Goal: Task Accomplishment & Management: Manage account settings

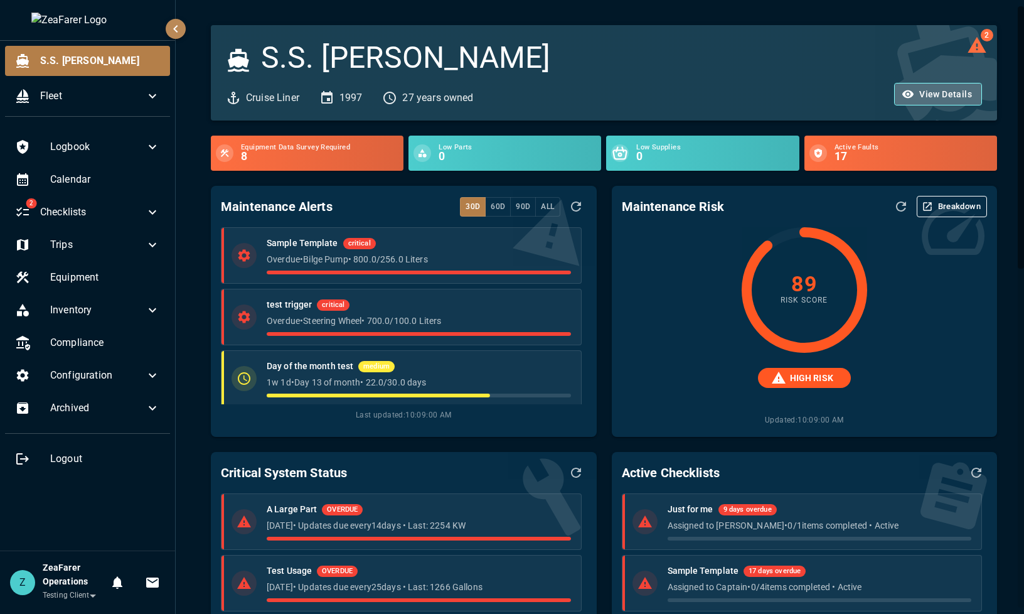
click at [923, 88] on button "View Details" at bounding box center [938, 94] width 88 height 23
click at [682, 90] on button "View Details" at bounding box center [938, 94] width 88 height 23
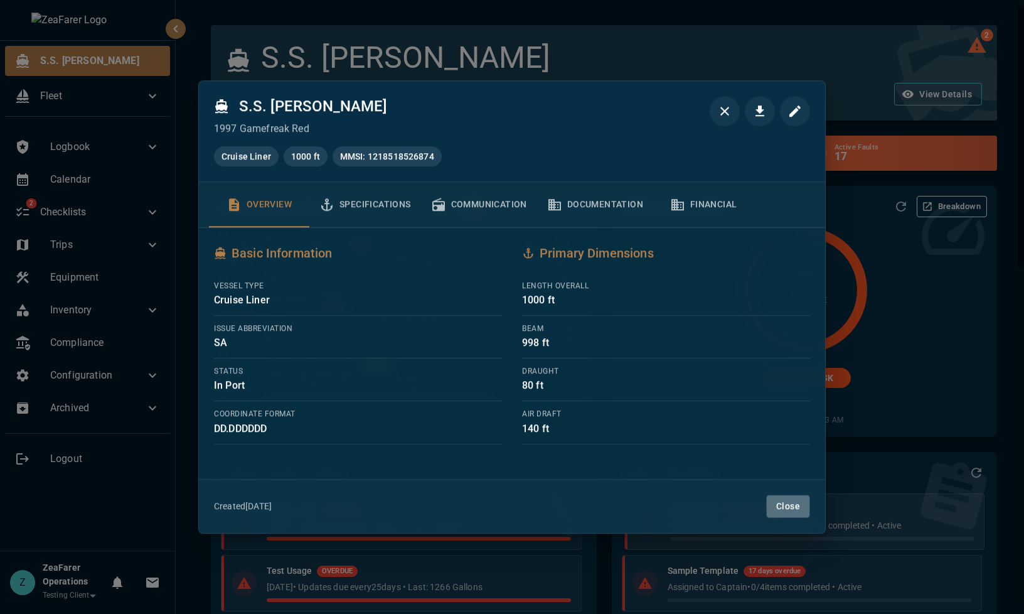
click at [682, 390] on button "Close" at bounding box center [788, 505] width 44 height 23
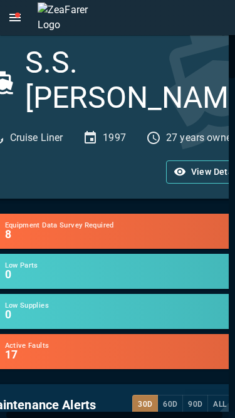
click at [208, 161] on button "View Details" at bounding box center [210, 172] width 88 height 23
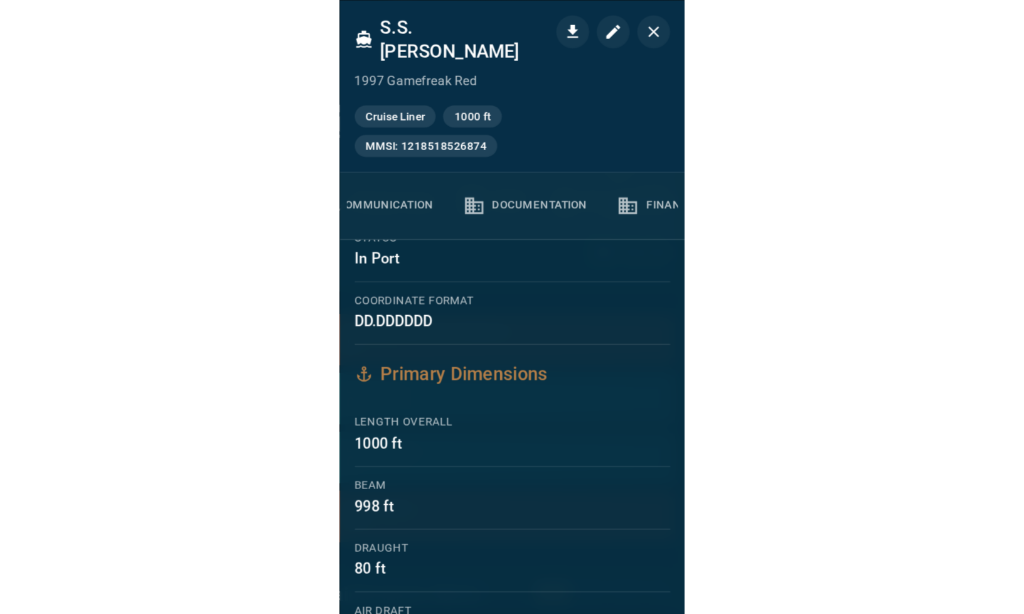
scroll to position [0, 245]
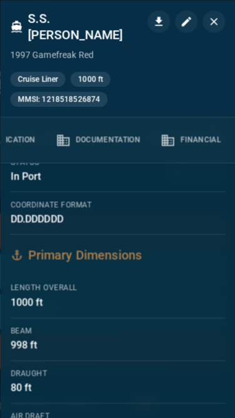
click at [218, 21] on icon "button" at bounding box center [214, 21] width 13 height 13
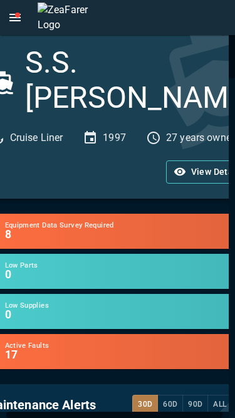
click at [193, 161] on button "View Details" at bounding box center [210, 172] width 88 height 23
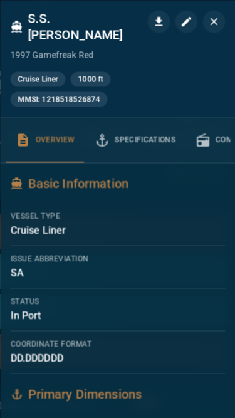
click at [215, 24] on icon "button" at bounding box center [214, 21] width 13 height 13
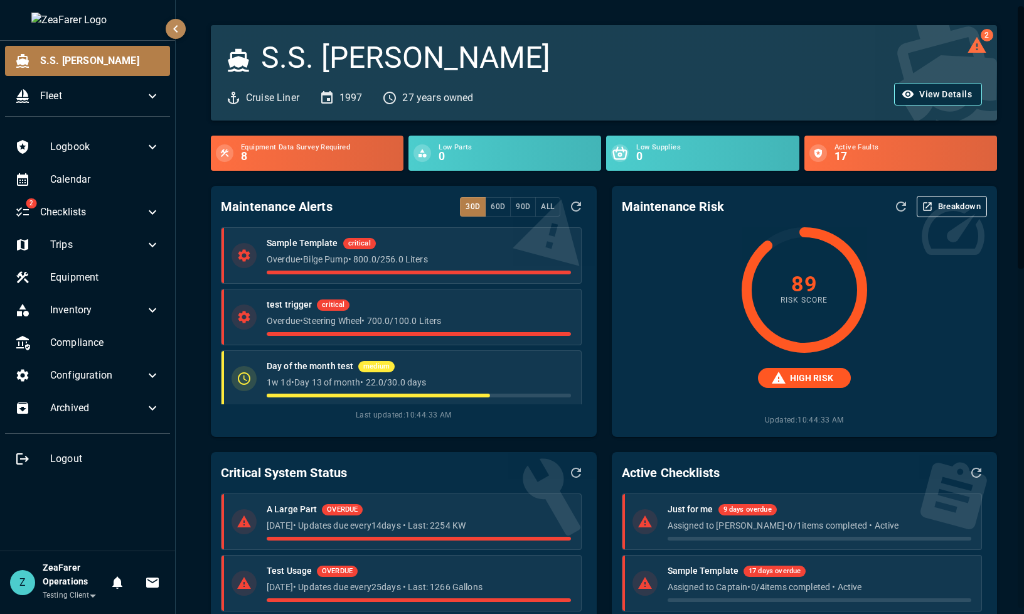
click at [682, 83] on button "View Details" at bounding box center [938, 94] width 88 height 23
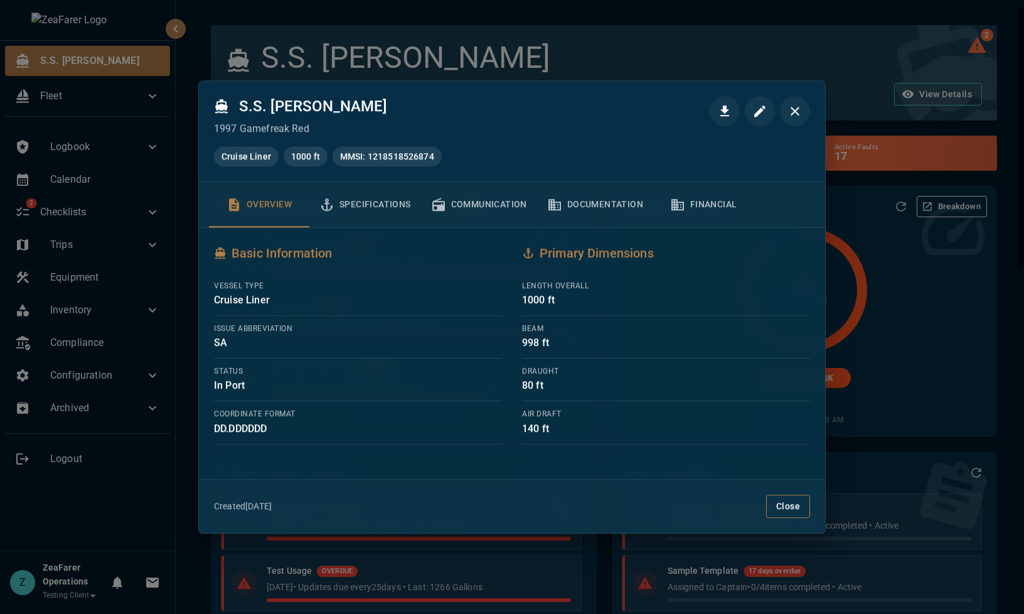
click at [682, 390] on button "Close" at bounding box center [788, 505] width 44 height 23
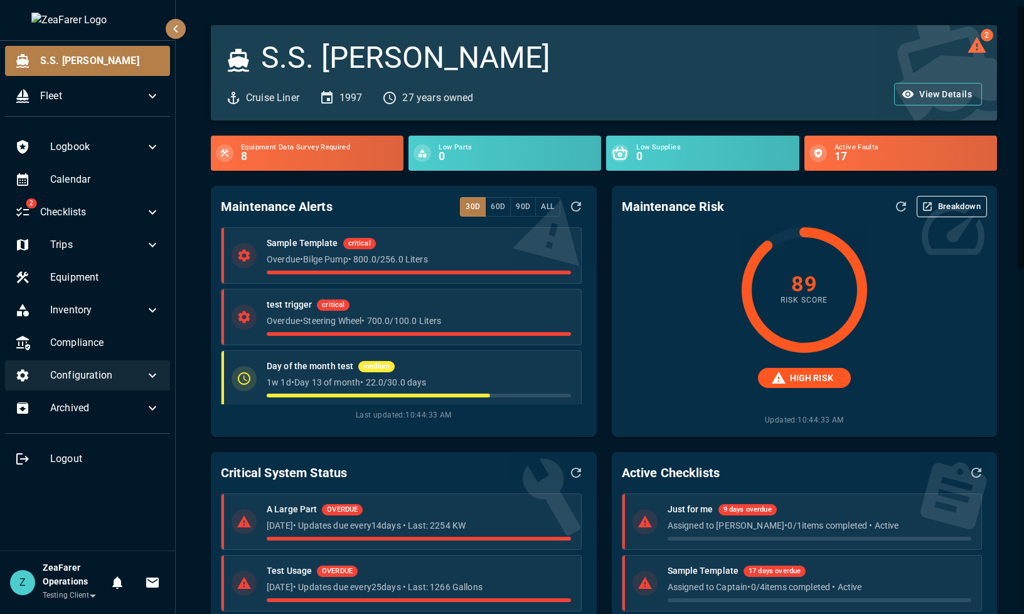
click at [129, 375] on span "Configuration" at bounding box center [97, 375] width 95 height 15
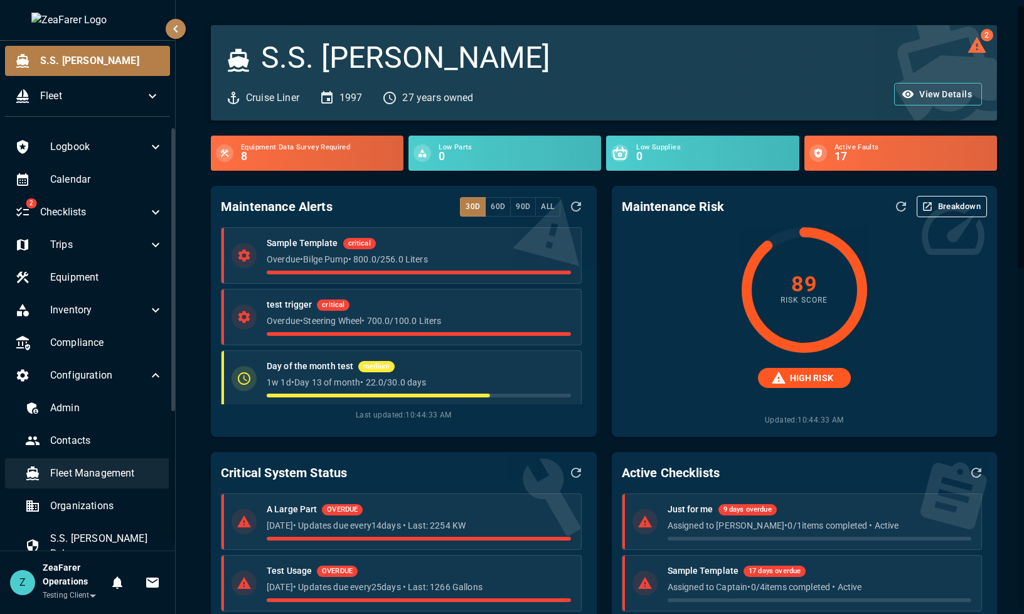
click at [88, 390] on span "Fleet Management" at bounding box center [106, 472] width 113 height 15
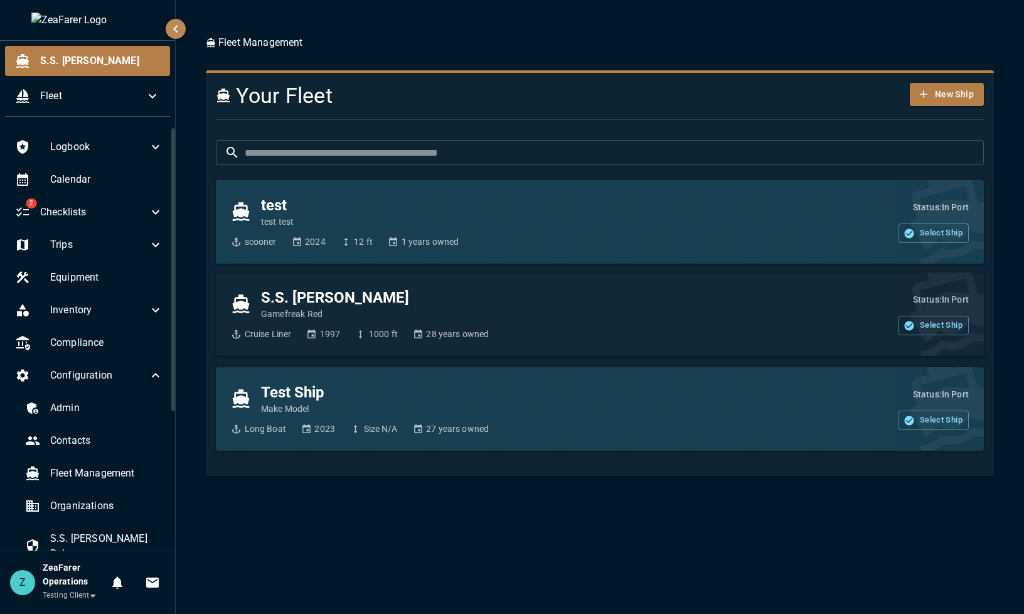
click at [446, 311] on div "S.S. Anne Gamefreak Red" at bounding box center [475, 303] width 489 height 33
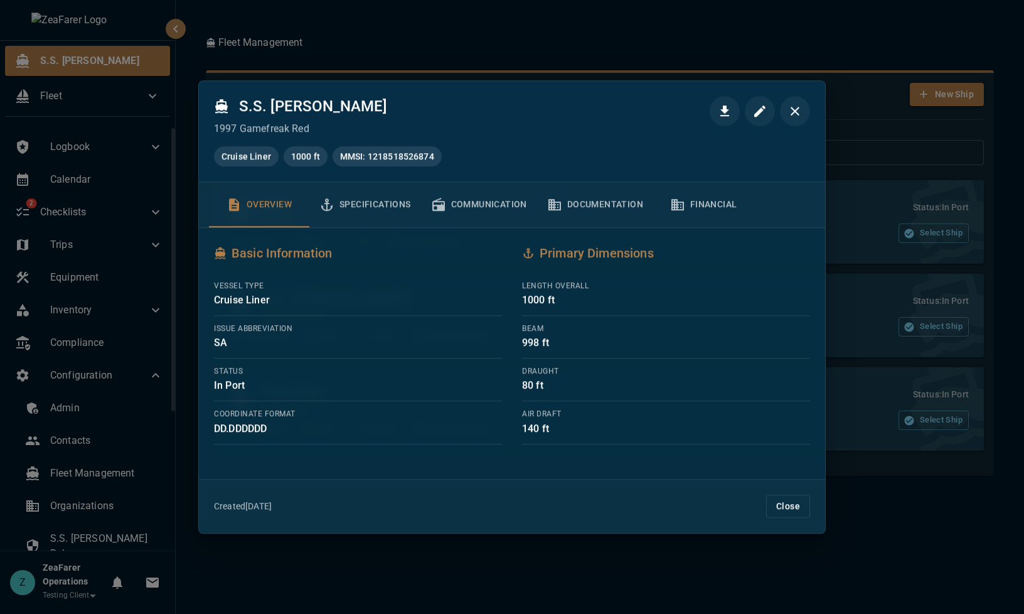
click at [682, 390] on div "Created 11/8/2023 Close" at bounding box center [512, 505] width 626 height 53
click at [682, 390] on button "Close" at bounding box center [788, 505] width 44 height 23
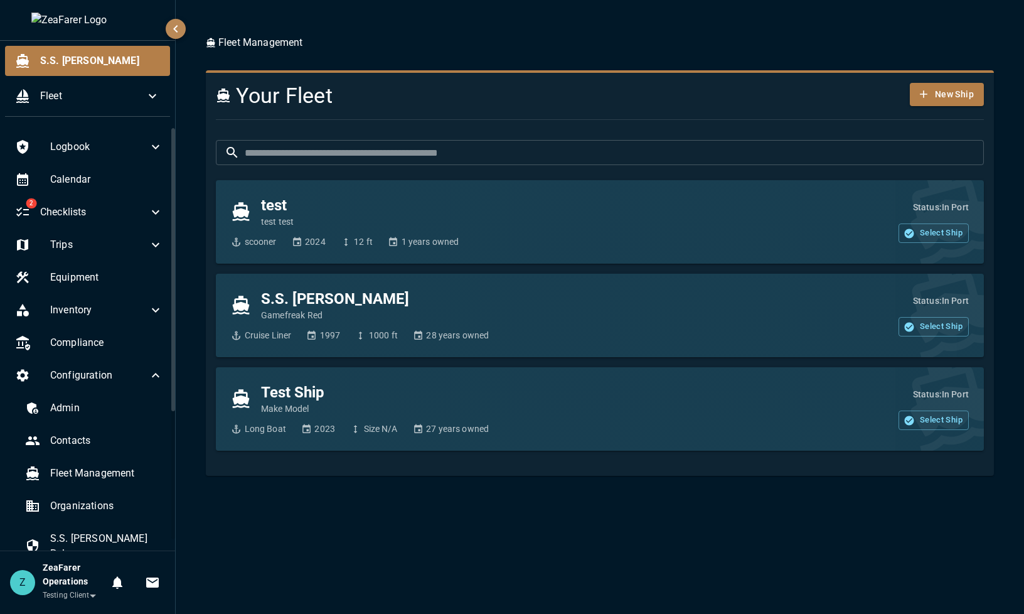
drag, startPoint x: 986, startPoint y: 541, endPoint x: 950, endPoint y: 511, distance: 47.2
click at [682, 390] on div "Fleet Management Your Fleet New Ship ​ ​ test test test scooner 2024 12 ft 1 ye…" at bounding box center [600, 307] width 848 height 614
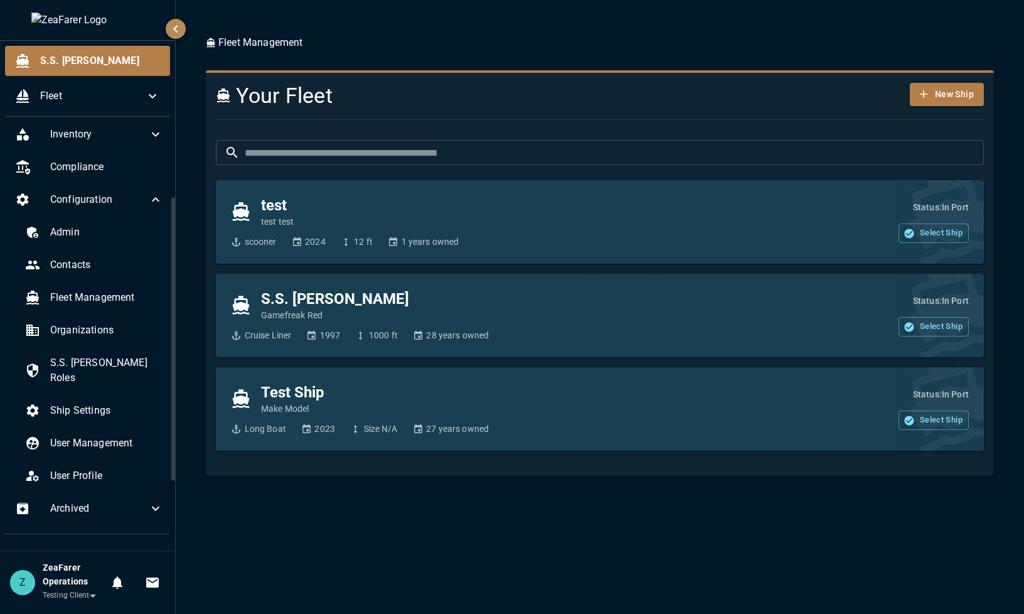
scroll to position [192, 0]
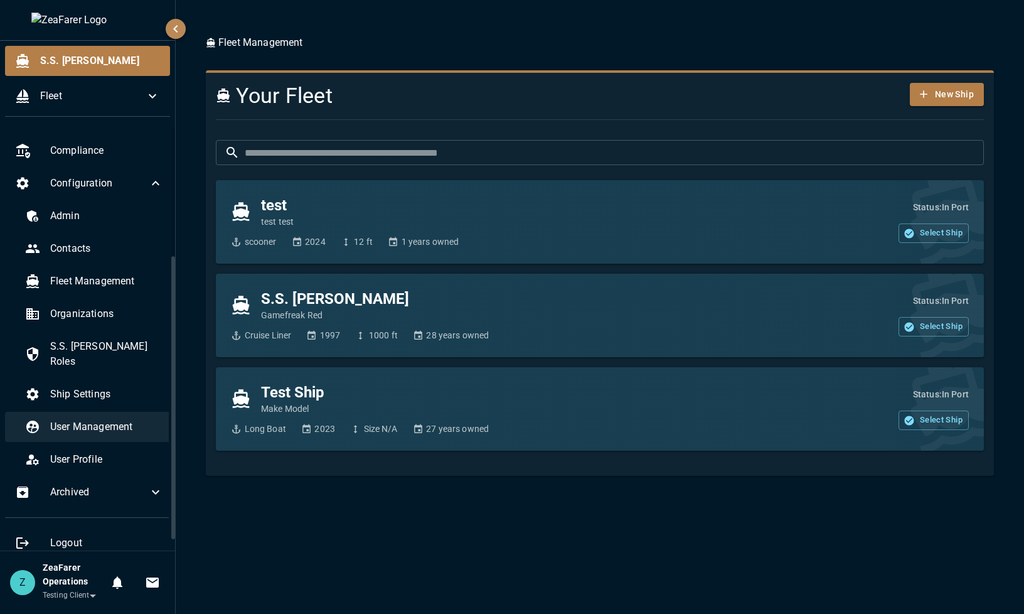
click at [95, 390] on div "User Management" at bounding box center [94, 427] width 158 height 30
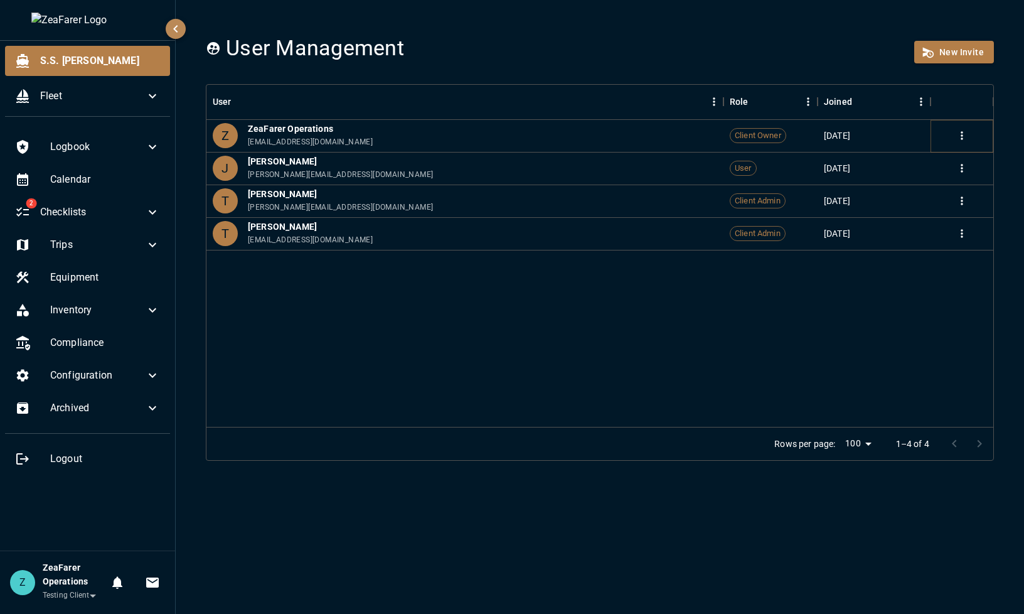
click at [682, 129] on icon "more" at bounding box center [961, 135] width 13 height 13
click at [682, 130] on icon "more" at bounding box center [961, 135] width 13 height 13
click at [682, 380] on div "User Role Joined Z ZeaFarer Operations ops@zsail.io Client Owner Jul 23, 2023 J…" at bounding box center [599, 256] width 787 height 342
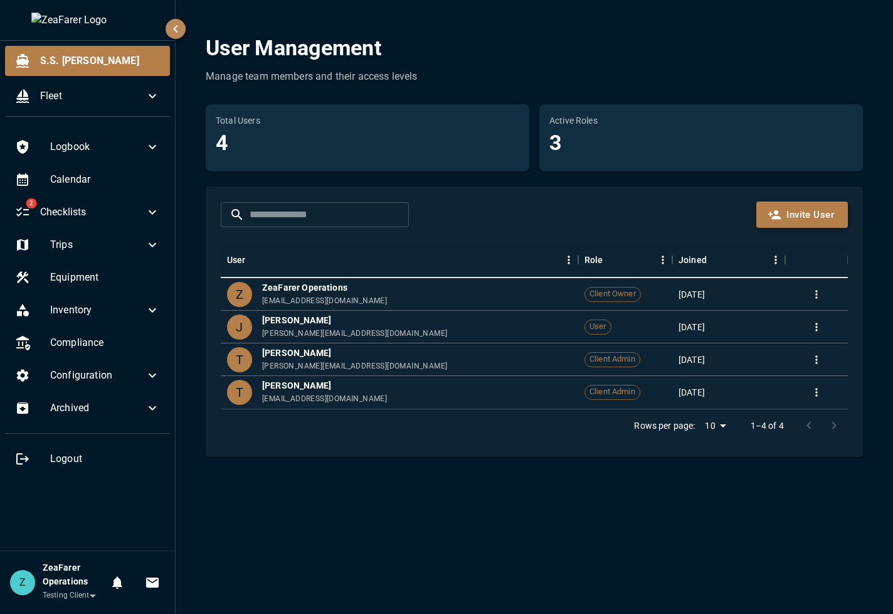
click at [682, 220] on button "Invite User" at bounding box center [803, 214] width 92 height 26
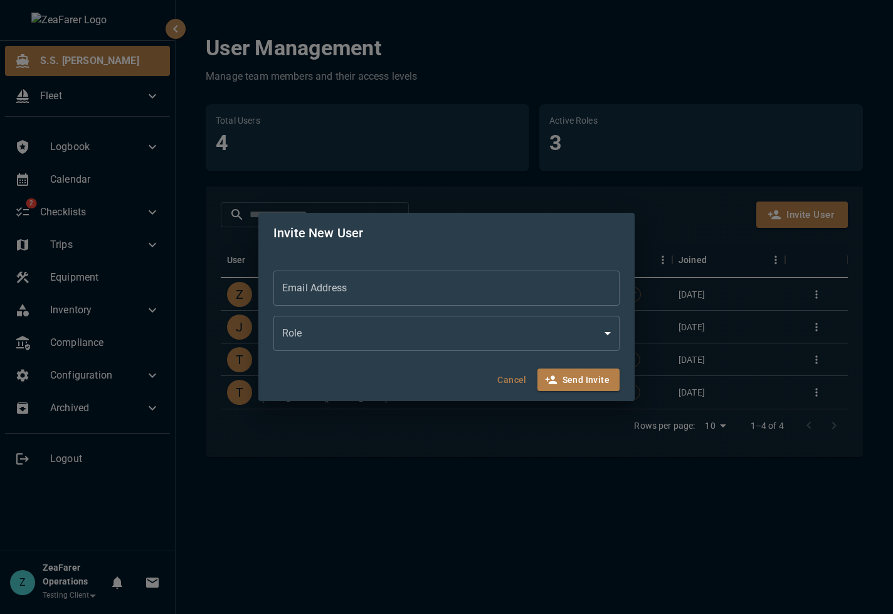
click at [509, 378] on button "Cancel" at bounding box center [512, 379] width 40 height 23
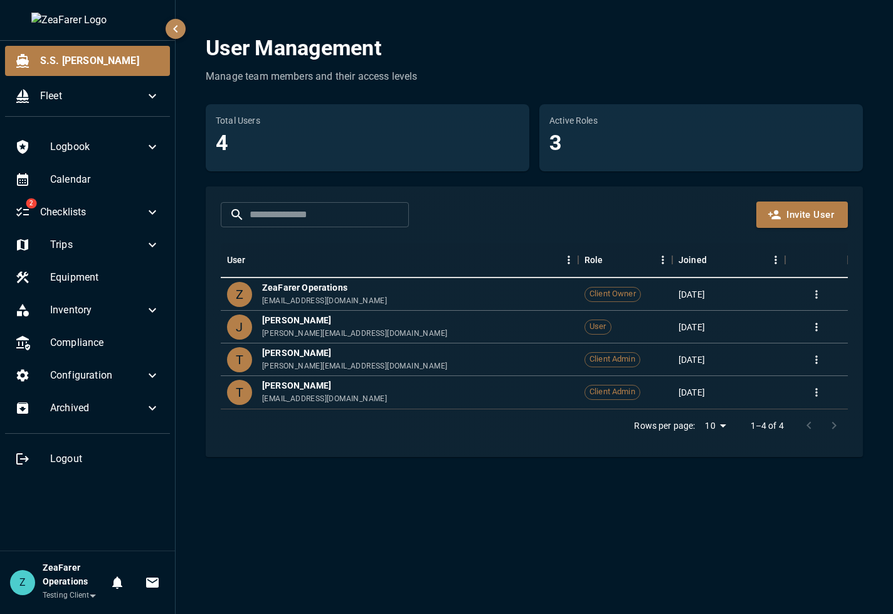
click at [351, 390] on div "User Management Manage team members and their access levels Total Users 4 Activ…" at bounding box center [535, 307] width 718 height 614
click at [384, 289] on div "Z ZeaFarer Operations ops@zsail.io" at bounding box center [400, 294] width 358 height 33
click at [682, 291] on icon "more" at bounding box center [817, 294] width 2 height 8
click at [682, 248] on div "Joined" at bounding box center [776, 259] width 19 height 35
click at [617, 212] on div "​ ​ Invite User" at bounding box center [534, 214] width 627 height 26
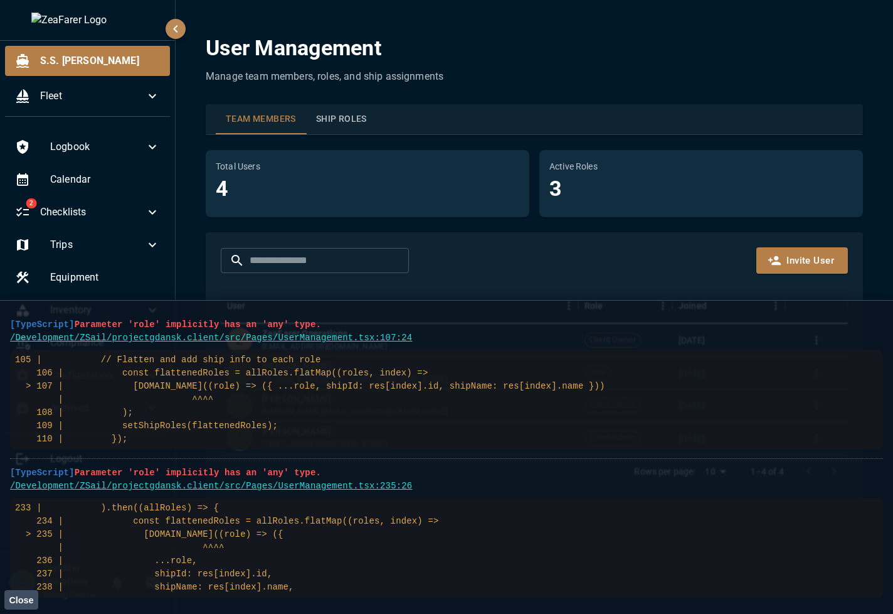
click at [478, 99] on div "User Management Manage team members, roles, and ship assignments Team Members S…" at bounding box center [535, 269] width 688 height 508
click at [331, 127] on button "Ship Roles" at bounding box center [341, 119] width 71 height 30
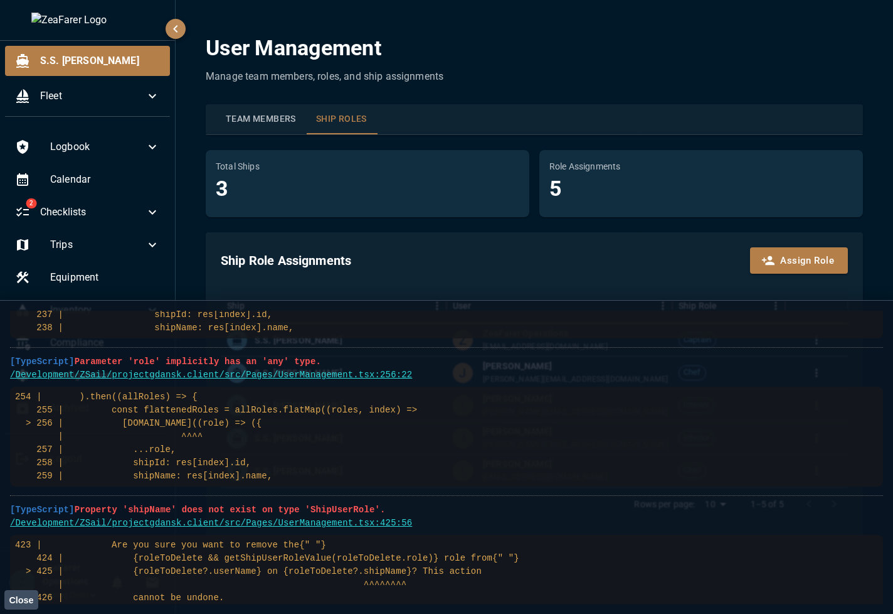
scroll to position [322, 0]
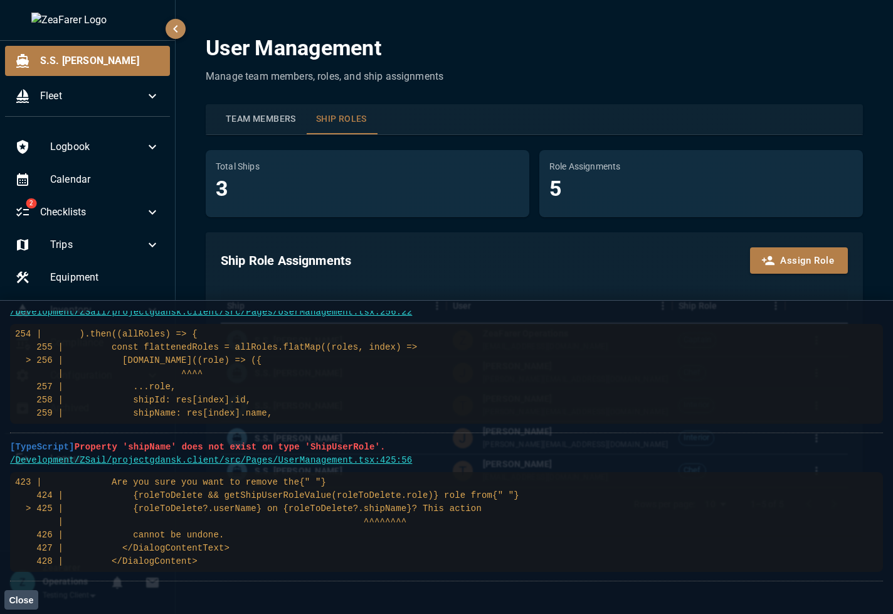
drag, startPoint x: 10, startPoint y: 321, endPoint x: 213, endPoint y: 560, distance: 313.8
click at [213, 390] on ul "[TypeScript] Parameter 'role' implicitly has an 'any' type. /Development/ZSail/…" at bounding box center [446, 285] width 873 height 592
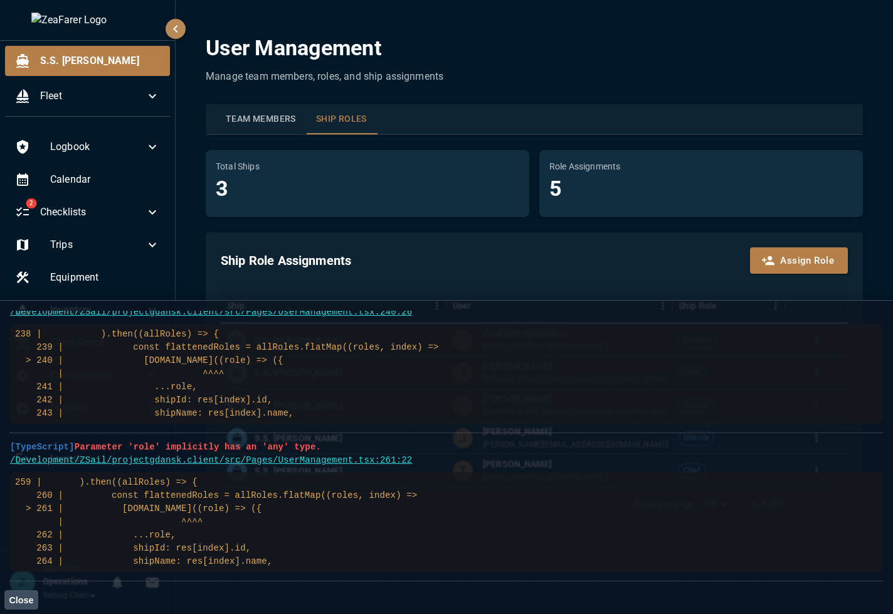
scroll to position [0, 0]
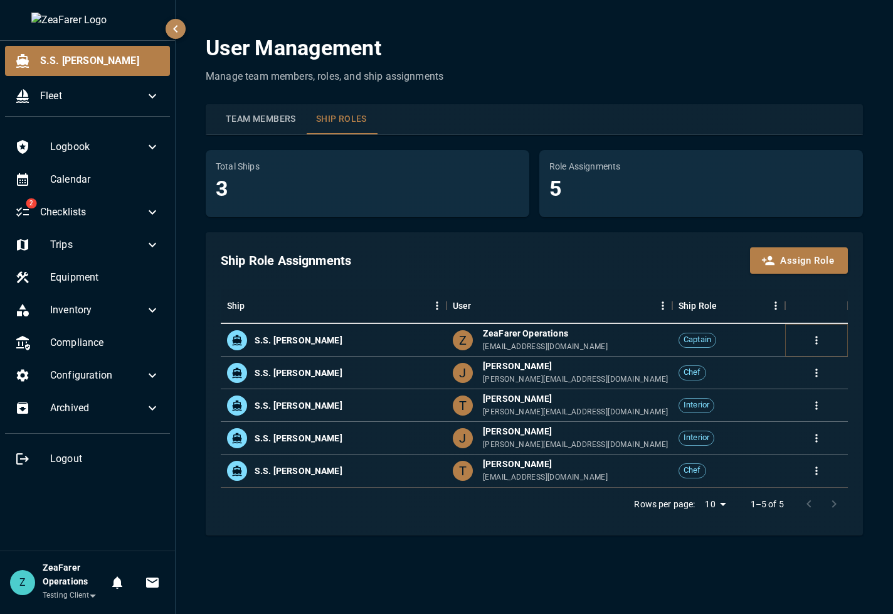
click at [682, 334] on icon "more" at bounding box center [817, 340] width 13 height 13
click at [682, 264] on button "Assign Role" at bounding box center [799, 260] width 98 height 26
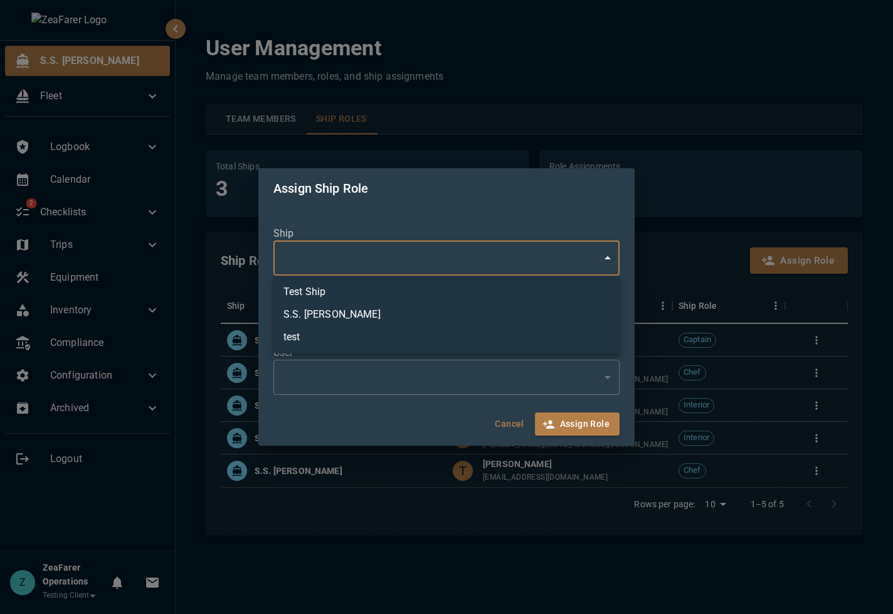
click at [534, 244] on body "**********" at bounding box center [446, 307] width 893 height 614
click at [534, 244] on div at bounding box center [446, 307] width 893 height 614
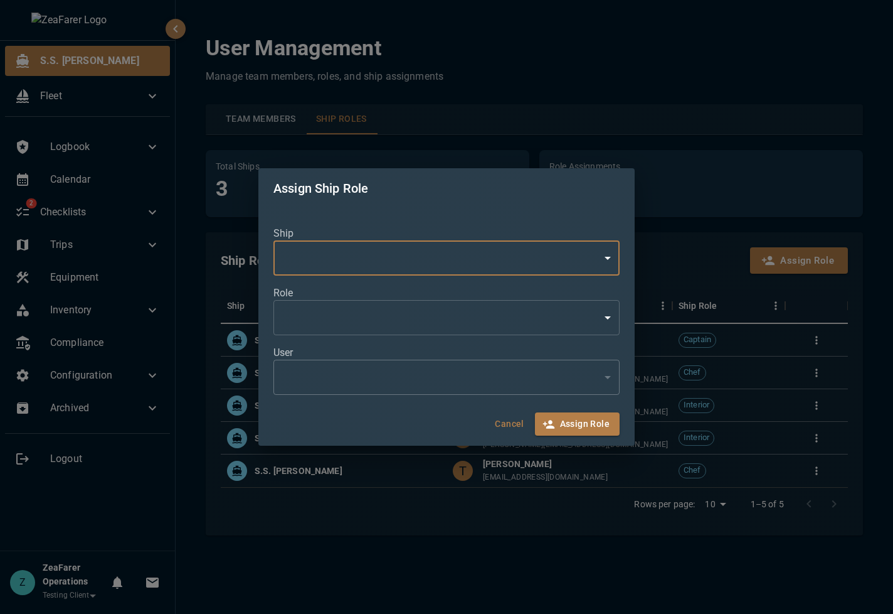
click at [548, 216] on div "Ship ​ ​ Role ​ * ​ User ​ ​" at bounding box center [446, 307] width 376 height 199
click at [682, 235] on div "Assign Ship Role Ship ​ ​ Role ​ * ​ User ​ ​ Cancel Assign Role" at bounding box center [446, 307] width 893 height 614
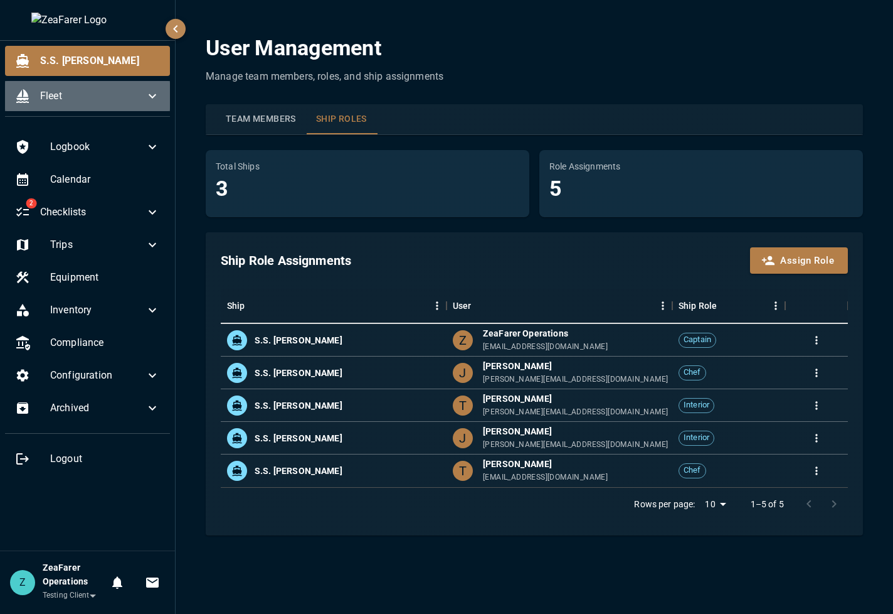
click at [141, 101] on span "Fleet" at bounding box center [92, 95] width 105 height 15
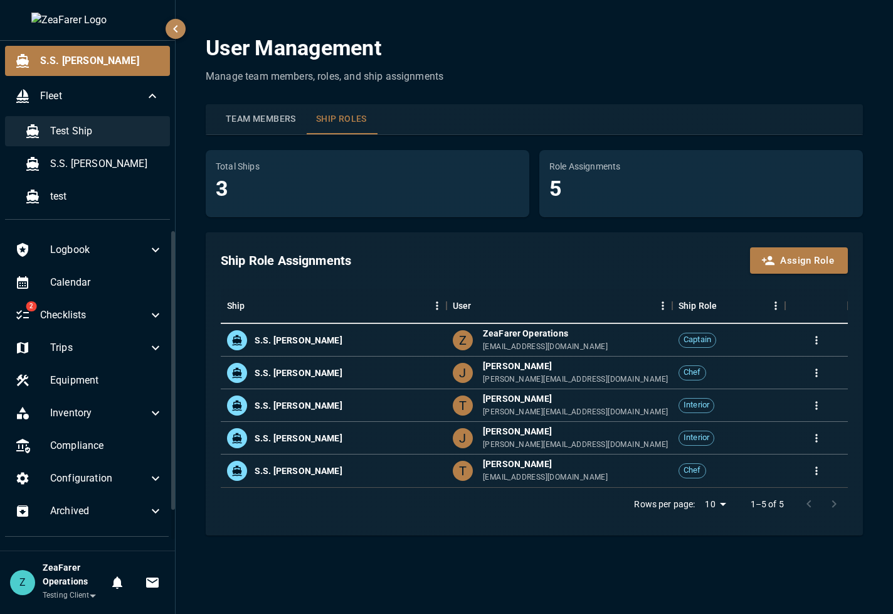
click at [110, 138] on span "Test Ship" at bounding box center [105, 131] width 110 height 15
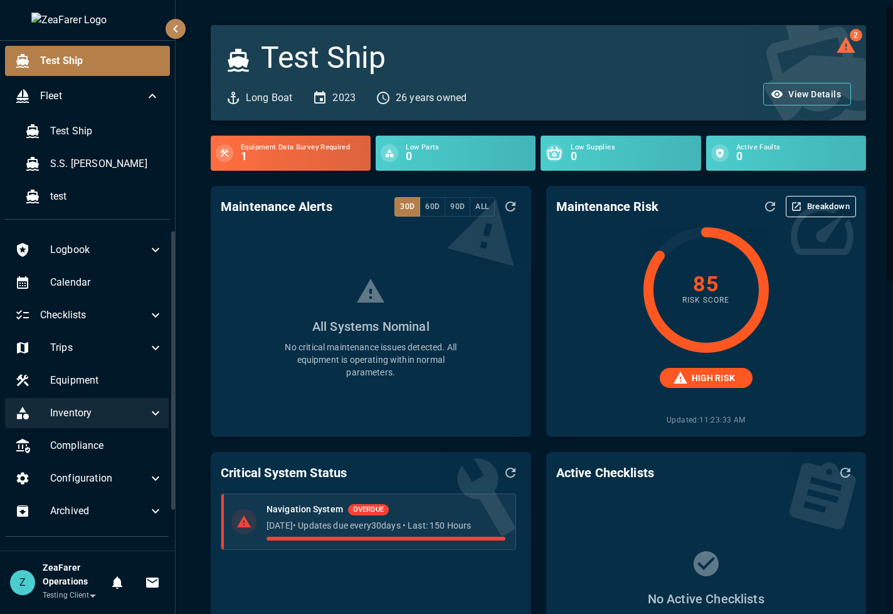
click at [113, 390] on div "Inventory" at bounding box center [89, 413] width 168 height 30
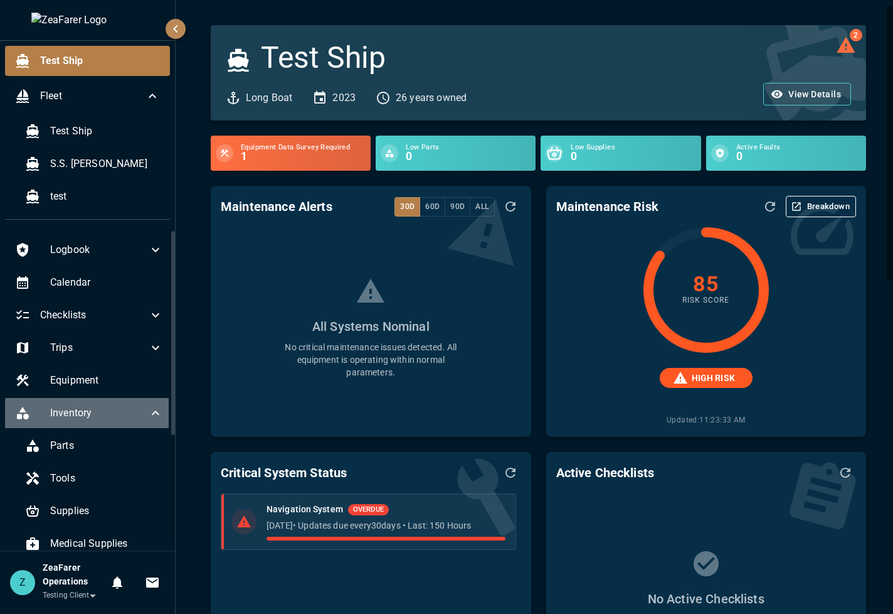
click at [125, 390] on span "Inventory" at bounding box center [99, 412] width 98 height 15
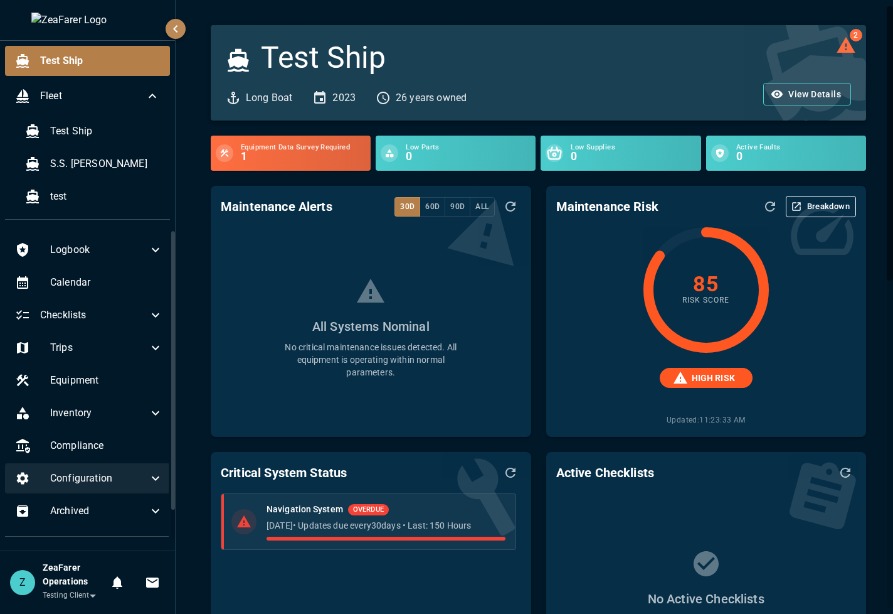
click at [151, 390] on icon at bounding box center [155, 477] width 15 height 15
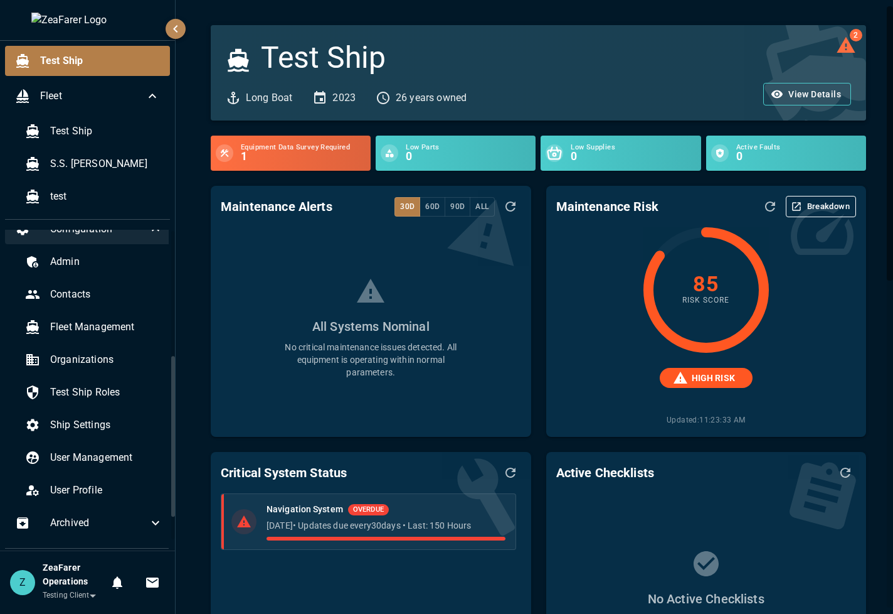
scroll to position [251, 0]
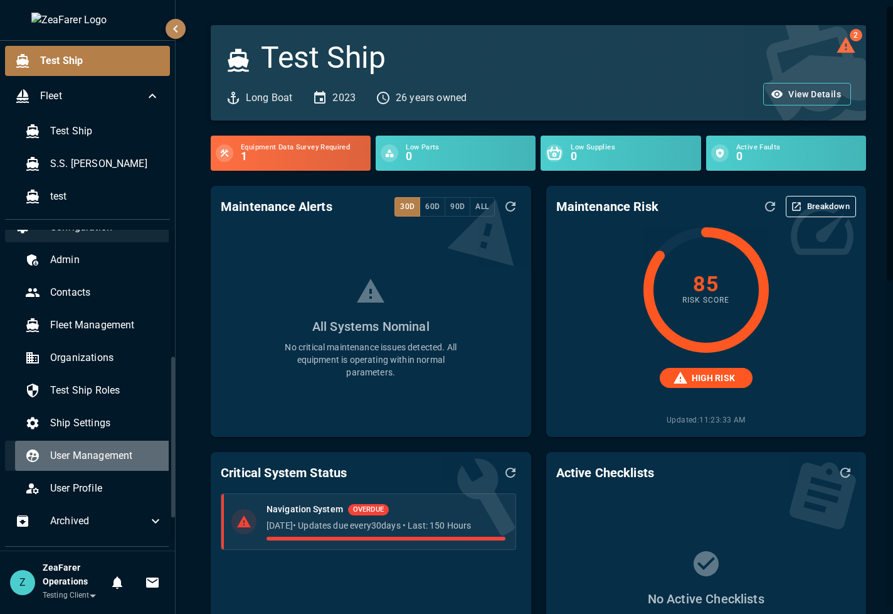
click at [93, 390] on div "User Management" at bounding box center [94, 455] width 158 height 30
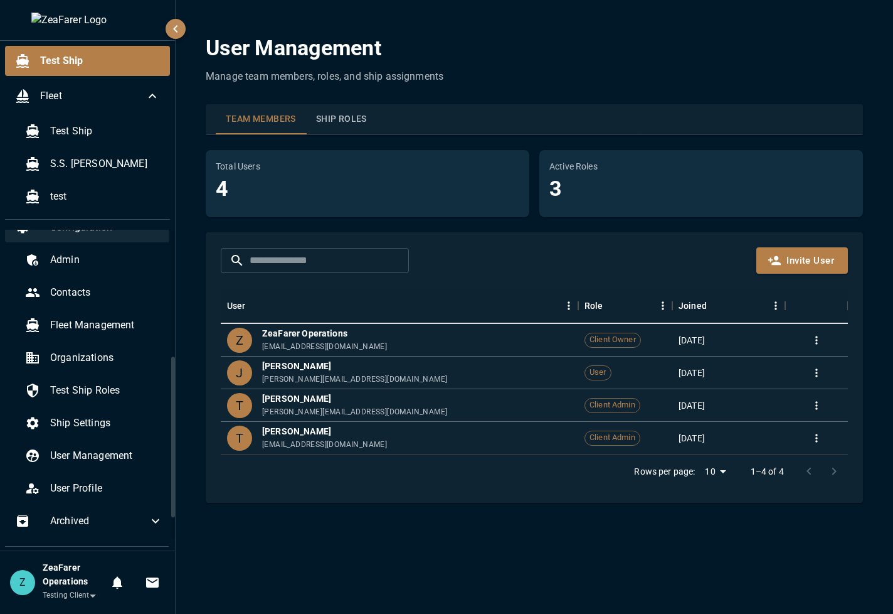
click at [354, 123] on button "Ship Roles" at bounding box center [341, 119] width 71 height 30
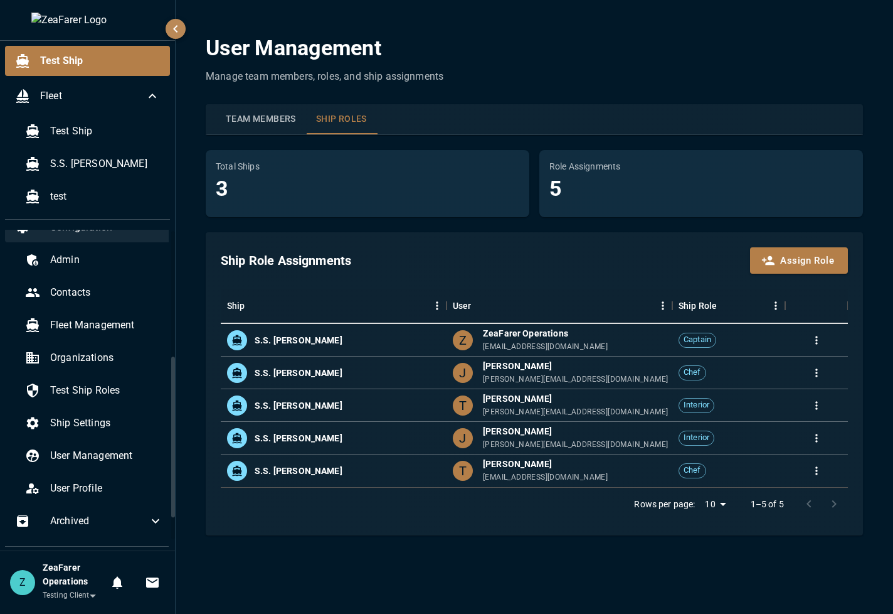
click at [292, 203] on div "Total Ships 3" at bounding box center [368, 183] width 324 height 67
click at [548, 84] on div "User Management Manage team members, roles, and ship assignments Team Members S…" at bounding box center [535, 285] width 688 height 540
click at [152, 84] on div "Fleet" at bounding box center [87, 96] width 165 height 30
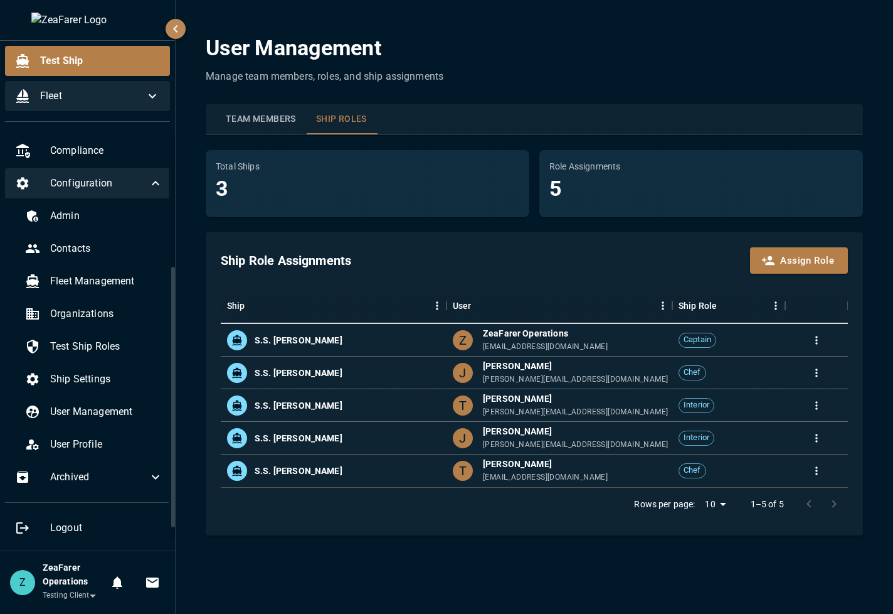
scroll to position [192, 0]
click at [154, 109] on div "Fleet" at bounding box center [87, 96] width 165 height 30
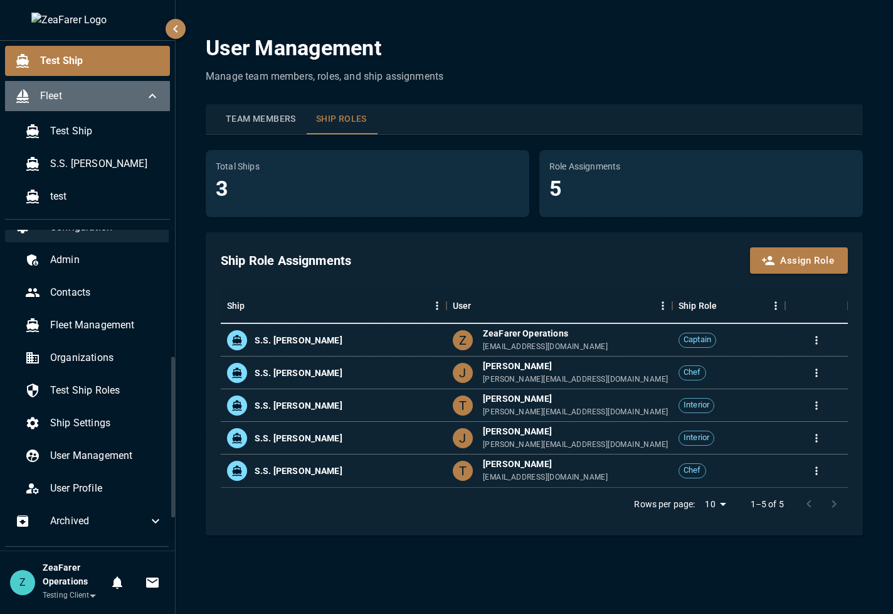
click at [154, 102] on icon at bounding box center [152, 95] width 15 height 15
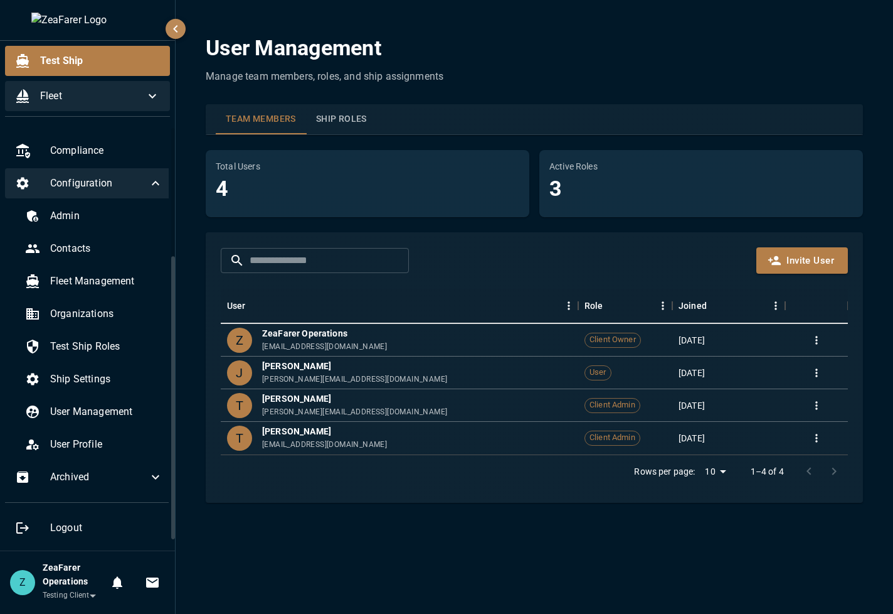
click at [354, 119] on button "Ship Roles" at bounding box center [341, 119] width 71 height 30
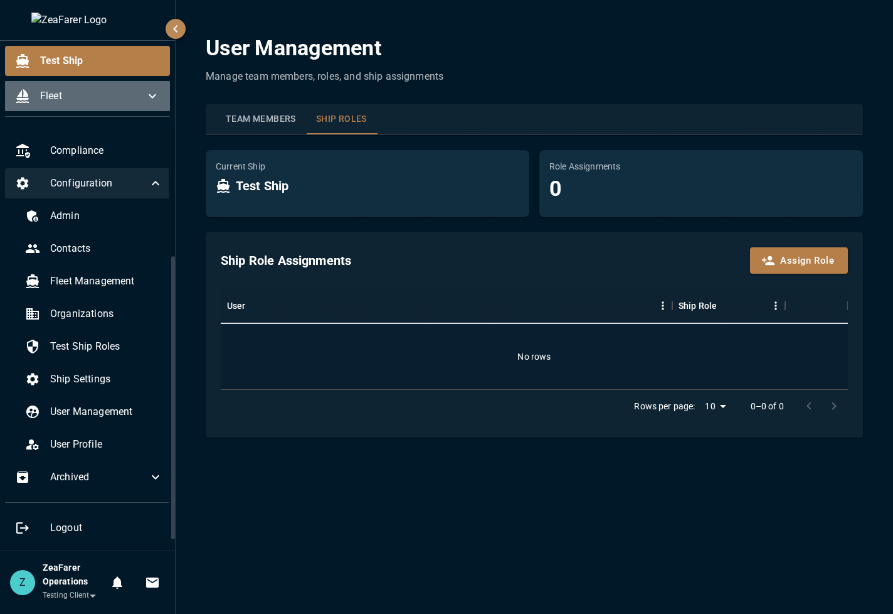
click at [132, 94] on span "Fleet" at bounding box center [92, 95] width 105 height 15
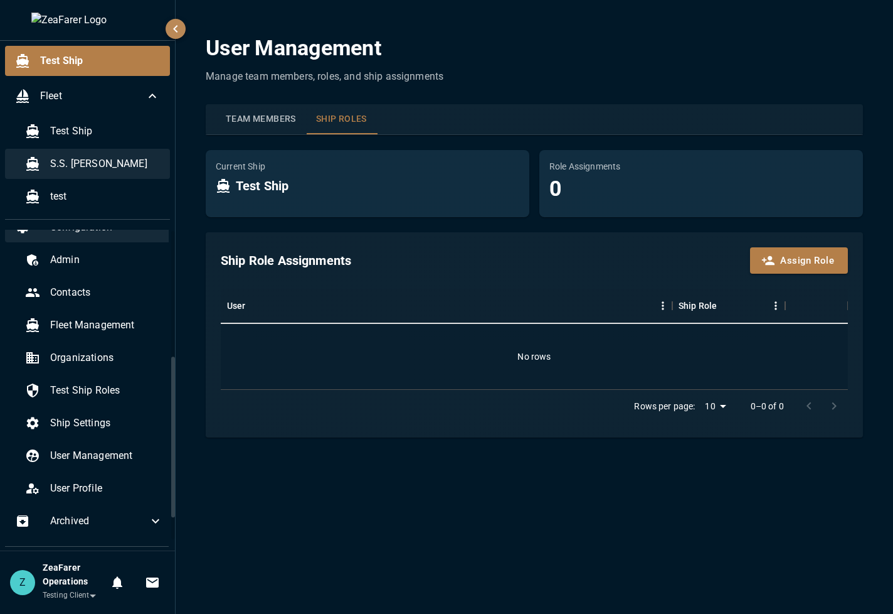
click at [95, 162] on span "S.S. [PERSON_NAME]" at bounding box center [105, 163] width 110 height 15
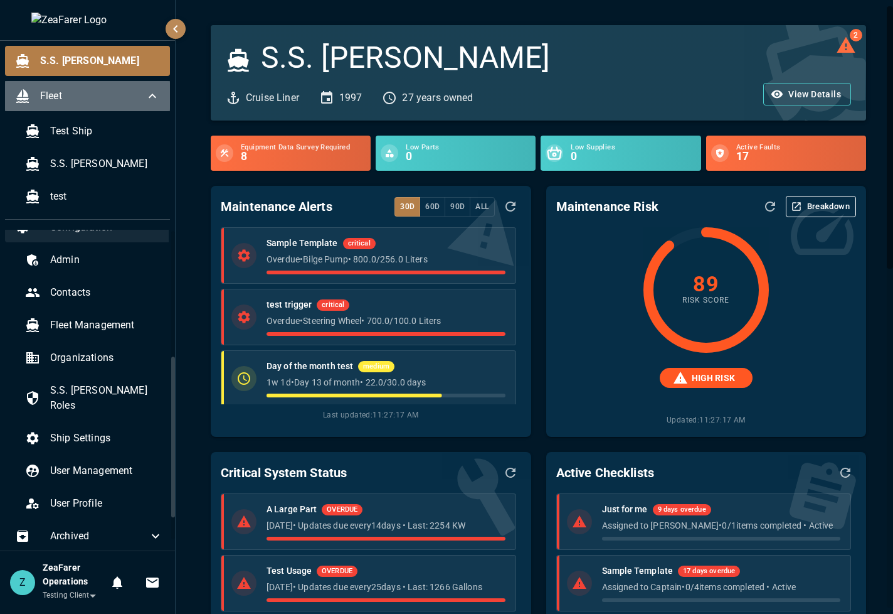
click at [132, 107] on div "Fleet" at bounding box center [87, 96] width 165 height 30
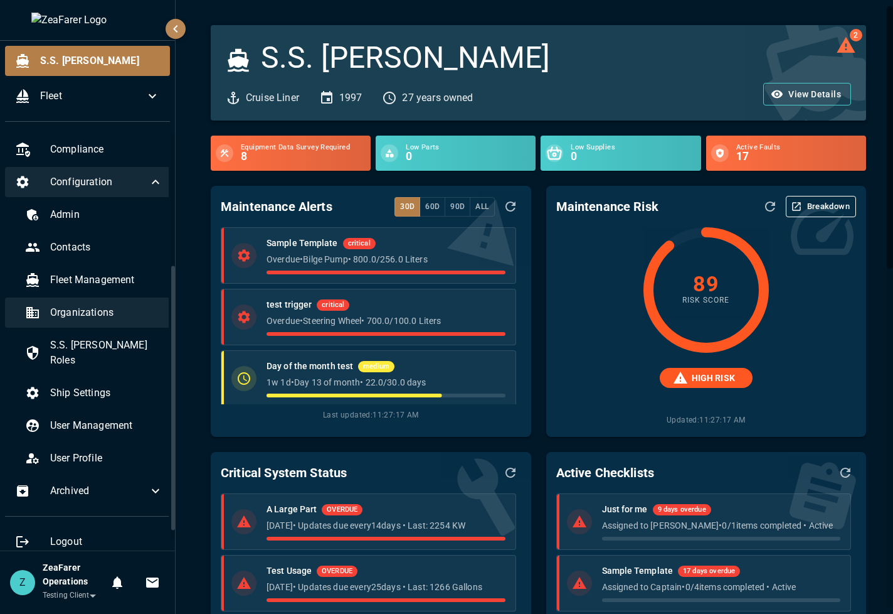
scroll to position [192, 0]
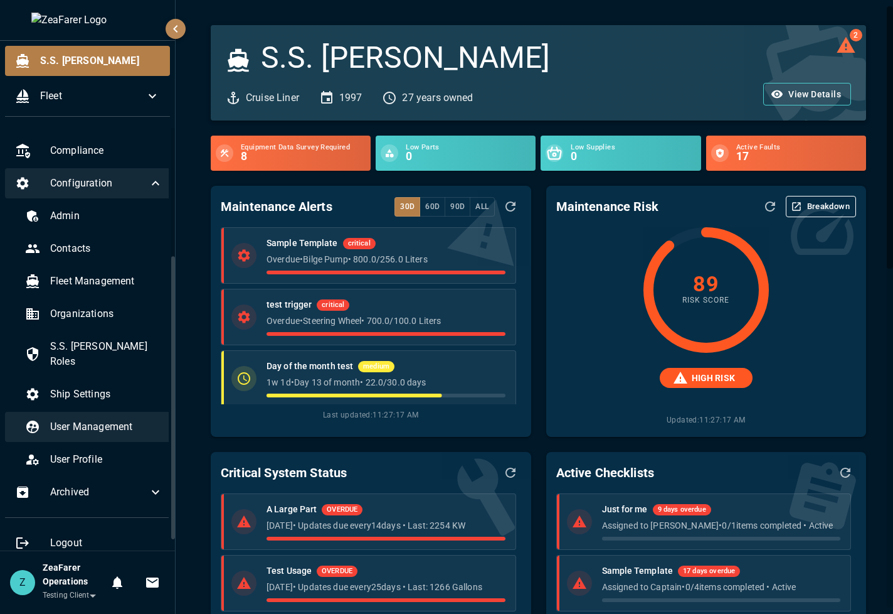
click at [95, 390] on span "User Management" at bounding box center [106, 426] width 113 height 15
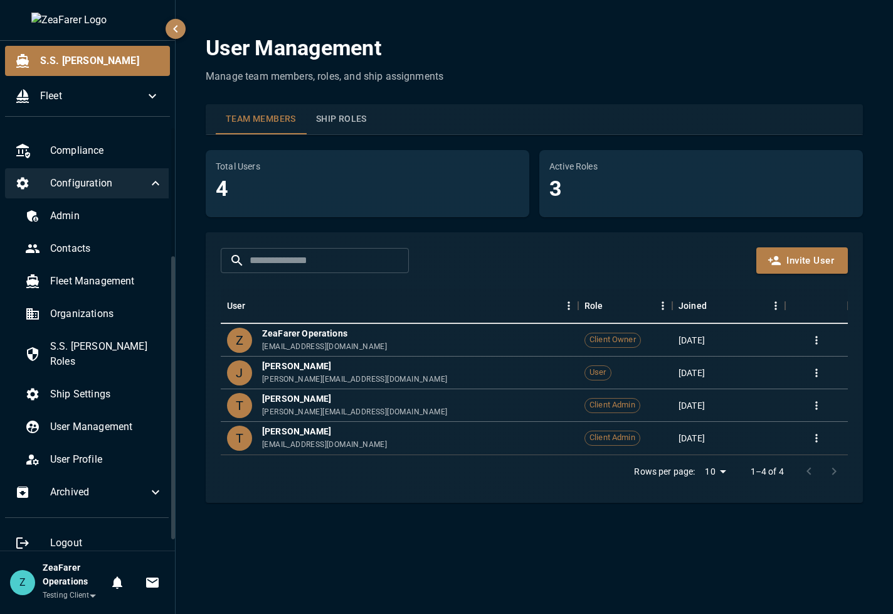
click at [359, 122] on button "Ship Roles" at bounding box center [341, 119] width 71 height 30
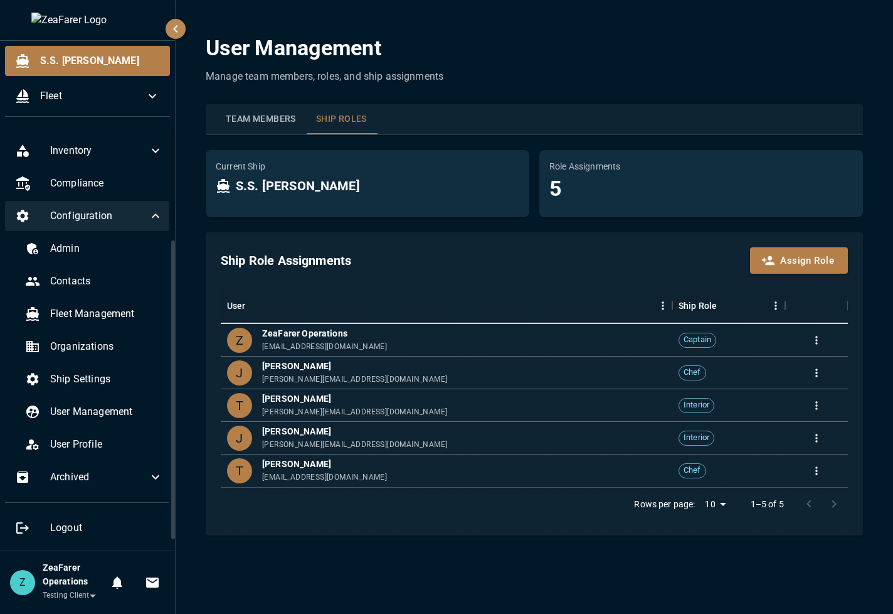
scroll to position [159, 0]
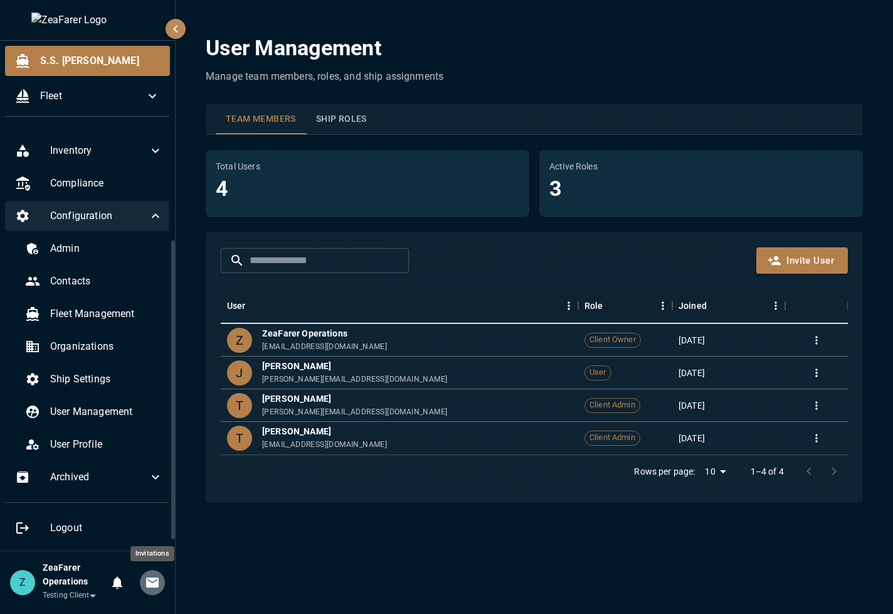
click at [149, 390] on icon "Invitations" at bounding box center [152, 582] width 13 height 10
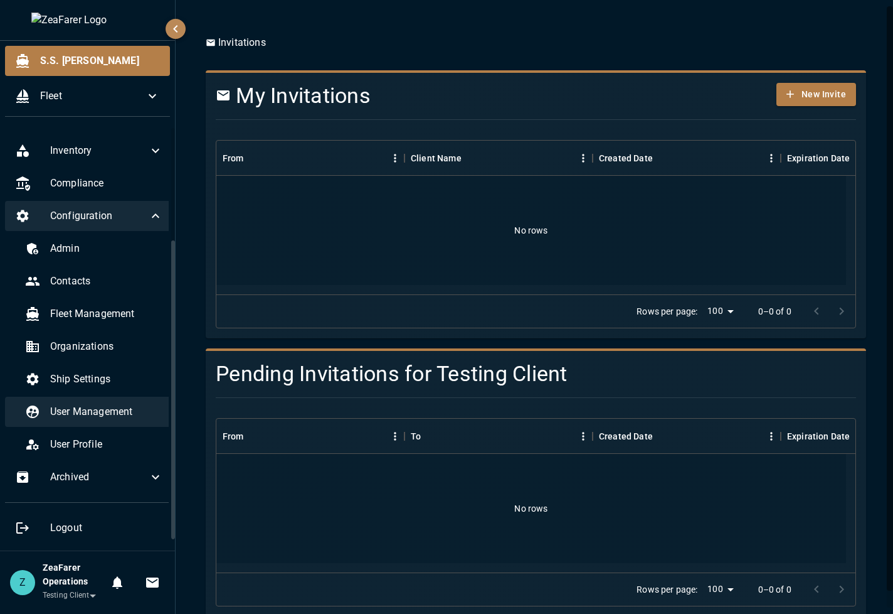
click at [109, 390] on span "User Management" at bounding box center [106, 411] width 113 height 15
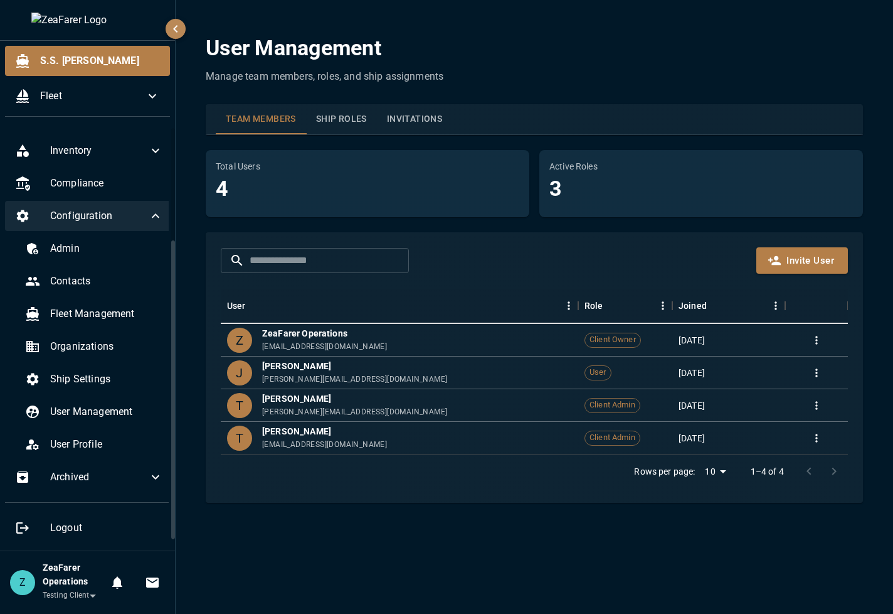
click at [397, 113] on button "Invitations" at bounding box center [414, 119] width 75 height 30
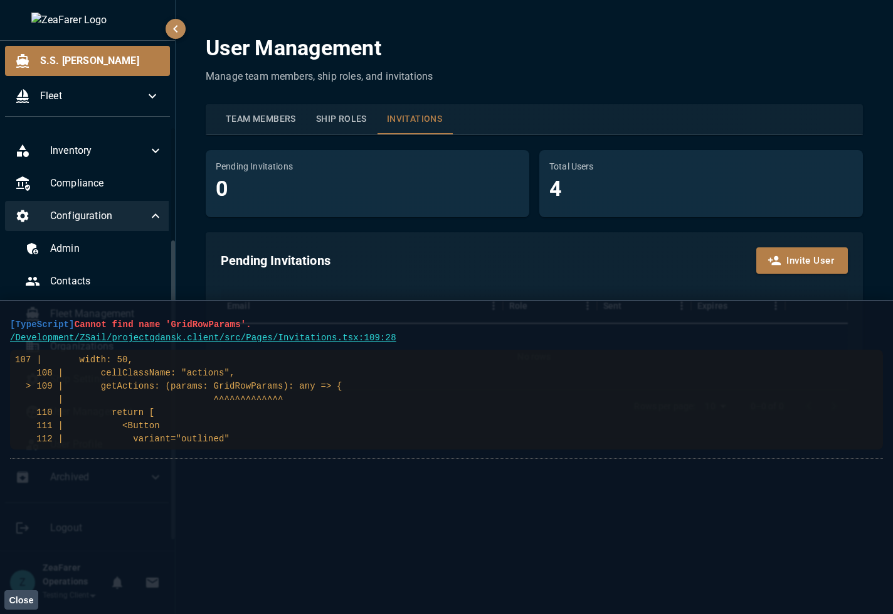
drag, startPoint x: 252, startPoint y: 443, endPoint x: 8, endPoint y: 319, distance: 273.3
click at [8, 319] on main "[TypeScript] Cannot find name 'GridRowParams'. /Development/ZSail/projectgdansk…" at bounding box center [446, 457] width 893 height 314
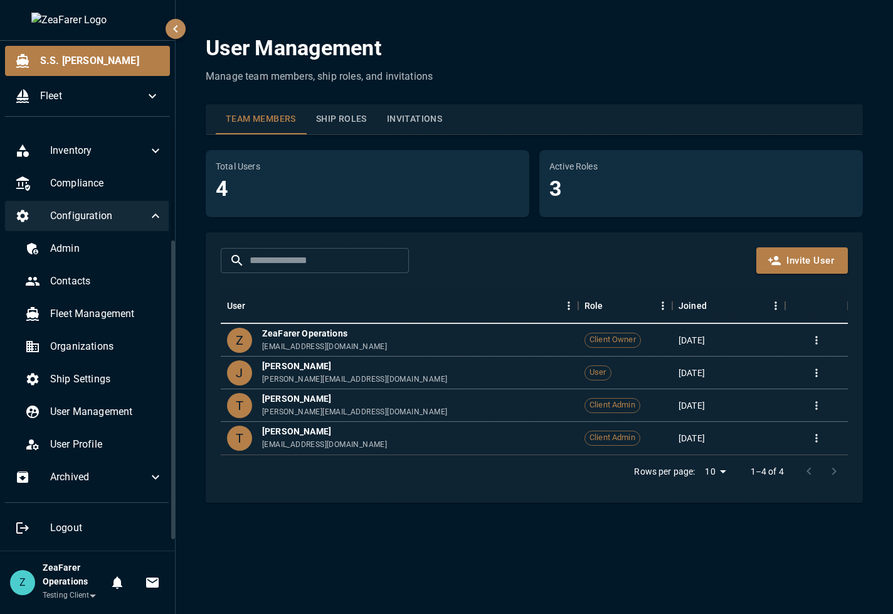
click at [643, 72] on p "Manage team members, ship roles, and invitations" at bounding box center [534, 76] width 657 height 15
click at [452, 117] on button "Invitations" at bounding box center [414, 119] width 75 height 30
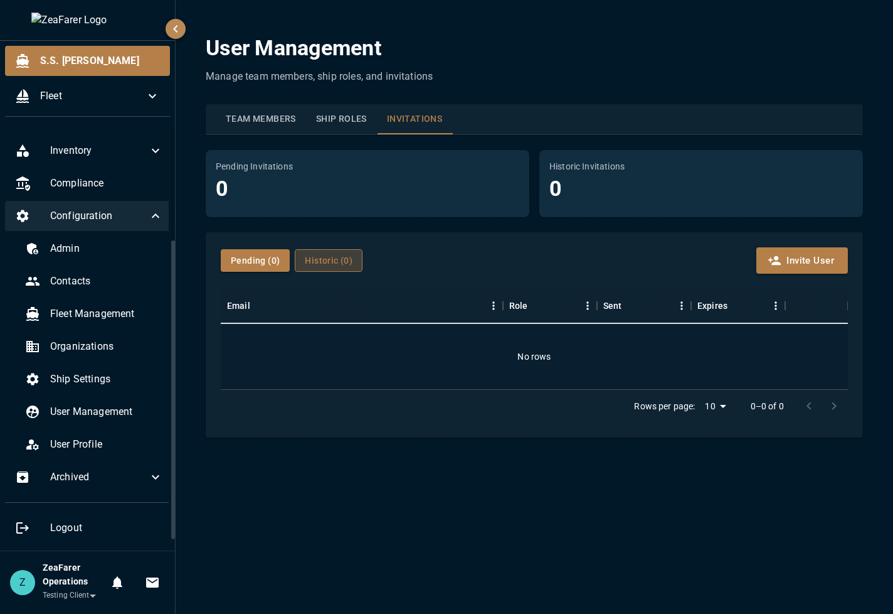
click at [338, 266] on button "Historic ( 0 )" at bounding box center [329, 260] width 68 height 23
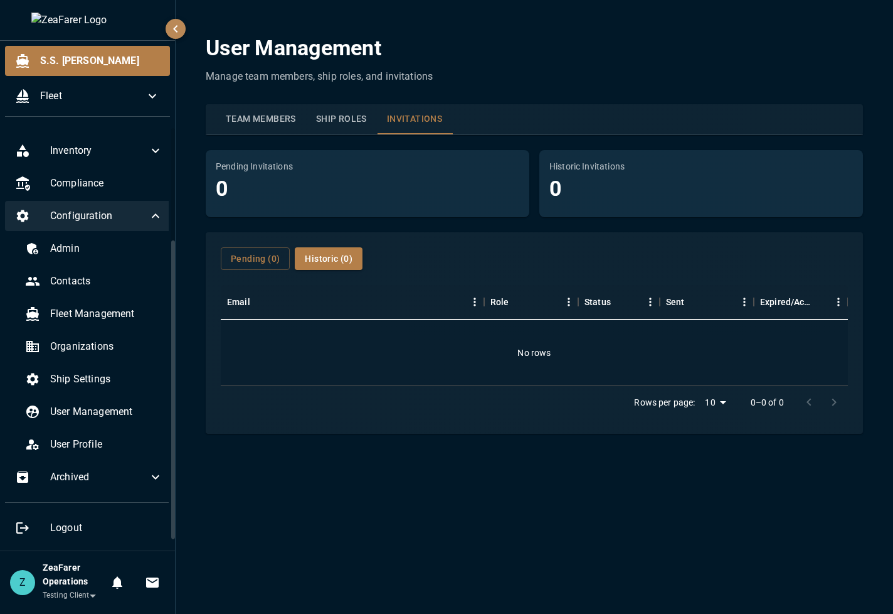
click at [321, 114] on button "Ship Roles" at bounding box center [341, 119] width 71 height 30
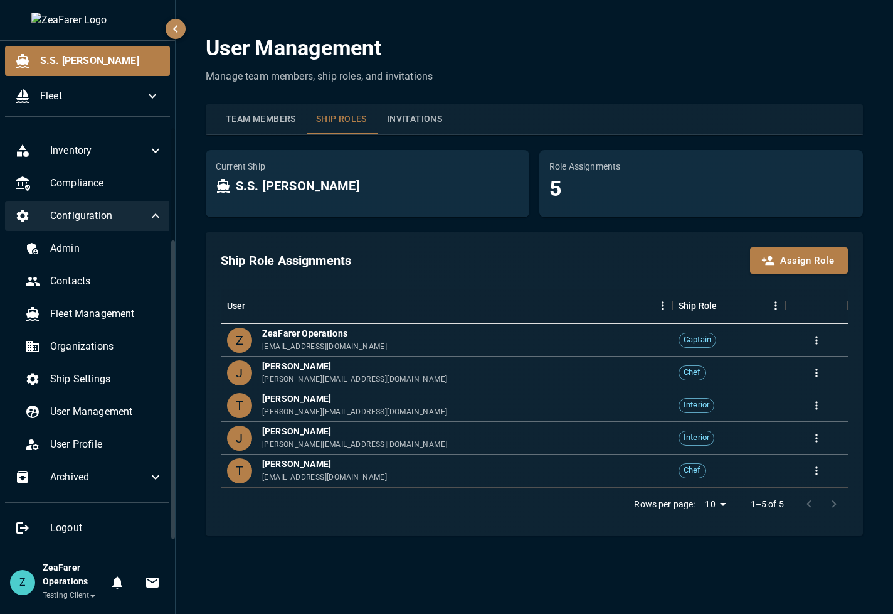
click at [396, 112] on button "Invitations" at bounding box center [414, 119] width 75 height 30
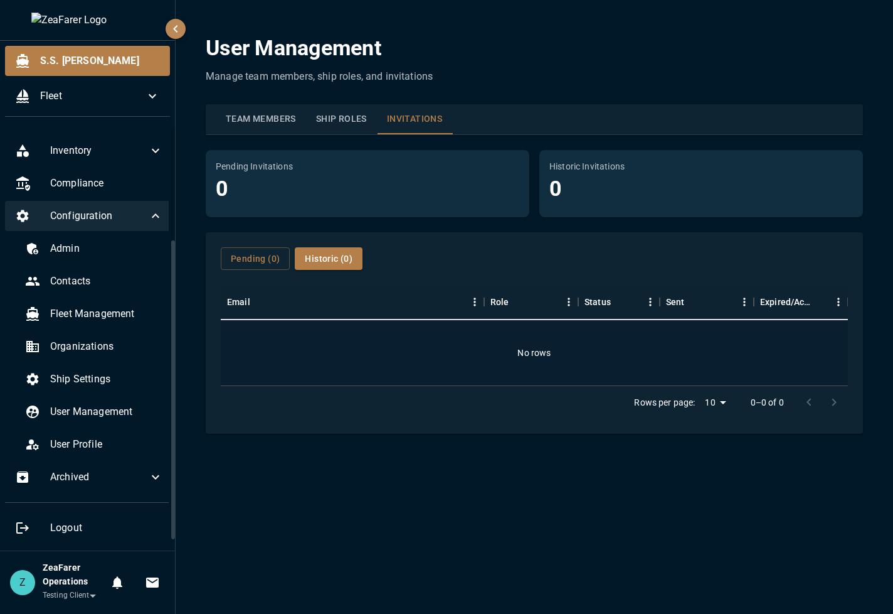
click at [334, 142] on div "User Management Manage team members, ship roles, and invitations Team Members S…" at bounding box center [535, 234] width 688 height 439
click at [338, 132] on button "Ship Roles" at bounding box center [341, 119] width 71 height 30
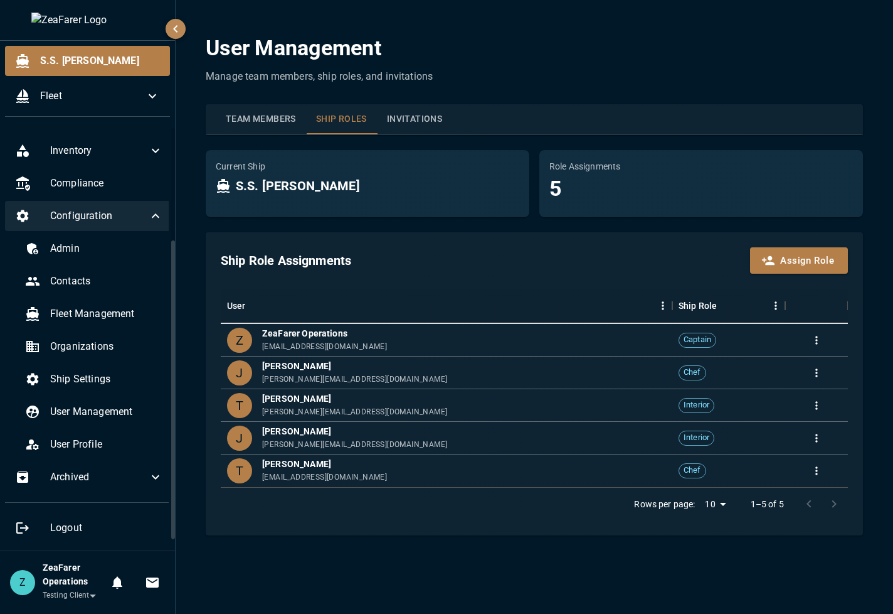
click at [408, 122] on button "Invitations" at bounding box center [414, 119] width 75 height 30
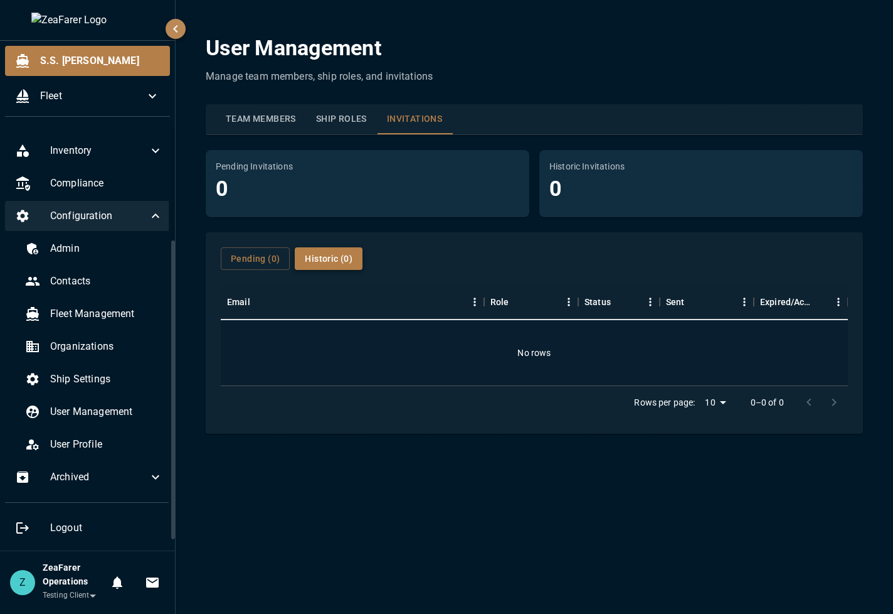
click at [317, 264] on button "Historic ( 0 )" at bounding box center [329, 258] width 68 height 23
click at [255, 258] on button "Pending ( 0 )" at bounding box center [255, 258] width 69 height 23
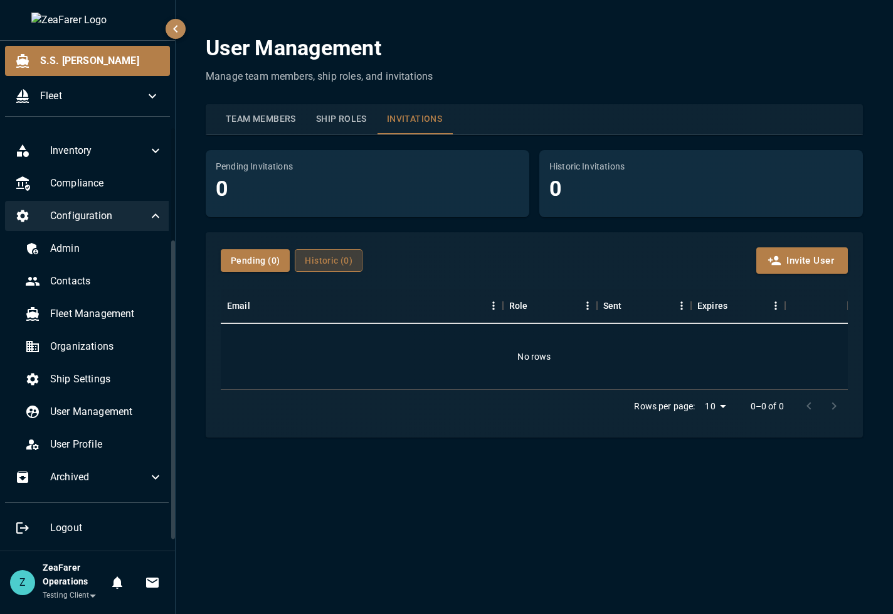
click at [336, 265] on button "Historic ( 0 )" at bounding box center [329, 260] width 68 height 23
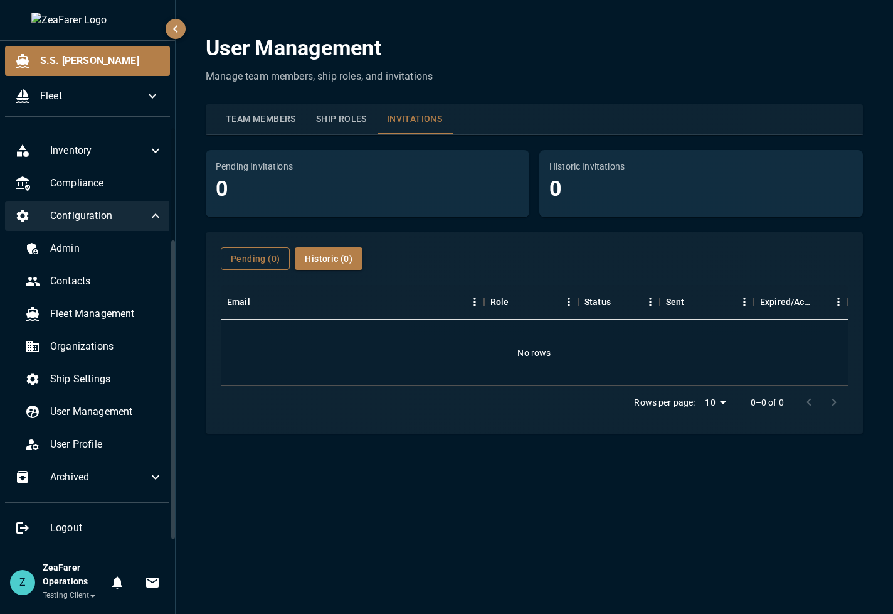
click at [264, 255] on button "Pending ( 0 )" at bounding box center [255, 258] width 69 height 23
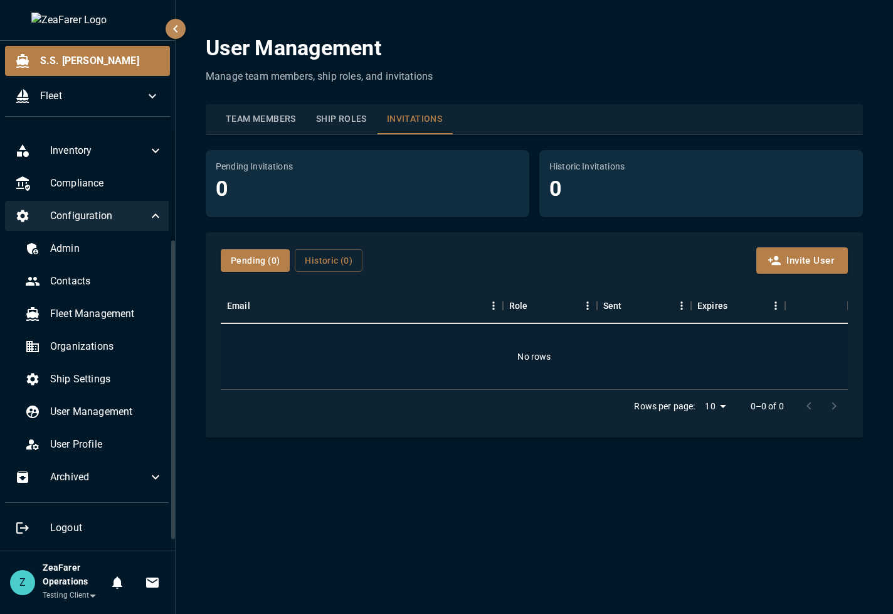
click at [340, 125] on button "Ship Roles" at bounding box center [341, 119] width 71 height 30
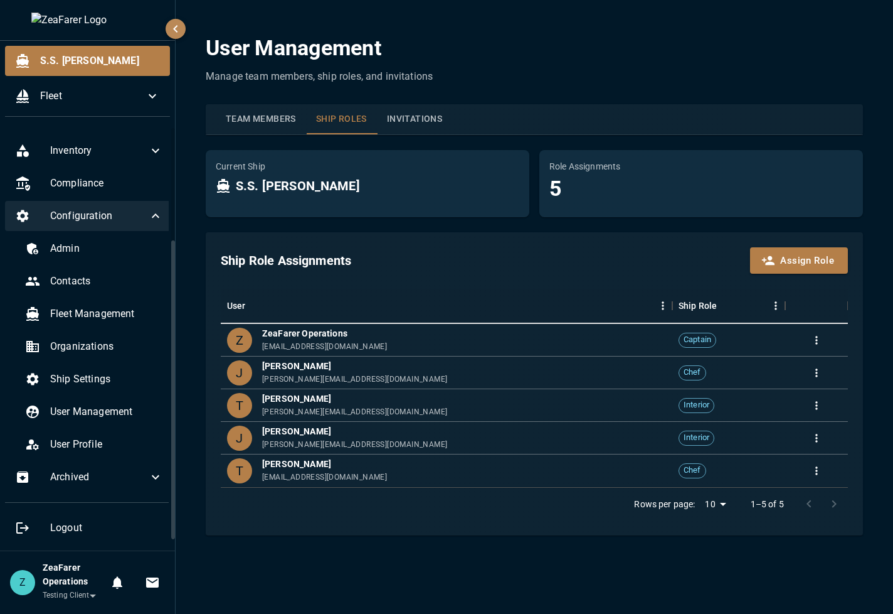
click at [254, 122] on button "Team Members" at bounding box center [261, 119] width 90 height 30
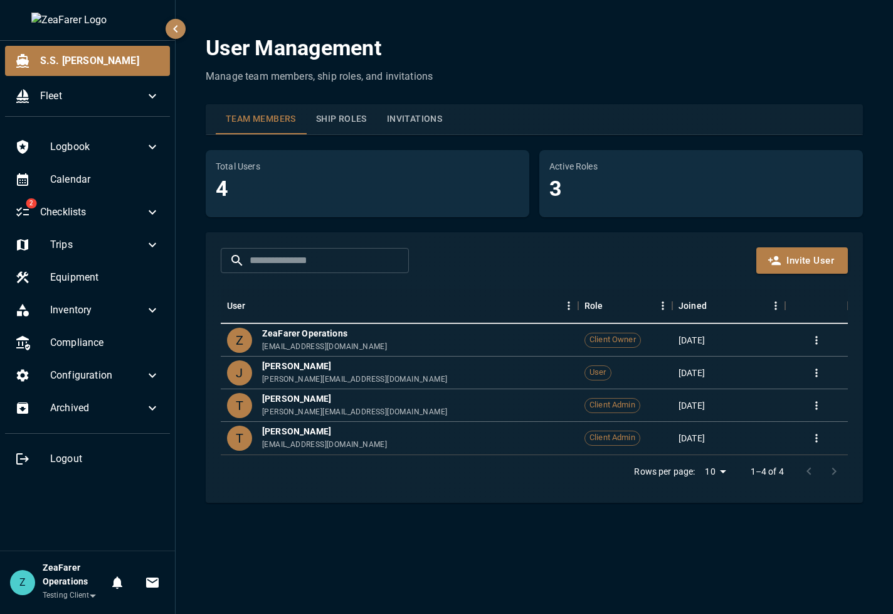
click at [405, 120] on button "Invitations" at bounding box center [414, 119] width 75 height 30
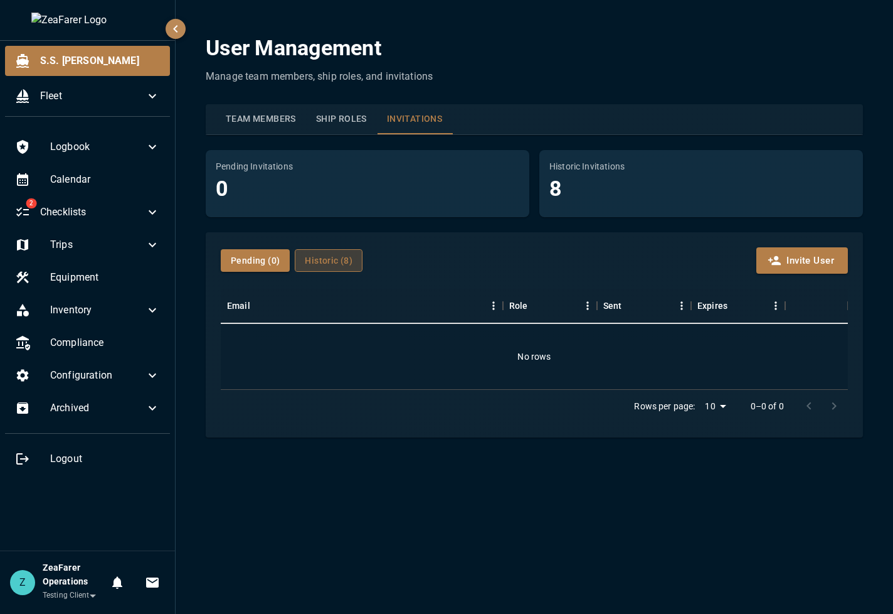
click at [331, 262] on button "Historic ( 8 )" at bounding box center [329, 260] width 68 height 23
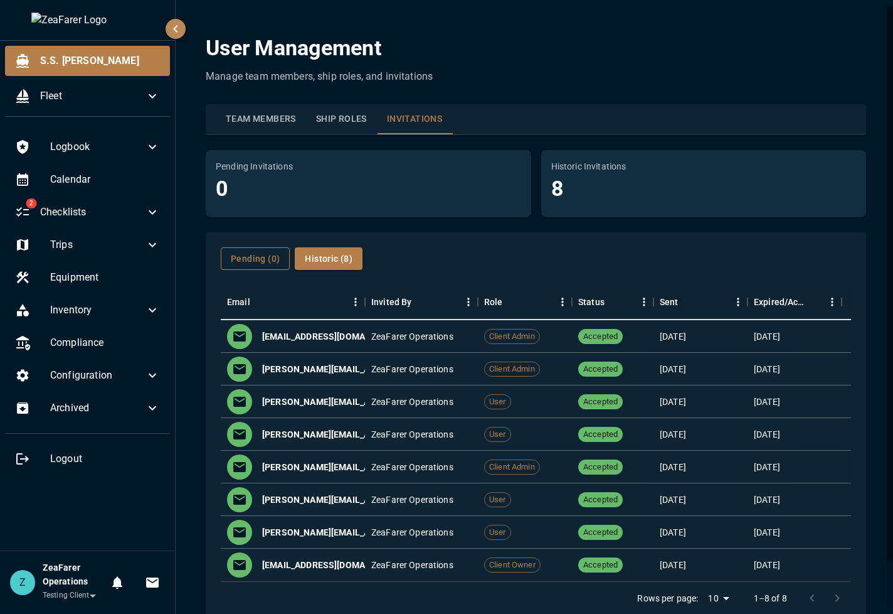
click at [280, 257] on button "Pending ( 0 )" at bounding box center [255, 258] width 69 height 23
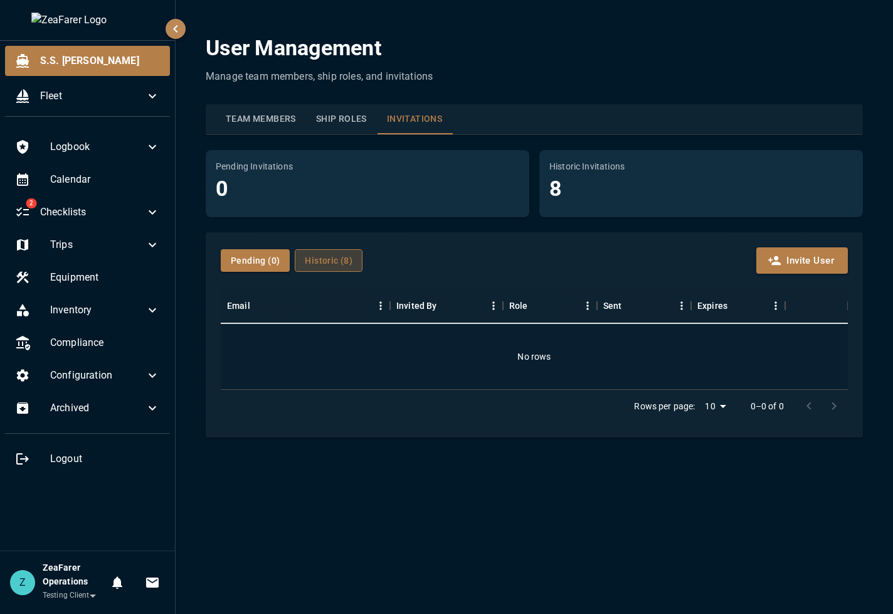
click at [341, 250] on button "Historic ( 8 )" at bounding box center [329, 260] width 68 height 23
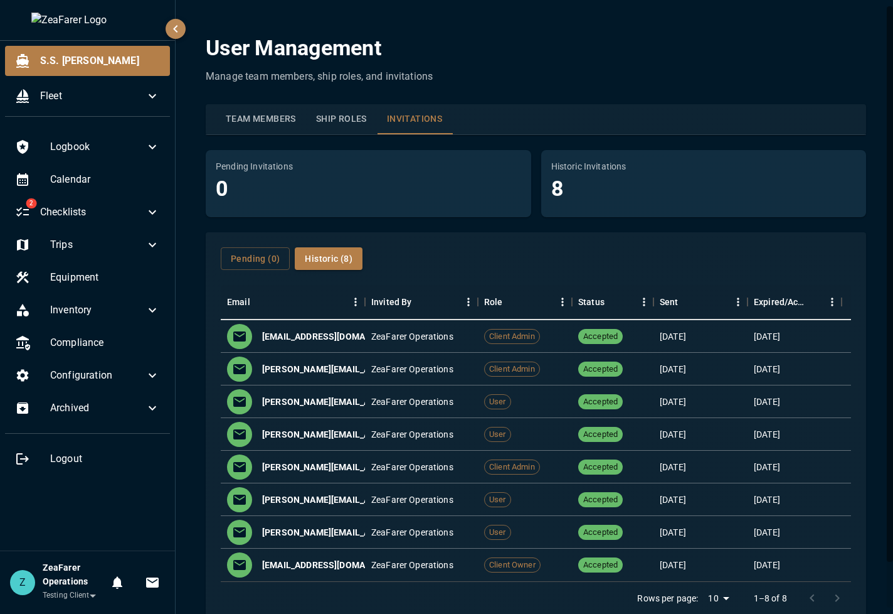
click at [289, 263] on div "Pending ( 0 ) Historic ( 8 )" at bounding box center [292, 258] width 142 height 23
click at [260, 256] on button "Pending ( 0 )" at bounding box center [255, 258] width 69 height 23
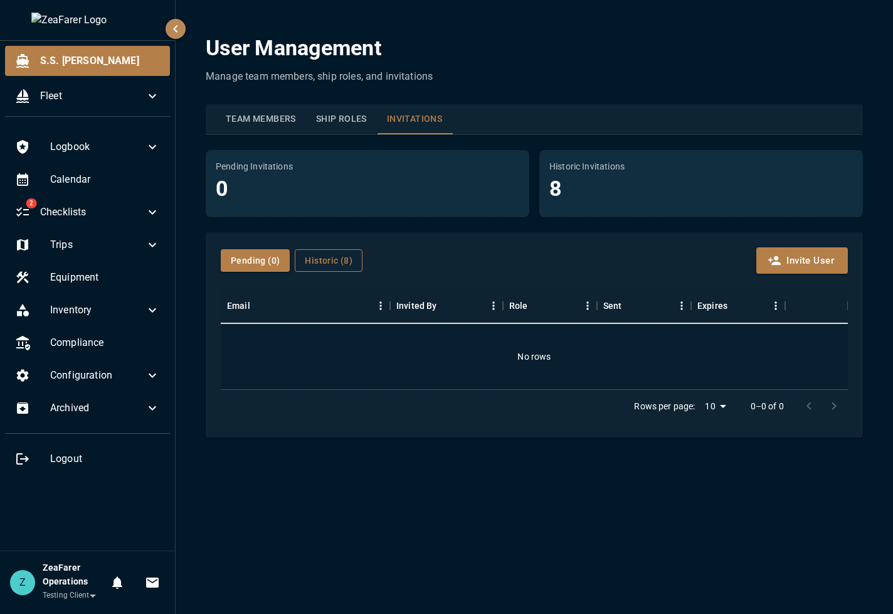
click at [329, 251] on button "Historic ( 8 )" at bounding box center [329, 260] width 68 height 23
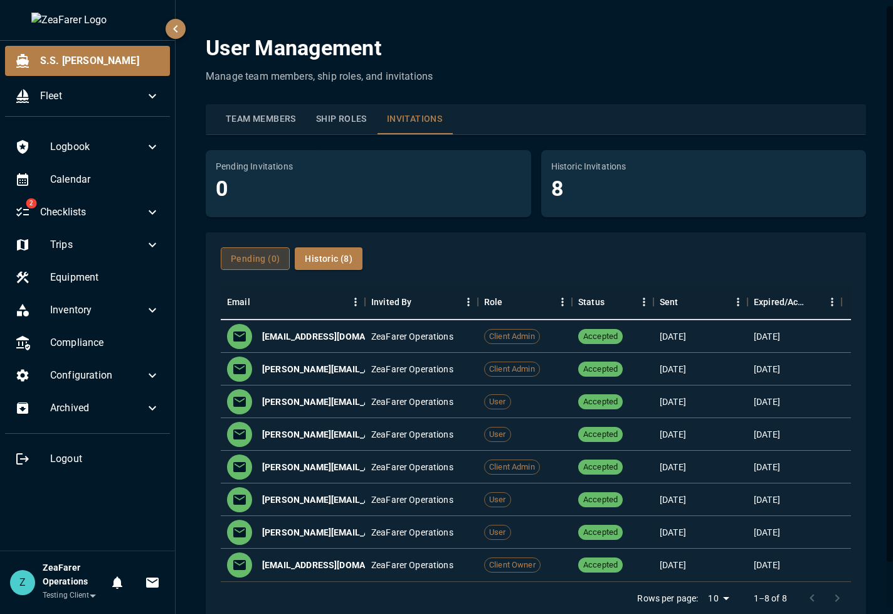
click at [256, 257] on button "Pending ( 0 )" at bounding box center [255, 258] width 69 height 23
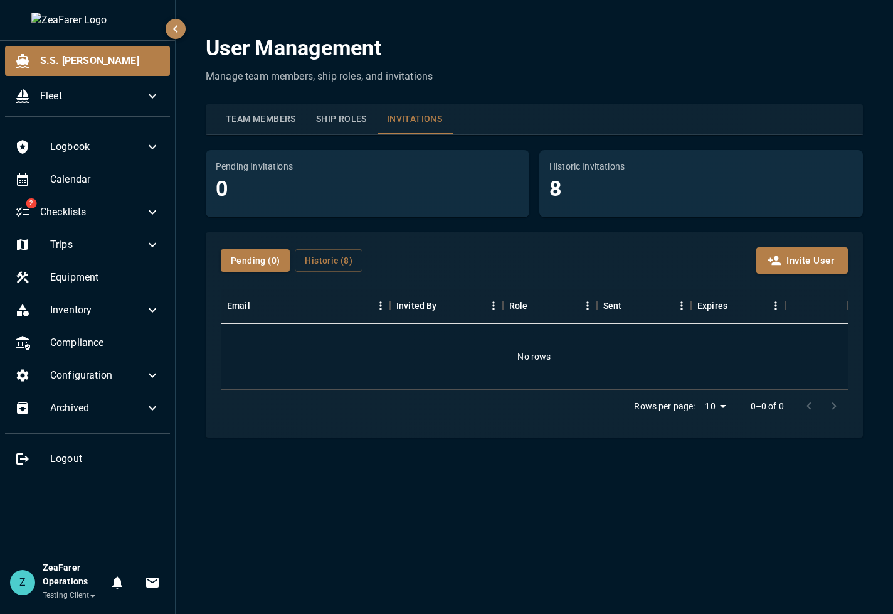
click at [340, 131] on button "Ship Roles" at bounding box center [341, 119] width 71 height 30
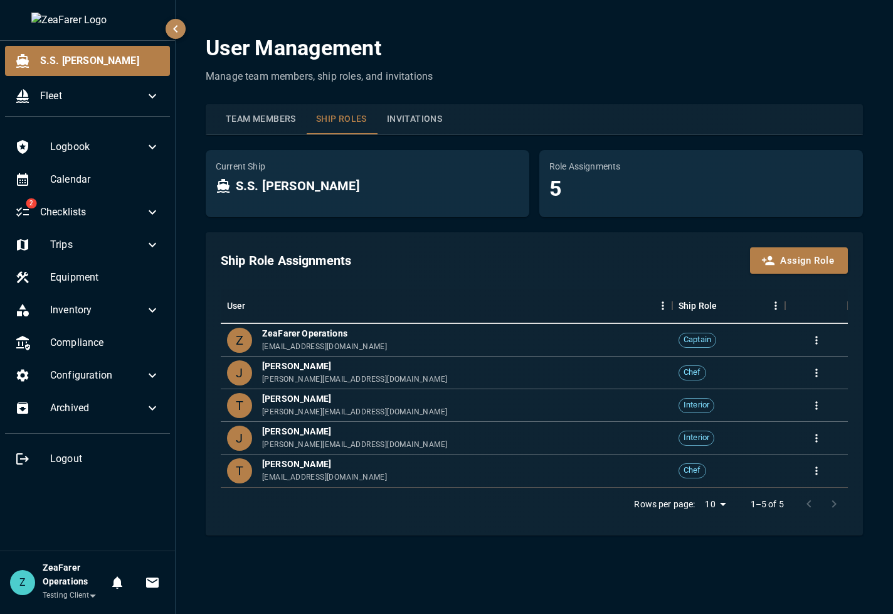
click at [253, 115] on button "Team Members" at bounding box center [261, 119] width 90 height 30
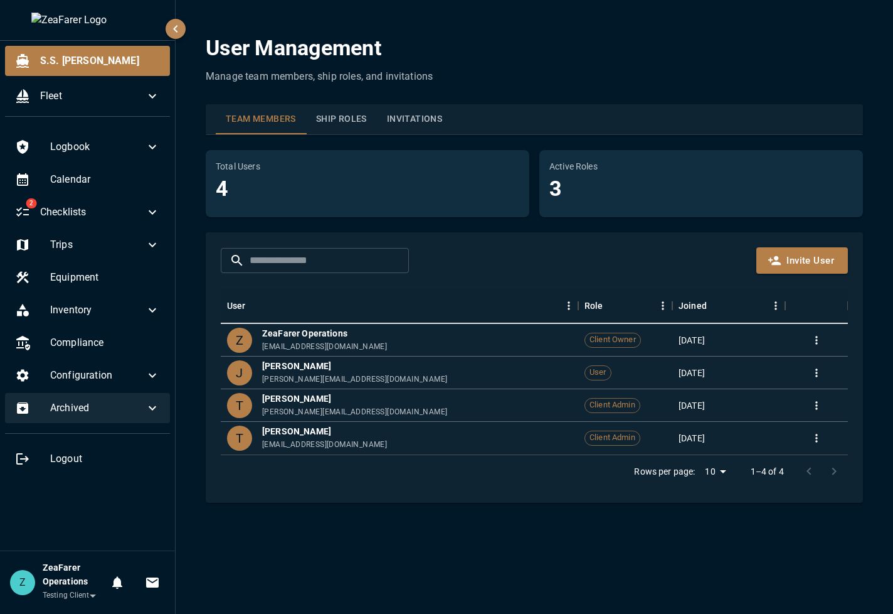
click at [141, 405] on span "Archived" at bounding box center [97, 407] width 95 height 15
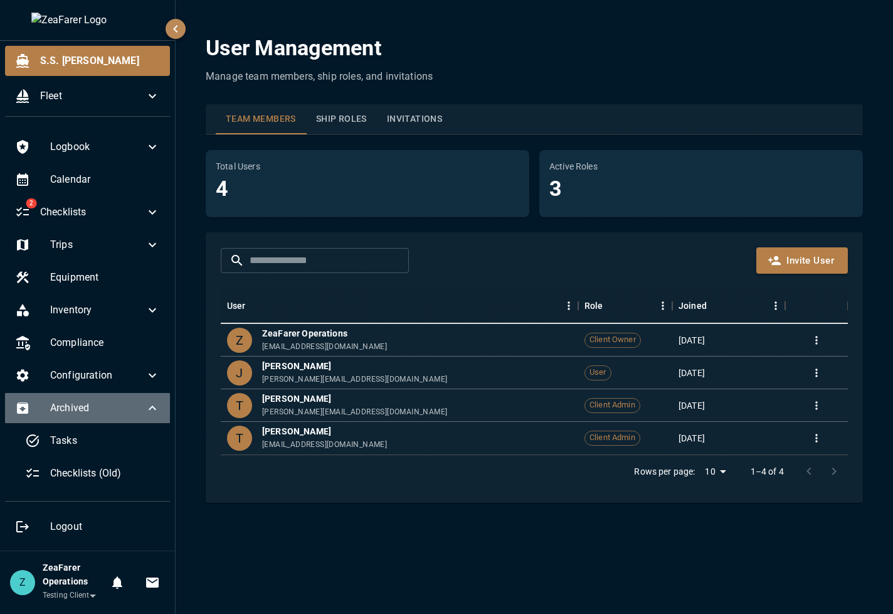
click at [141, 403] on span "Archived" at bounding box center [97, 407] width 95 height 15
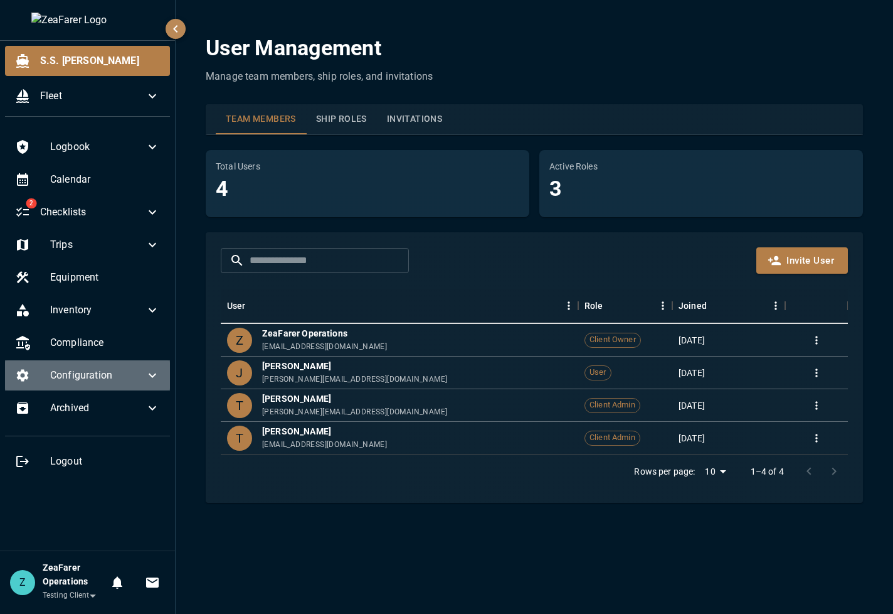
click at [151, 372] on icon at bounding box center [152, 375] width 15 height 15
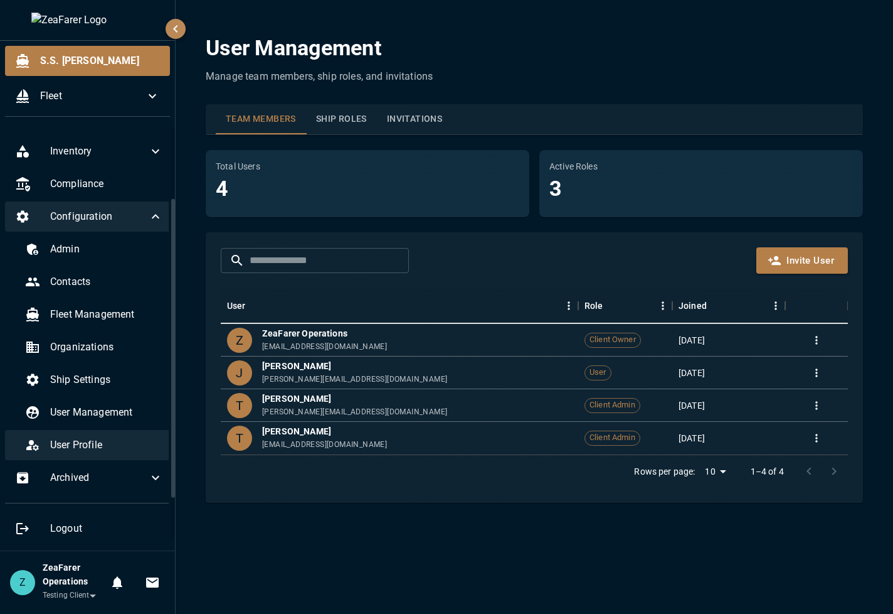
scroll to position [159, 0]
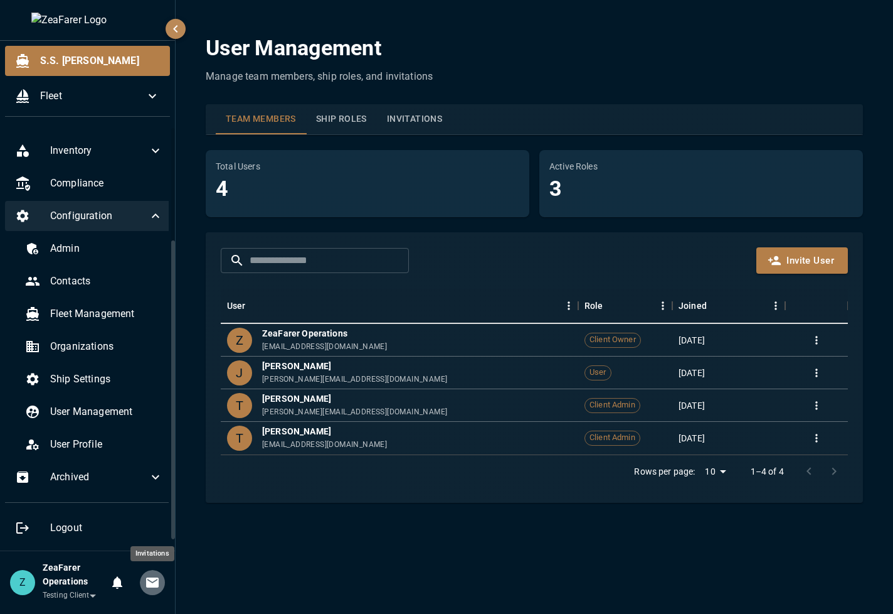
click at [151, 583] on icon "Invitations" at bounding box center [152, 582] width 13 height 10
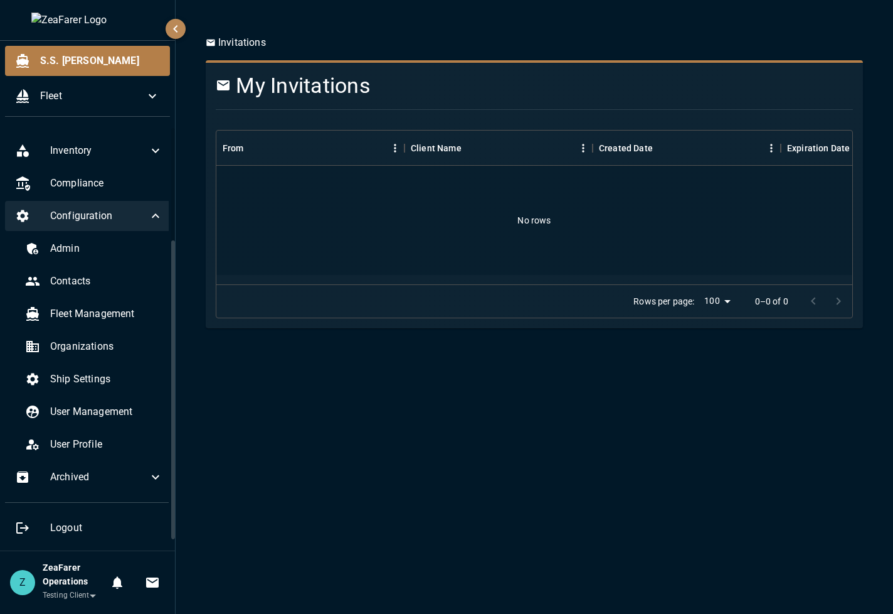
click at [307, 608] on div "Invitations My Invitations From Client Name Created Date Expiration Date Action…" at bounding box center [535, 307] width 718 height 614
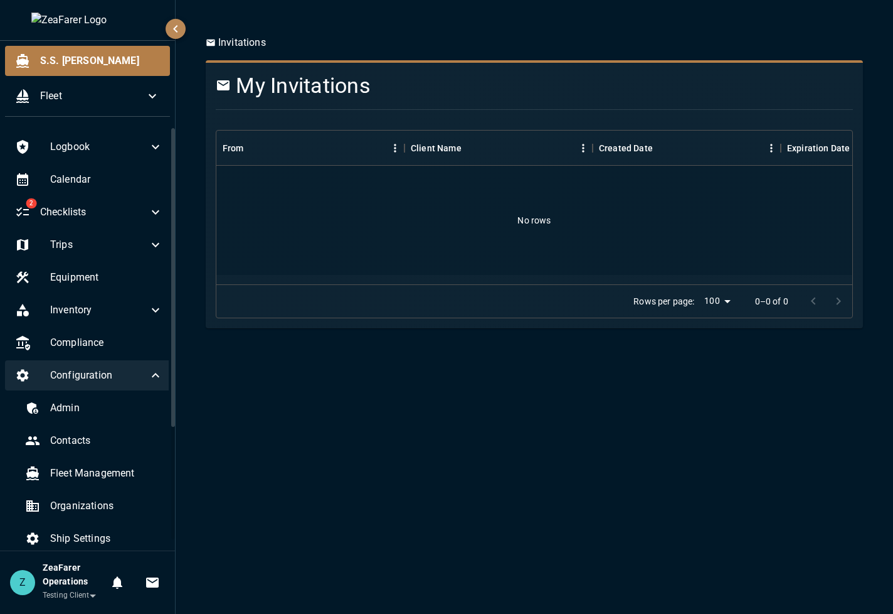
drag, startPoint x: 174, startPoint y: 307, endPoint x: 169, endPoint y: 116, distance: 191.4
click at [169, 116] on div "**********" at bounding box center [88, 307] width 176 height 614
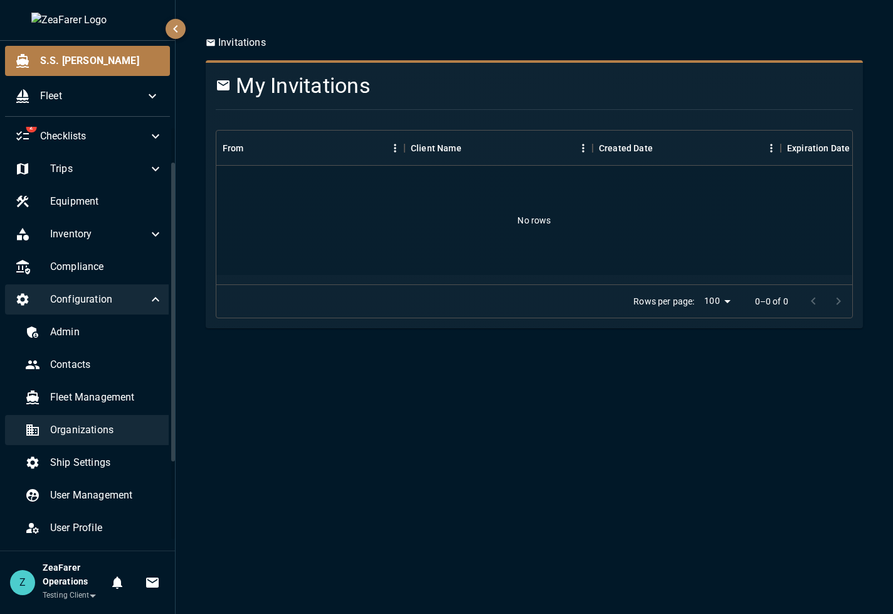
scroll to position [125, 0]
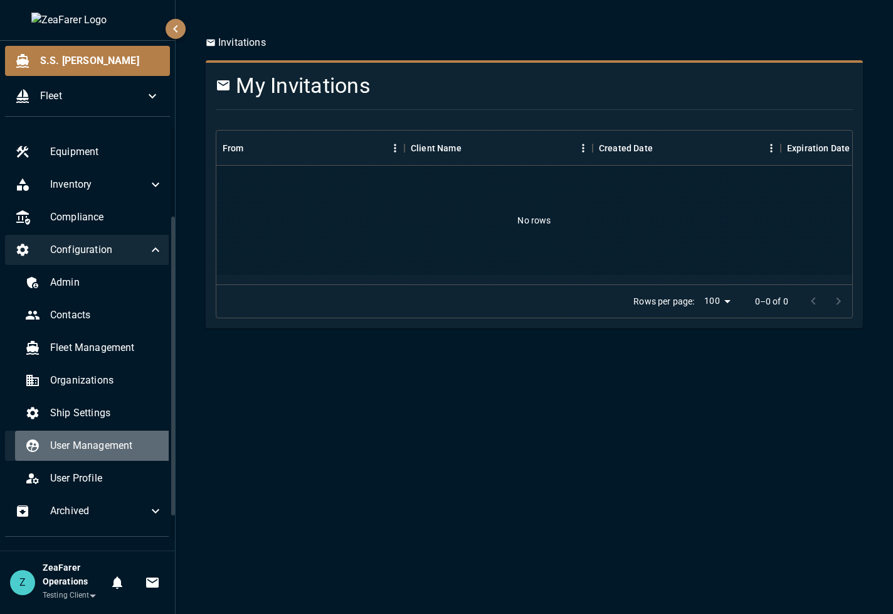
click at [102, 447] on span "User Management" at bounding box center [106, 445] width 113 height 15
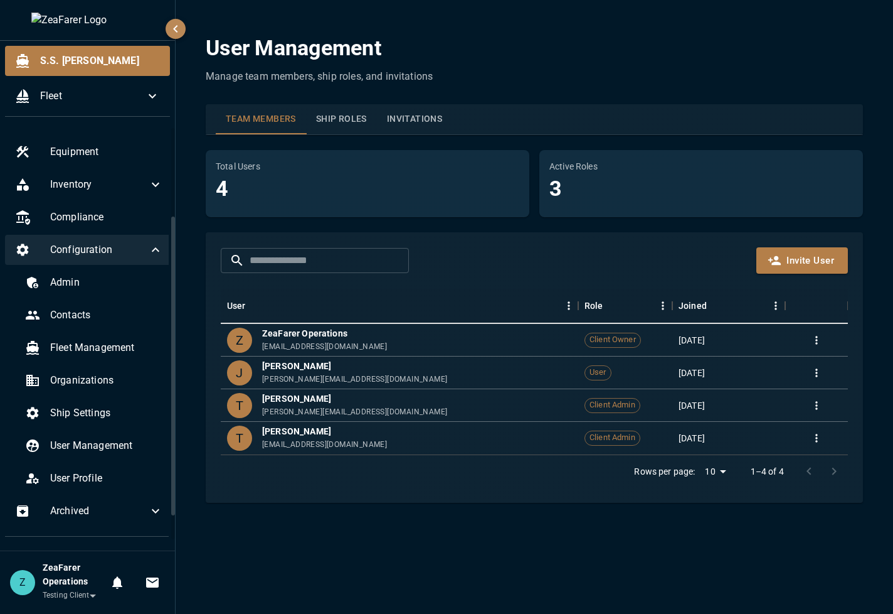
click at [412, 112] on button "Invitations" at bounding box center [414, 119] width 75 height 30
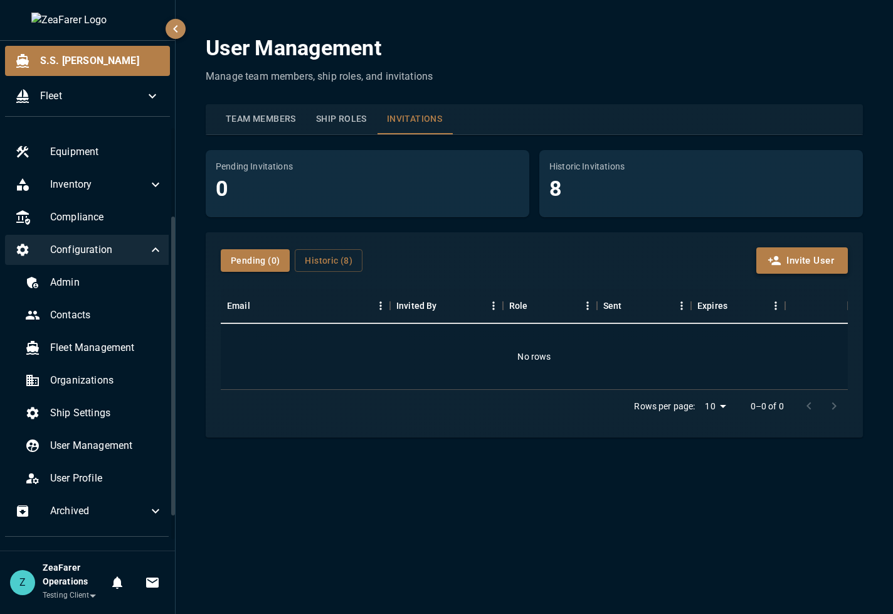
click at [790, 248] on button "Invite User" at bounding box center [803, 260] width 92 height 26
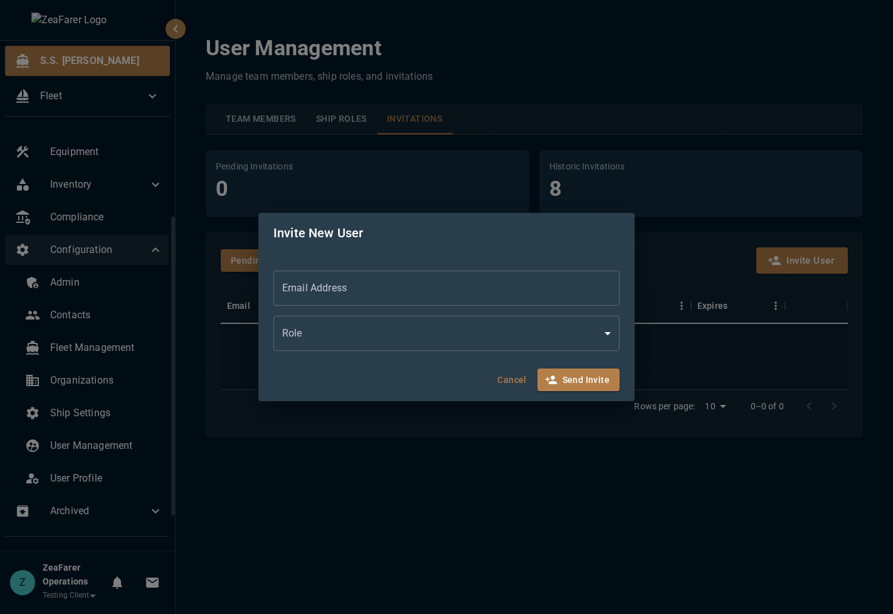
click at [699, 277] on div "Invite New User Email Address Email Address Role ​ Role Cancel Send Invite" at bounding box center [446, 307] width 893 height 614
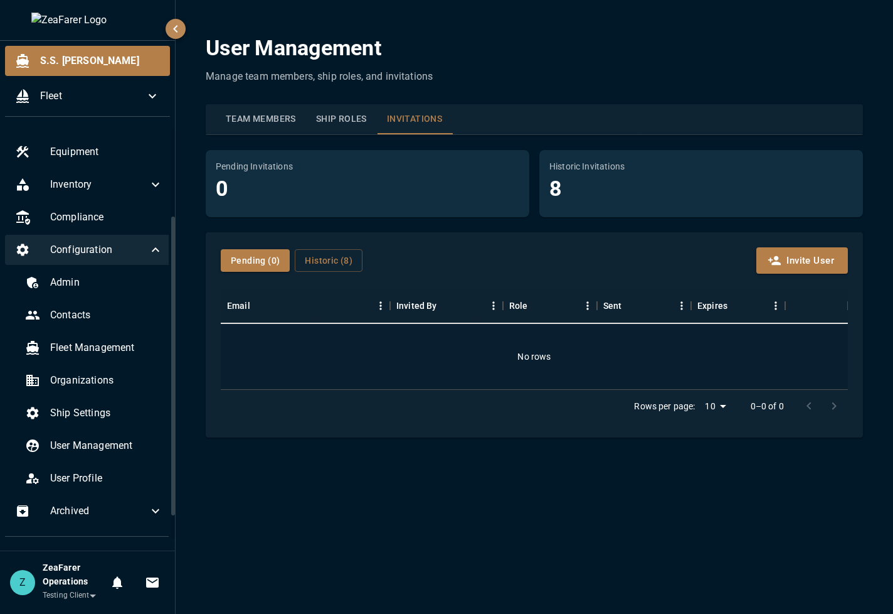
drag, startPoint x: 332, startPoint y: 124, endPoint x: 518, endPoint y: 221, distance: 209.1
click at [332, 123] on button "Ship Roles" at bounding box center [341, 119] width 71 height 30
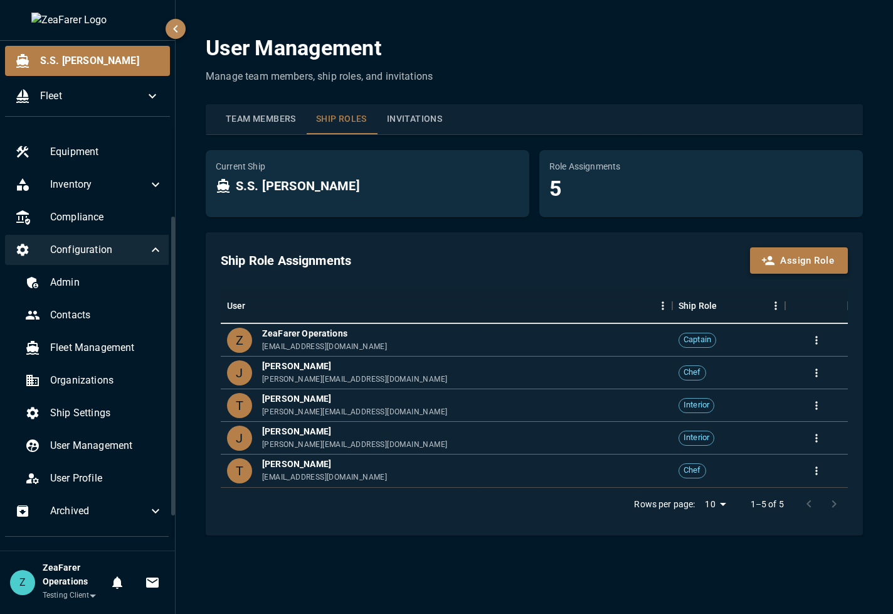
click at [786, 266] on button "Assign Role" at bounding box center [799, 260] width 98 height 26
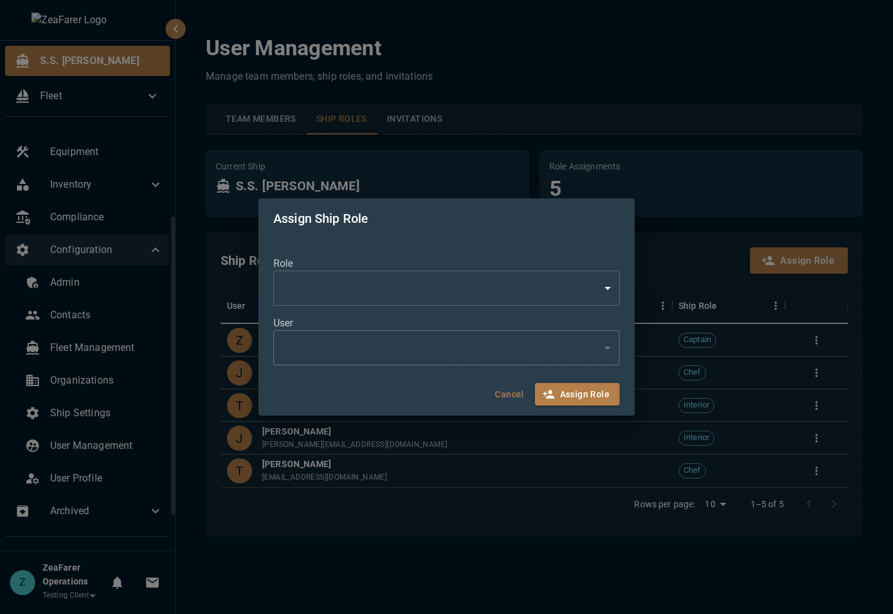
click at [694, 282] on div "Assign Ship Role Role ​ * ​ User ​ ​ Cancel Assign Role" at bounding box center [446, 307] width 893 height 614
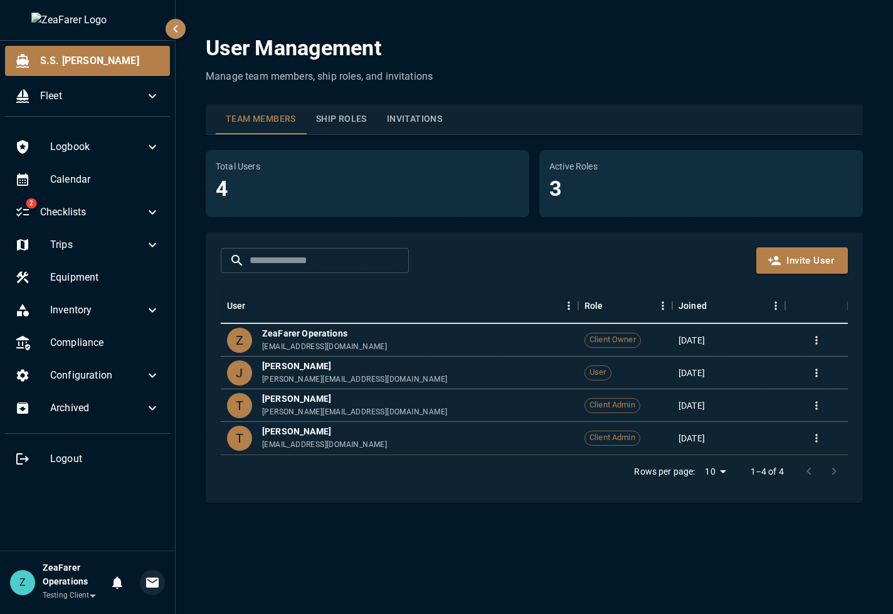
click at [144, 580] on button "0" at bounding box center [152, 582] width 25 height 25
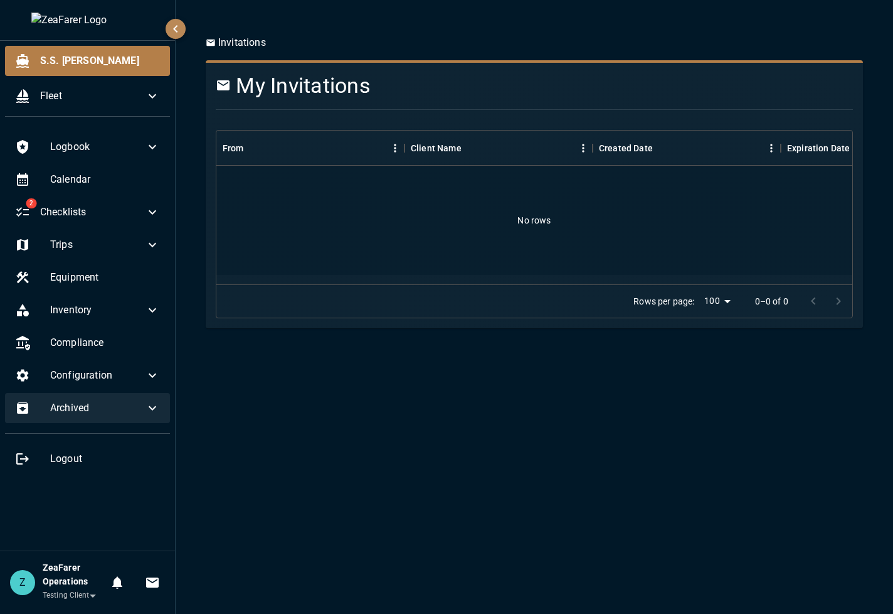
click at [119, 398] on div "Archived" at bounding box center [87, 408] width 165 height 30
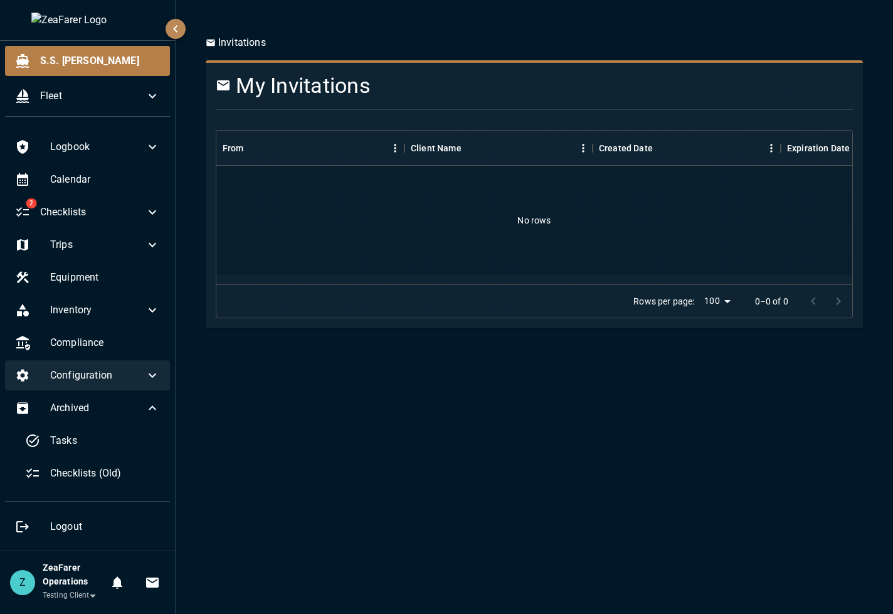
click at [137, 375] on span "Configuration" at bounding box center [97, 375] width 95 height 15
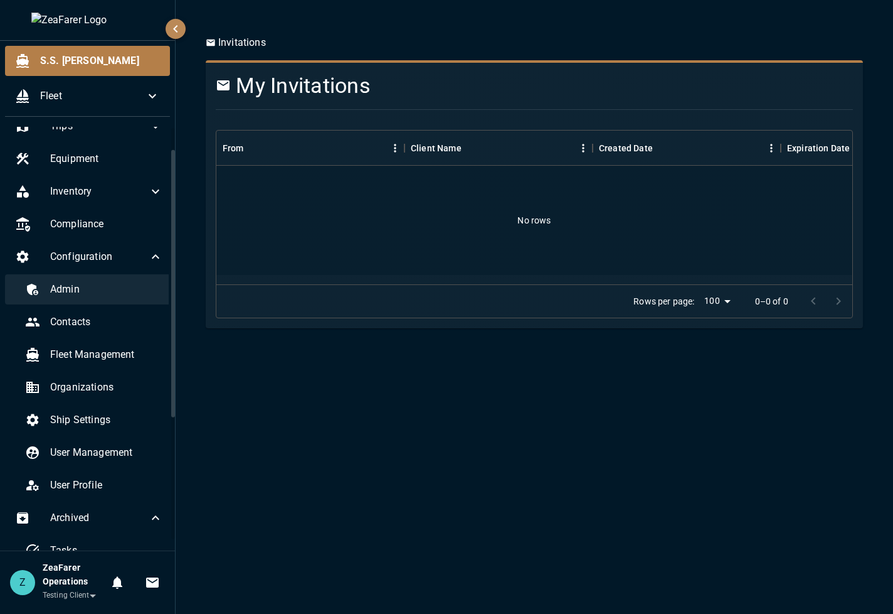
scroll to position [125, 0]
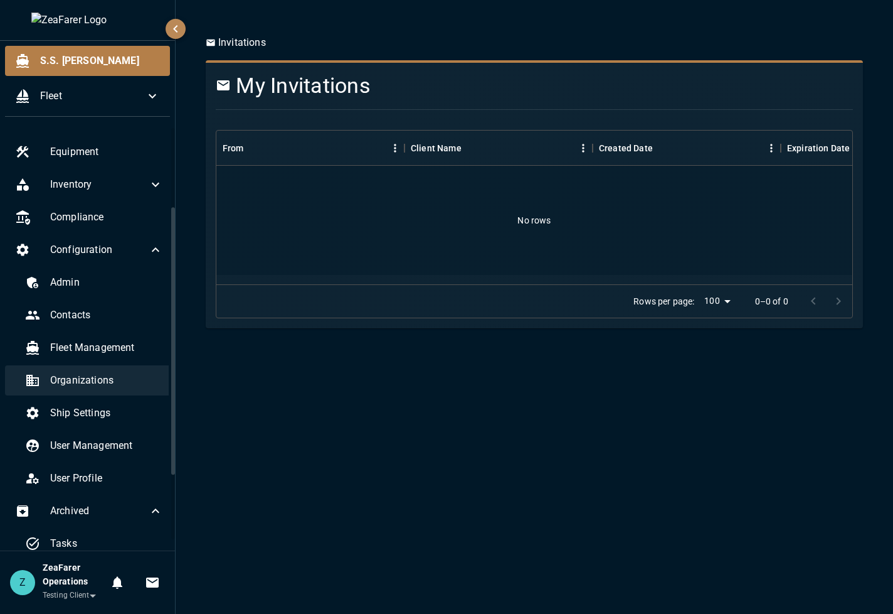
click at [100, 389] on div "Organizations" at bounding box center [94, 380] width 158 height 30
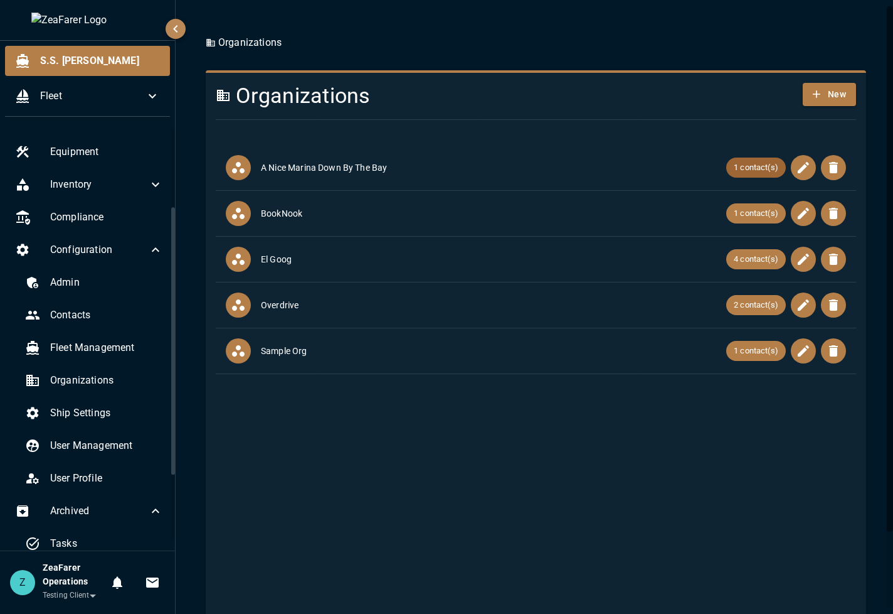
click at [726, 163] on span "1 contact(s)" at bounding box center [756, 167] width 60 height 13
click at [759, 262] on span "4 contact(s)" at bounding box center [756, 259] width 60 height 13
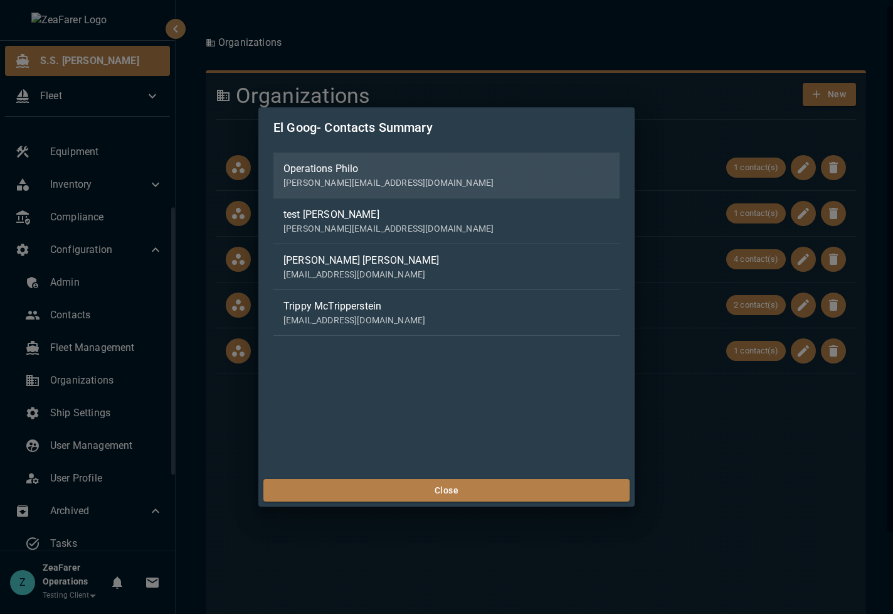
click at [362, 176] on p "[PERSON_NAME][EMAIL_ADDRESS][DOMAIN_NAME]" at bounding box center [447, 182] width 326 height 13
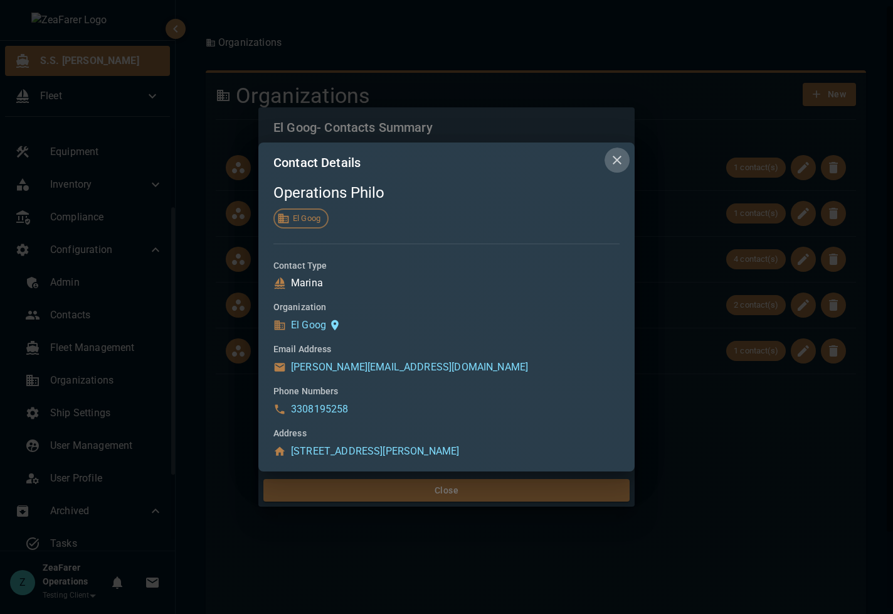
click at [621, 161] on icon "close" at bounding box center [617, 159] width 15 height 15
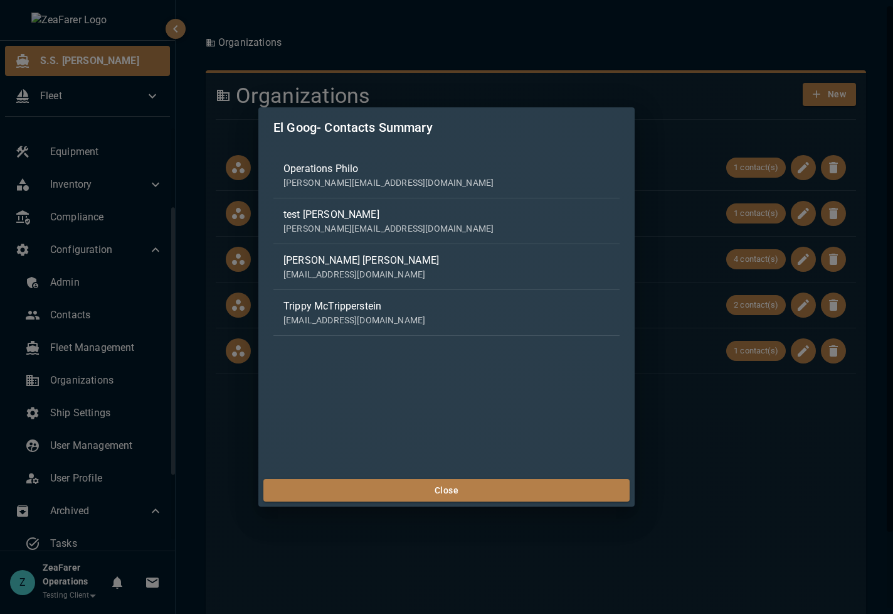
click at [499, 77] on div "El Goog - Contacts Summary Operations Philo [EMAIL_ADDRESS][DOMAIN_NAME] test T…" at bounding box center [446, 307] width 893 height 614
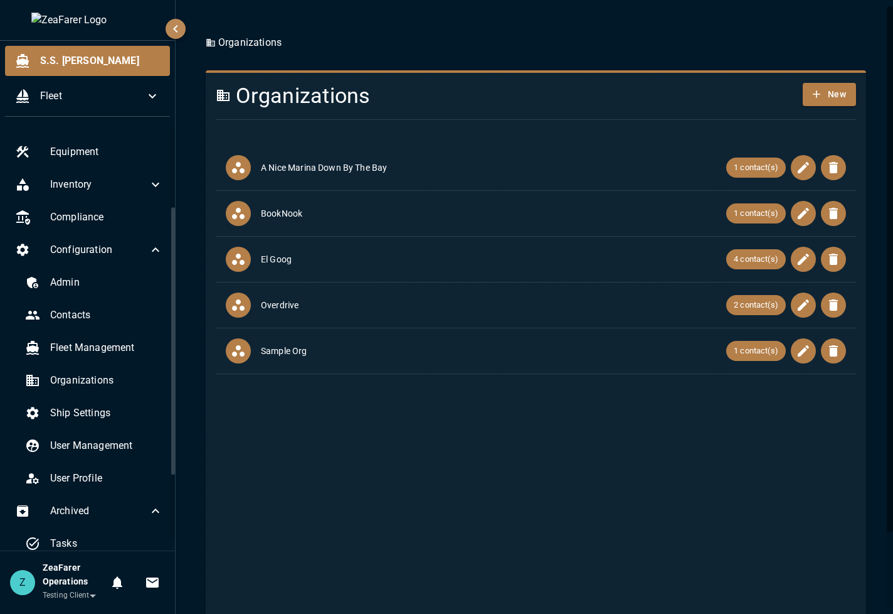
click at [758, 200] on li "BookNook 1 contact(s)" at bounding box center [536, 214] width 641 height 46
click at [741, 260] on span "4 contact(s)" at bounding box center [756, 259] width 60 height 13
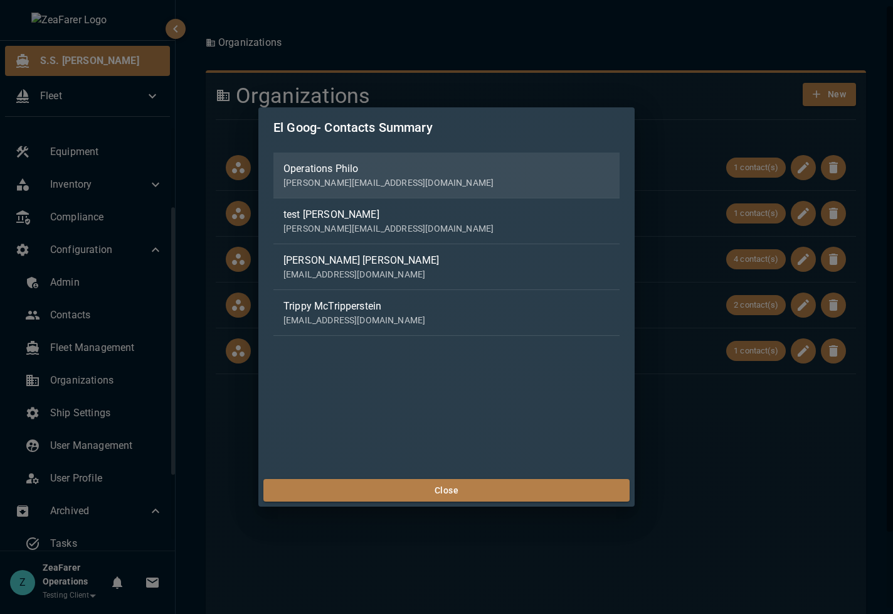
click at [432, 187] on p "[PERSON_NAME][EMAIL_ADDRESS][DOMAIN_NAME]" at bounding box center [447, 182] width 326 height 13
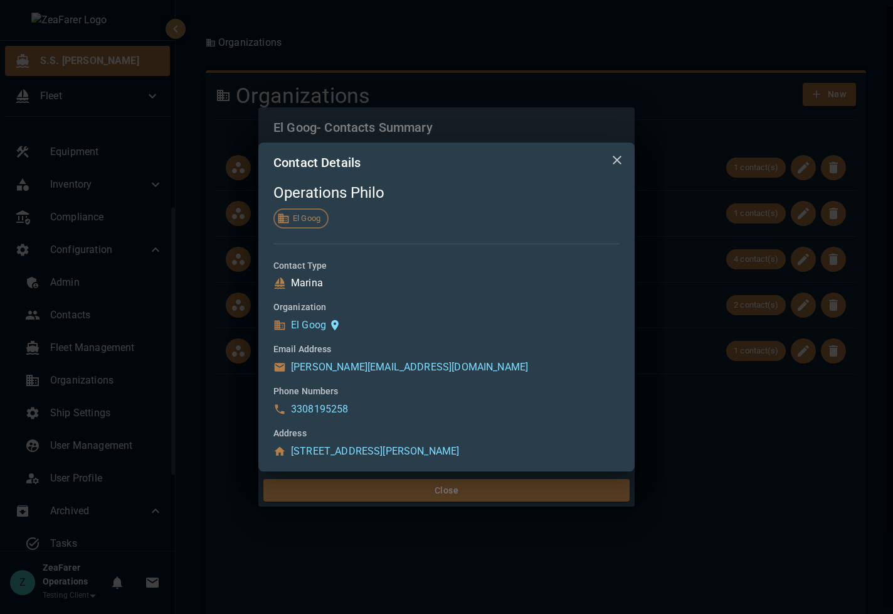
click at [299, 220] on span "El Goog" at bounding box center [306, 218] width 41 height 13
click at [605, 159] on button "close" at bounding box center [617, 159] width 25 height 25
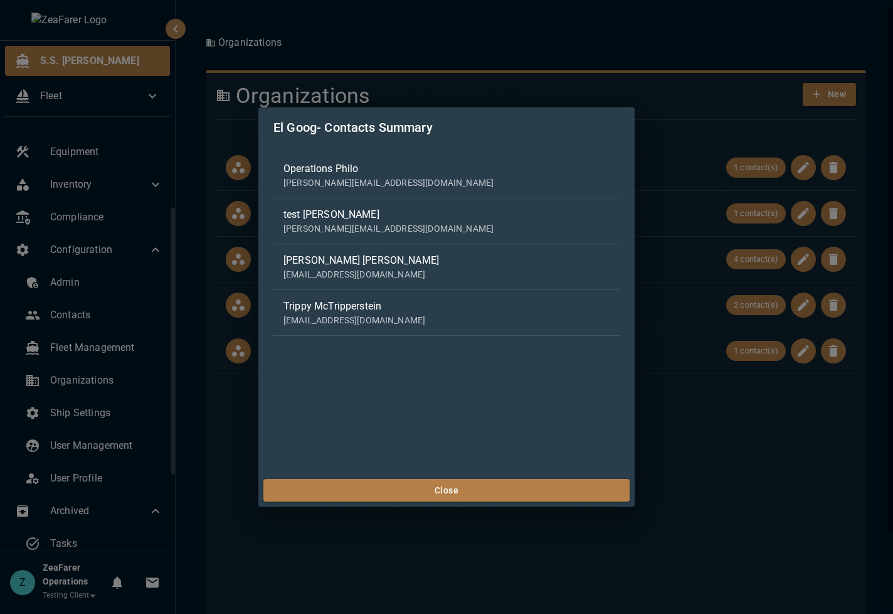
click at [671, 430] on div "El Goog - Contacts Summary Operations Philo [EMAIL_ADDRESS][DOMAIN_NAME] test T…" at bounding box center [446, 307] width 893 height 614
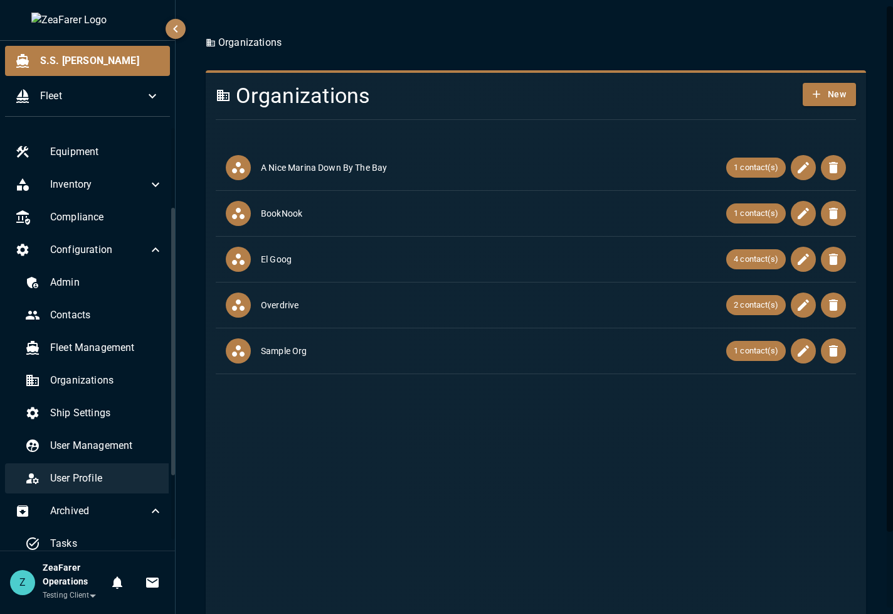
scroll to position [188, 0]
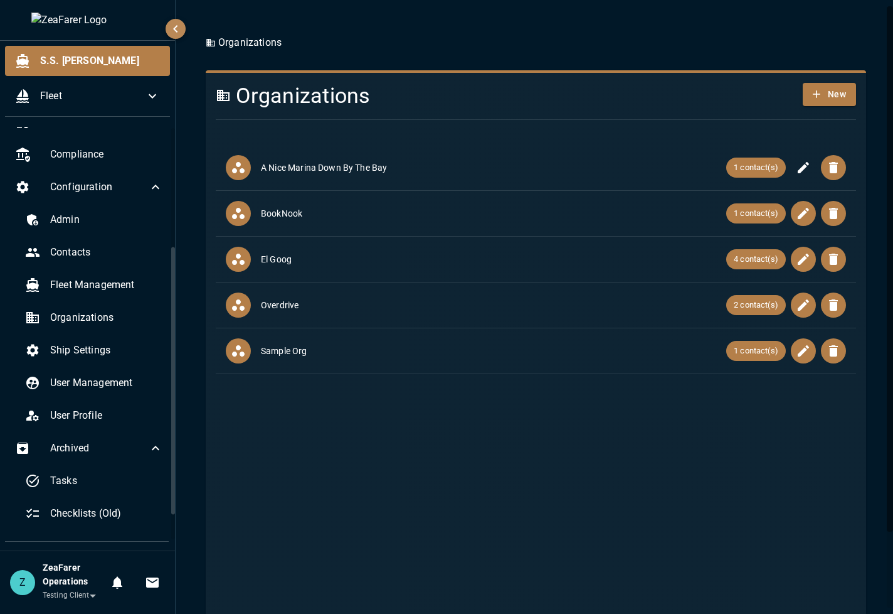
click at [796, 164] on icon "button" at bounding box center [803, 167] width 15 height 15
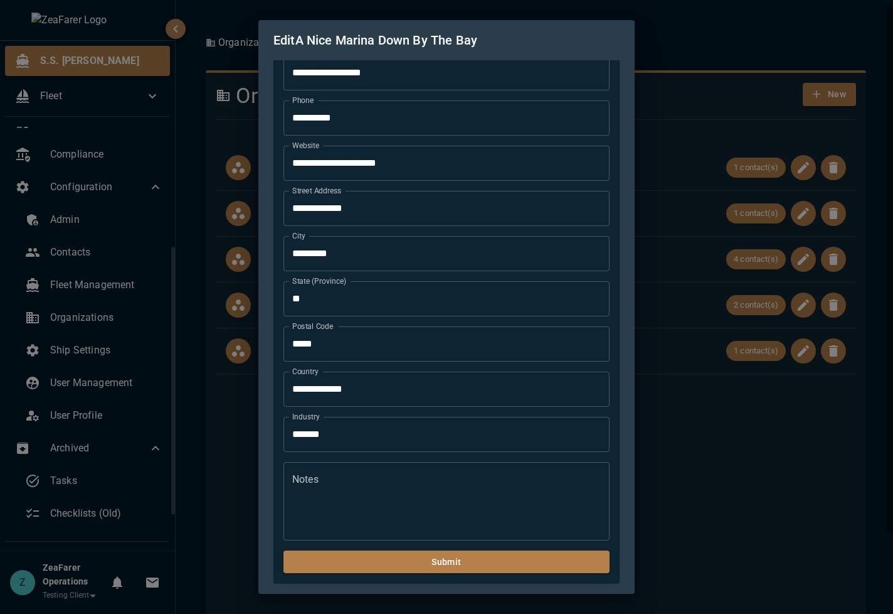
scroll to position [122, 0]
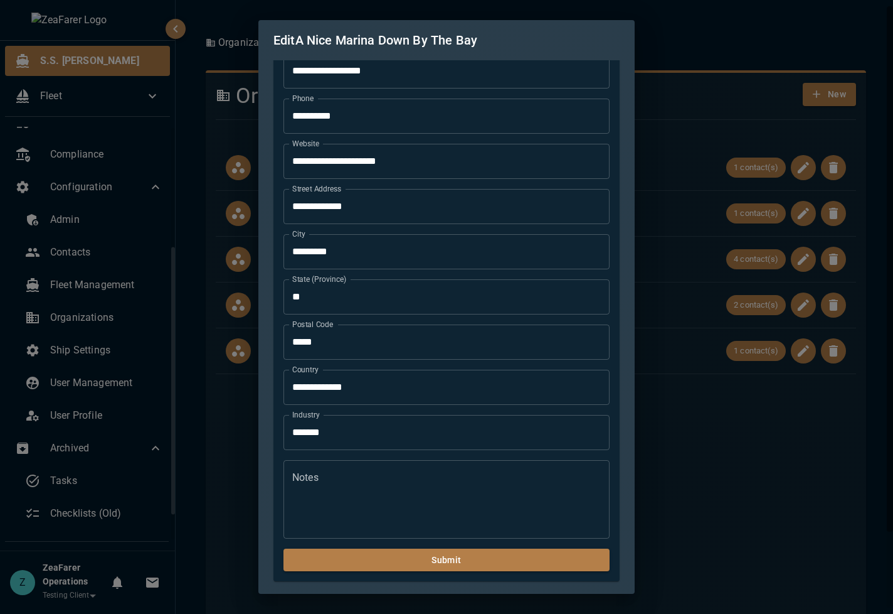
click at [662, 471] on div "**********" at bounding box center [446, 307] width 893 height 614
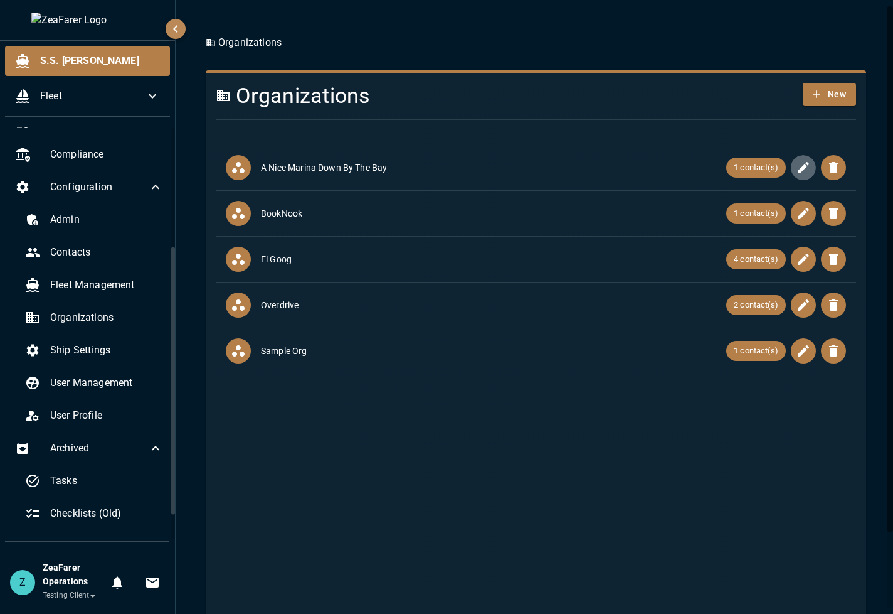
click at [796, 174] on icon "button" at bounding box center [803, 167] width 15 height 15
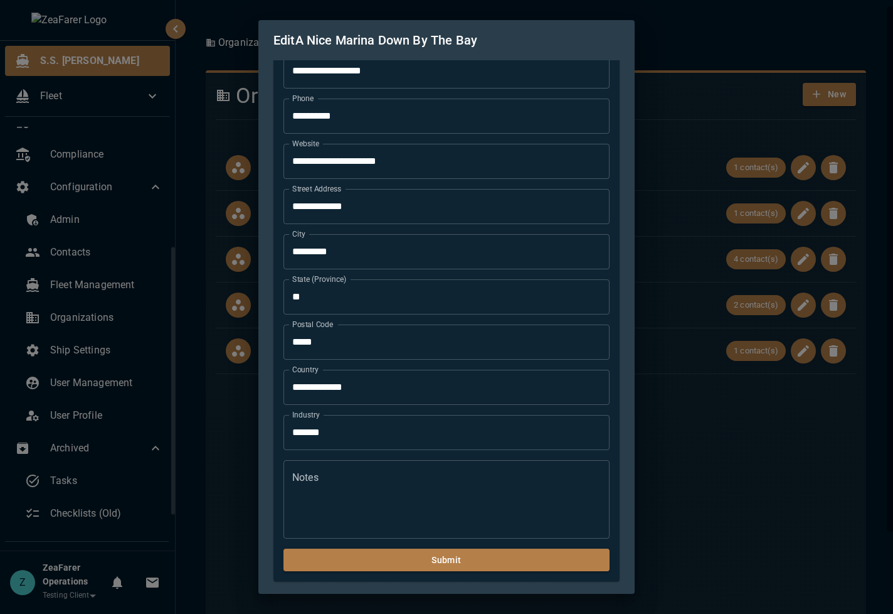
scroll to position [0, 0]
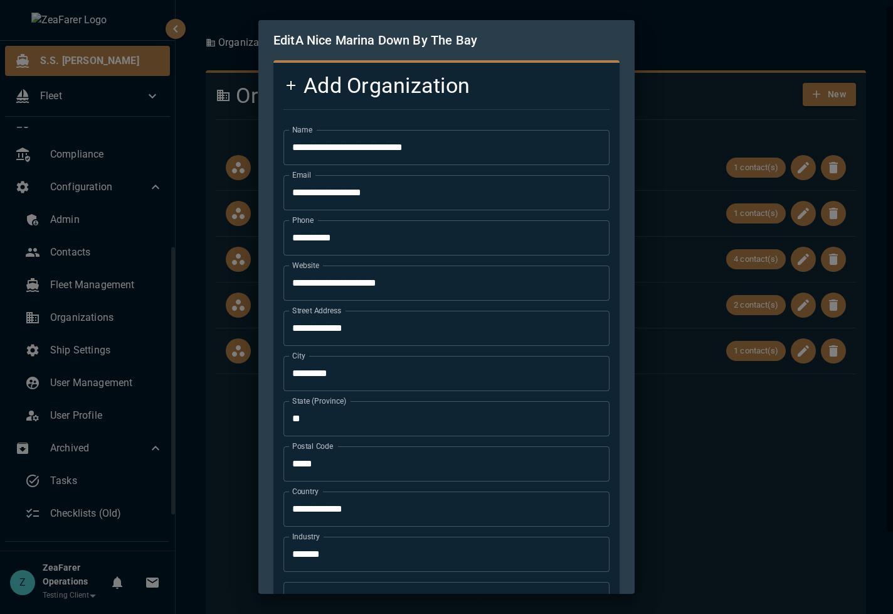
click at [809, 550] on div "**********" at bounding box center [446, 307] width 893 height 614
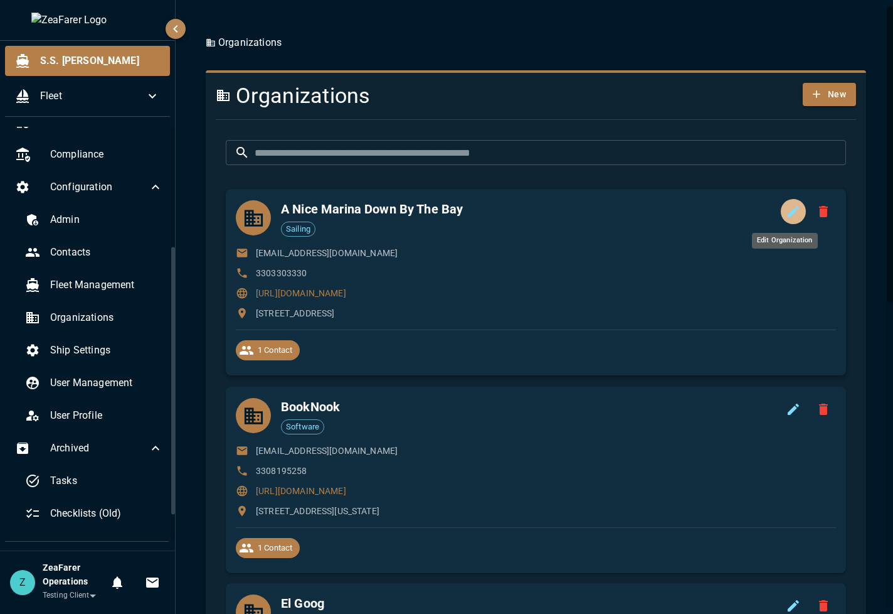
click at [786, 207] on icon "Edit Organization" at bounding box center [793, 211] width 15 height 15
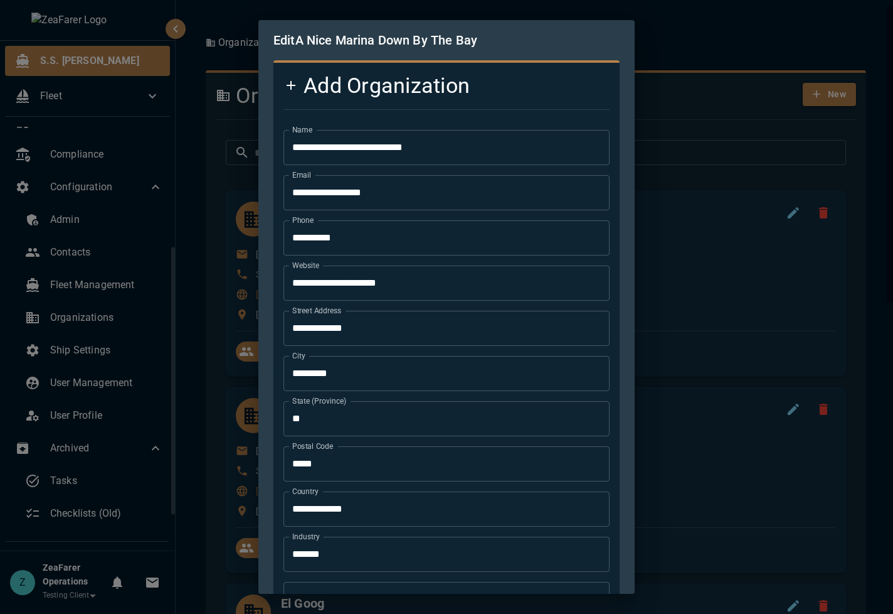
click at [737, 246] on div "**********" at bounding box center [446, 307] width 893 height 614
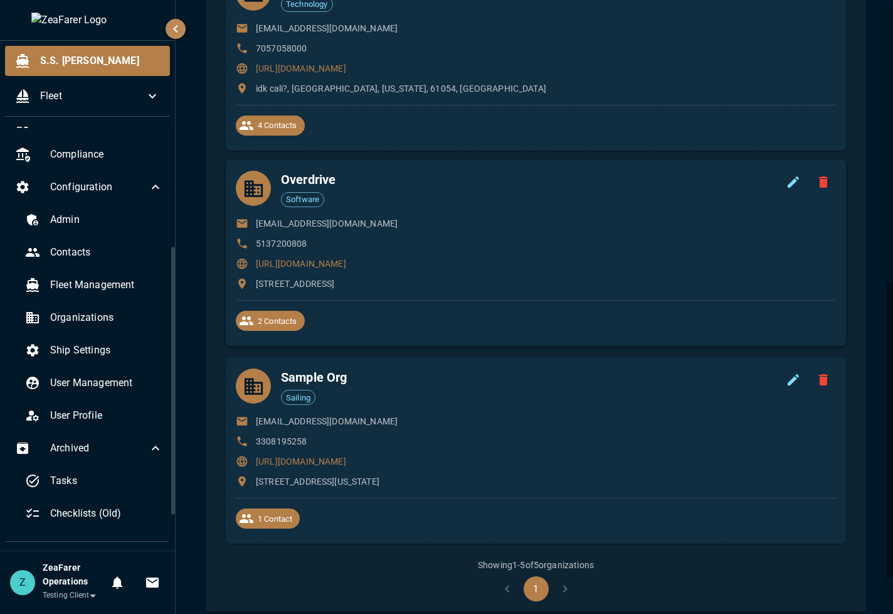
scroll to position [627, 0]
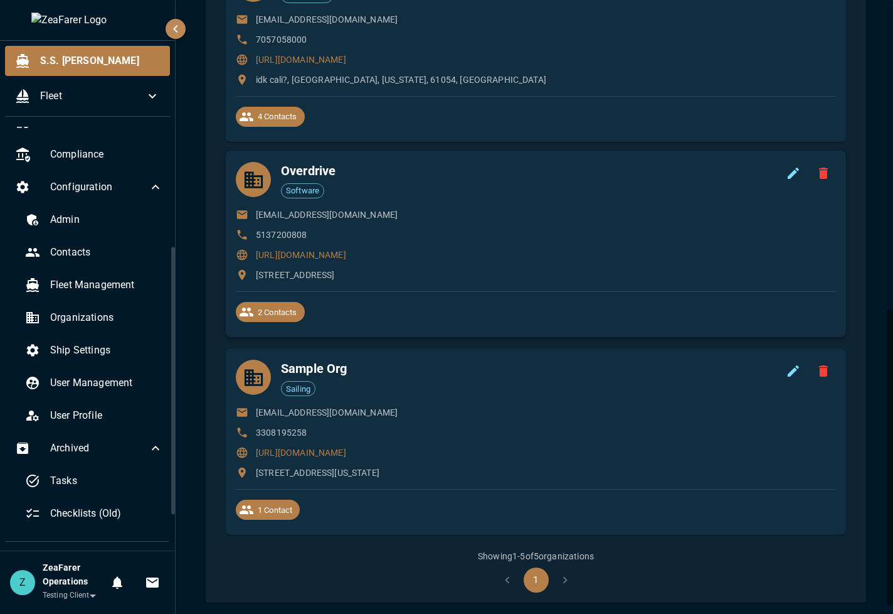
click at [292, 332] on div "Overdrive Software [EMAIL_ADDRESS][DOMAIN_NAME] 5137200808 [URL][DOMAIN_NAME] […" at bounding box center [536, 244] width 620 height 186
click at [292, 322] on div "Overdrive Software [EMAIL_ADDRESS][DOMAIN_NAME] 5137200808 [URL][DOMAIN_NAME] […" at bounding box center [536, 244] width 620 height 186
click at [294, 317] on span "2 Contacts" at bounding box center [277, 312] width 55 height 13
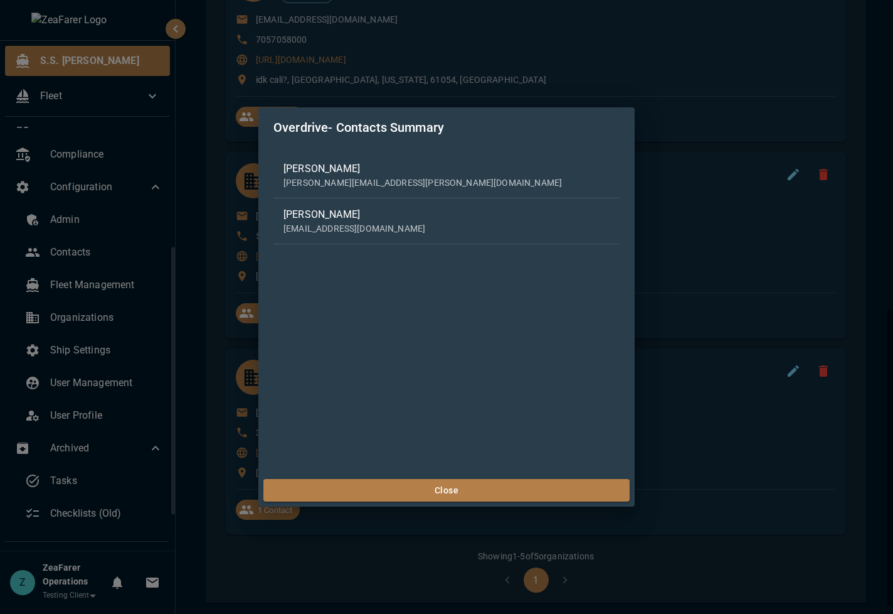
click at [650, 309] on div "Overdrive - Contacts Summary [PERSON_NAME] [PERSON_NAME][EMAIL_ADDRESS][PERSON_…" at bounding box center [446, 307] width 893 height 614
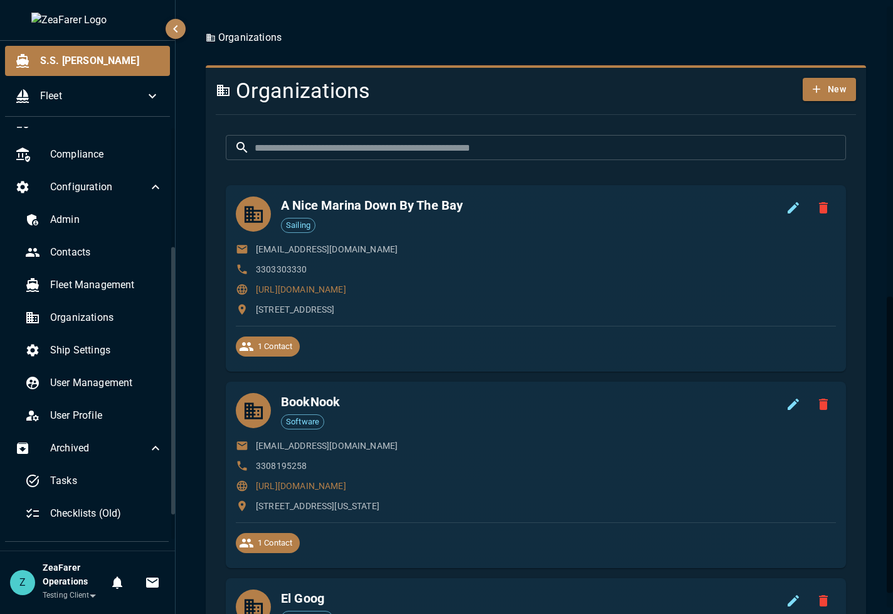
scroll to position [0, 0]
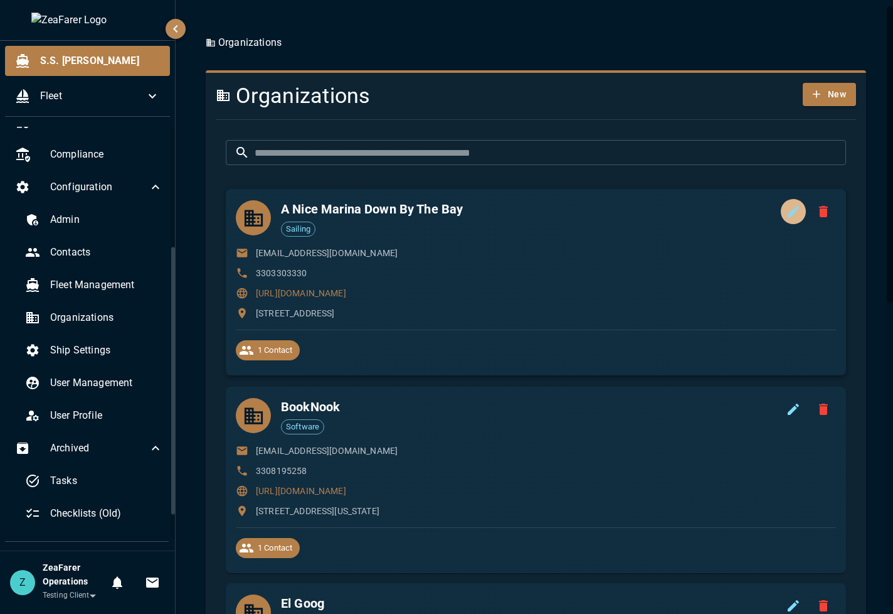
click at [786, 206] on icon "Edit Organization" at bounding box center [793, 211] width 15 height 15
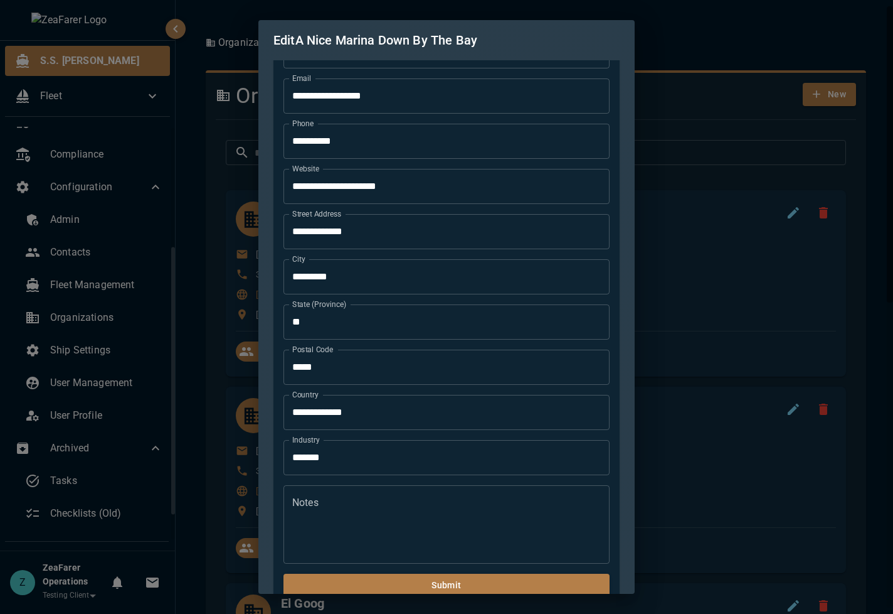
scroll to position [122, 0]
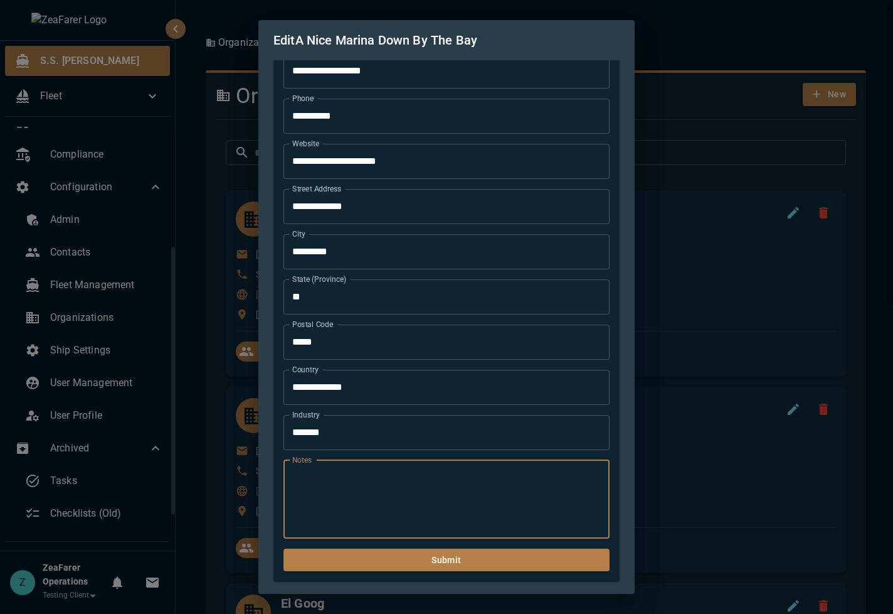
click at [386, 491] on textarea "Notes" at bounding box center [446, 499] width 309 height 58
type textarea "****"
click at [457, 563] on button "Submit" at bounding box center [447, 559] width 326 height 23
click at [508, 558] on button "Submit" at bounding box center [447, 559] width 326 height 23
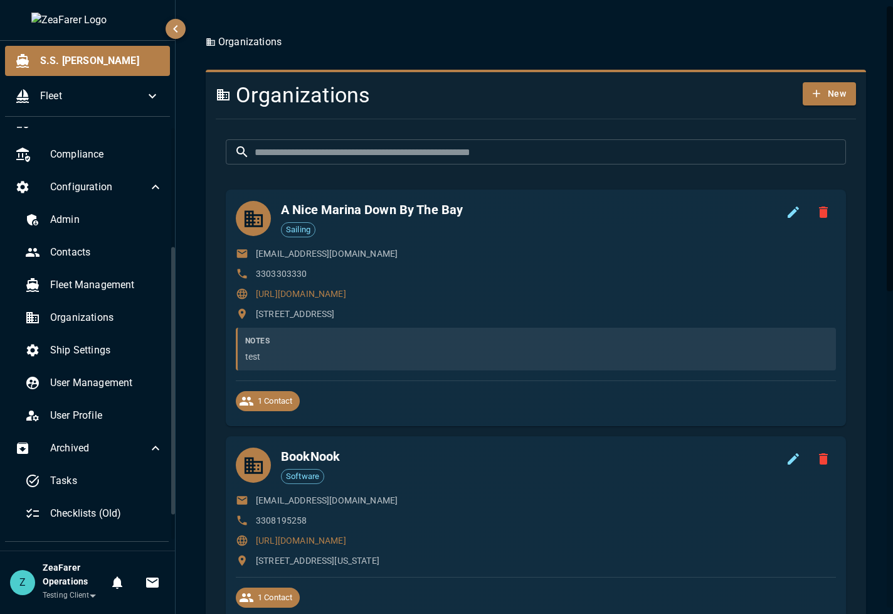
scroll to position [0, 0]
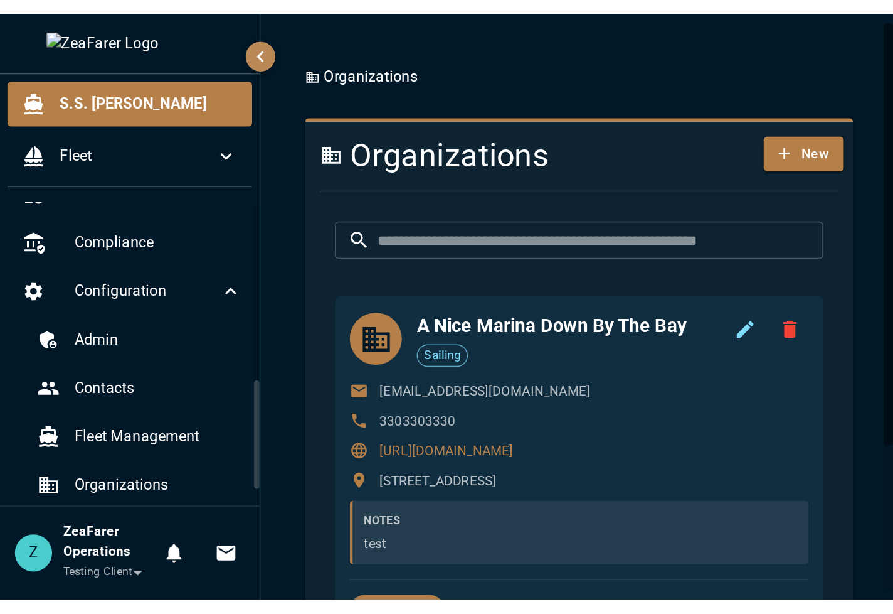
scroll to position [188, 0]
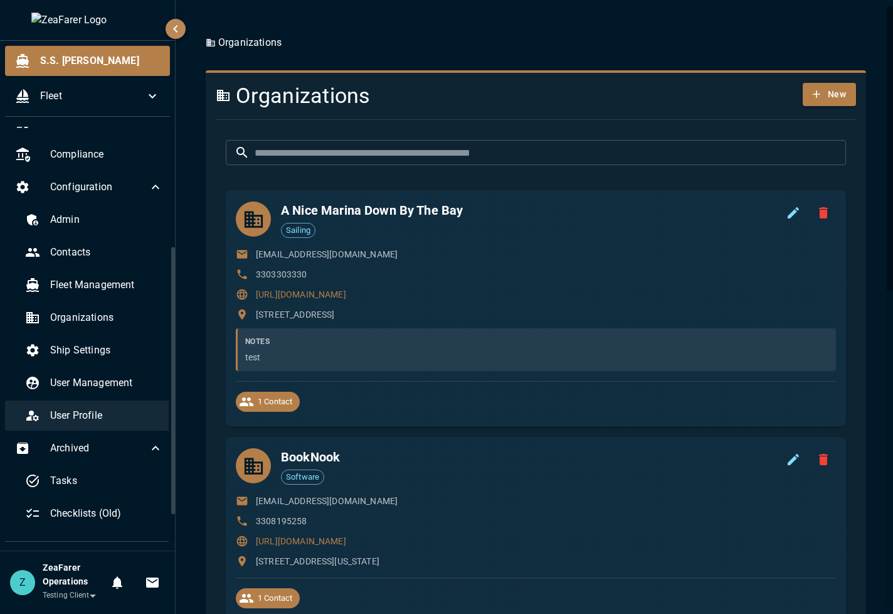
click at [82, 405] on div "User Profile" at bounding box center [94, 415] width 158 height 30
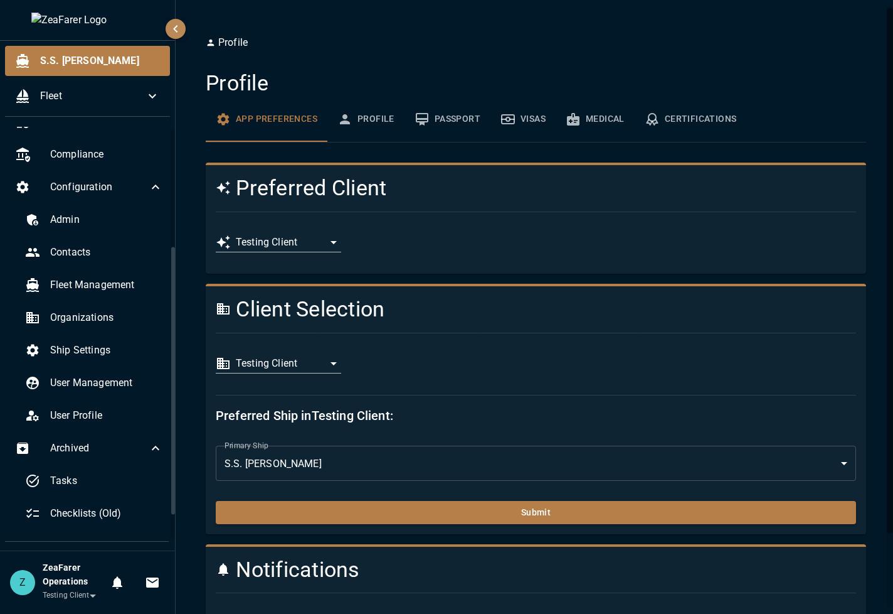
scroll to position [63, 0]
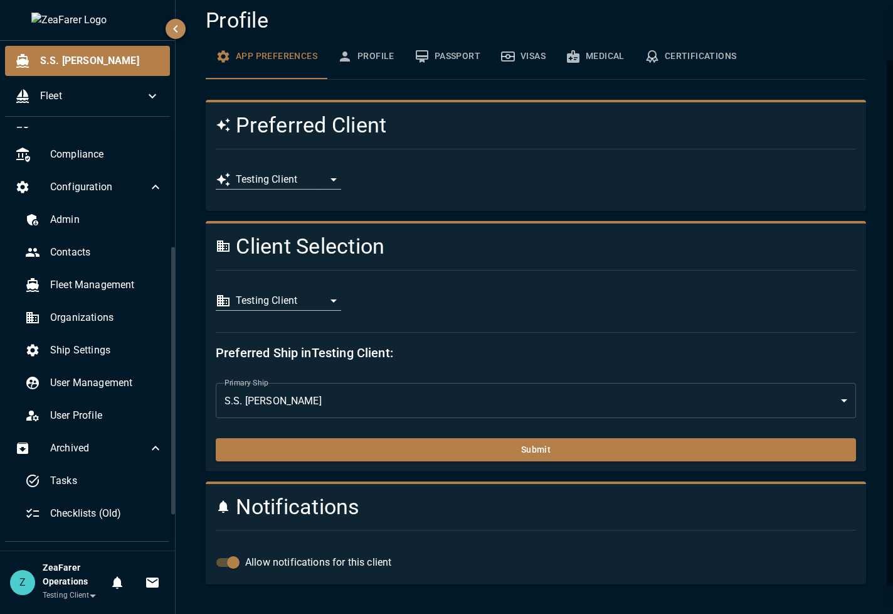
click at [342, 30] on h4 "Profile" at bounding box center [536, 21] width 661 height 26
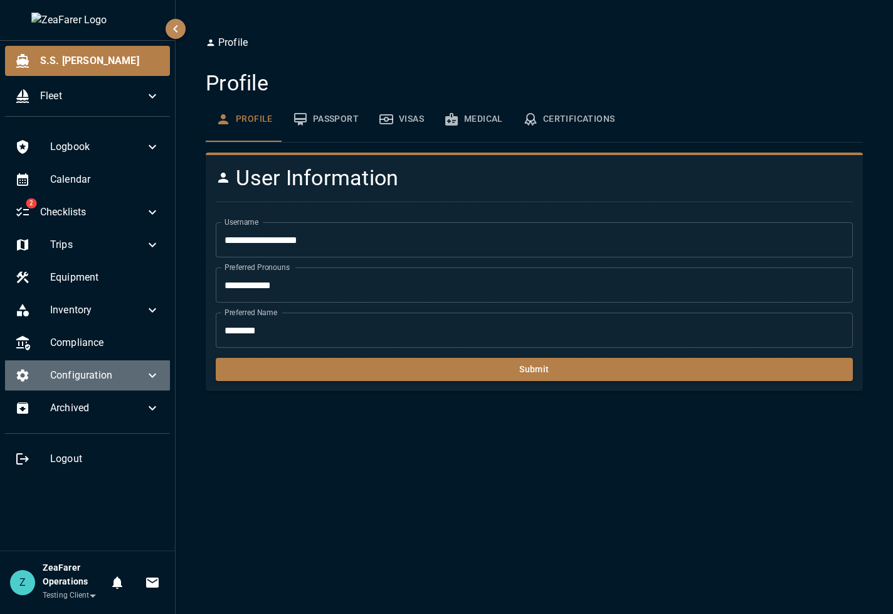
click at [49, 375] on div "Configuration" at bounding box center [87, 375] width 165 height 30
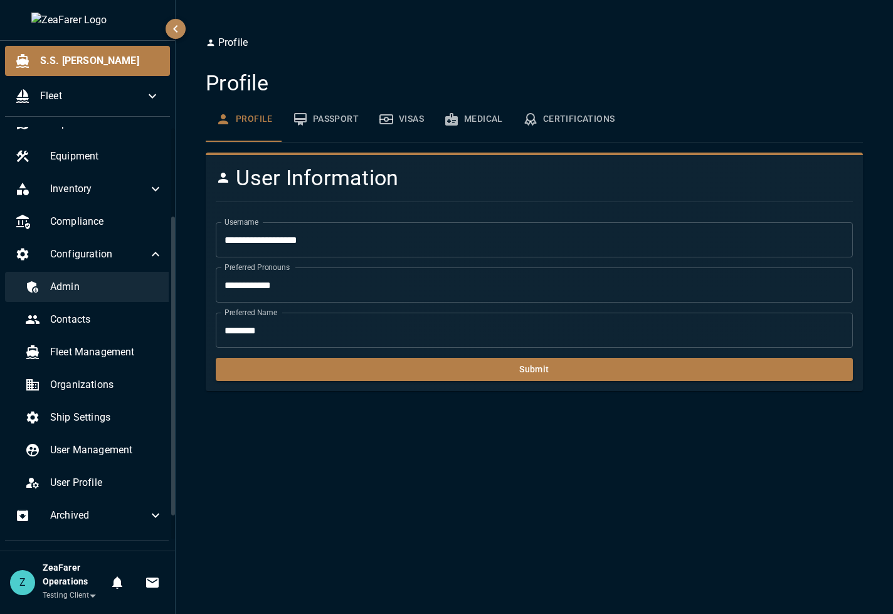
scroll to position [125, 0]
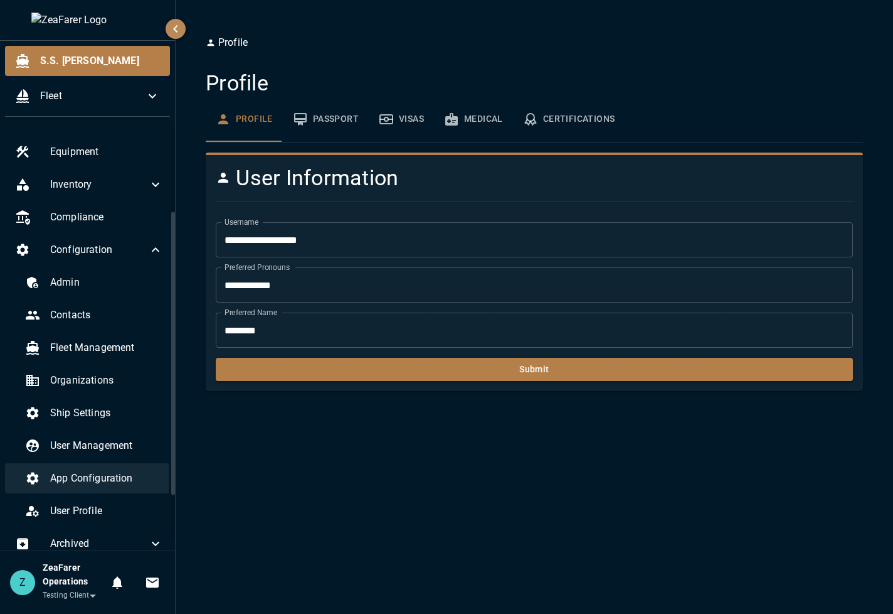
click at [83, 479] on span "App Configuration" at bounding box center [106, 477] width 113 height 15
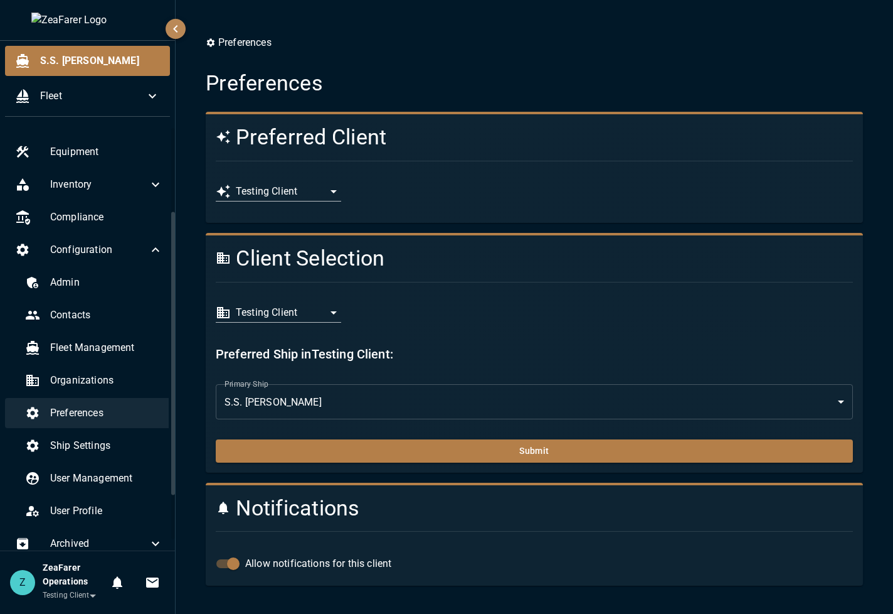
click at [93, 419] on span "Preferences" at bounding box center [106, 412] width 113 height 15
click at [332, 42] on ol "Preferences" at bounding box center [534, 42] width 657 height 15
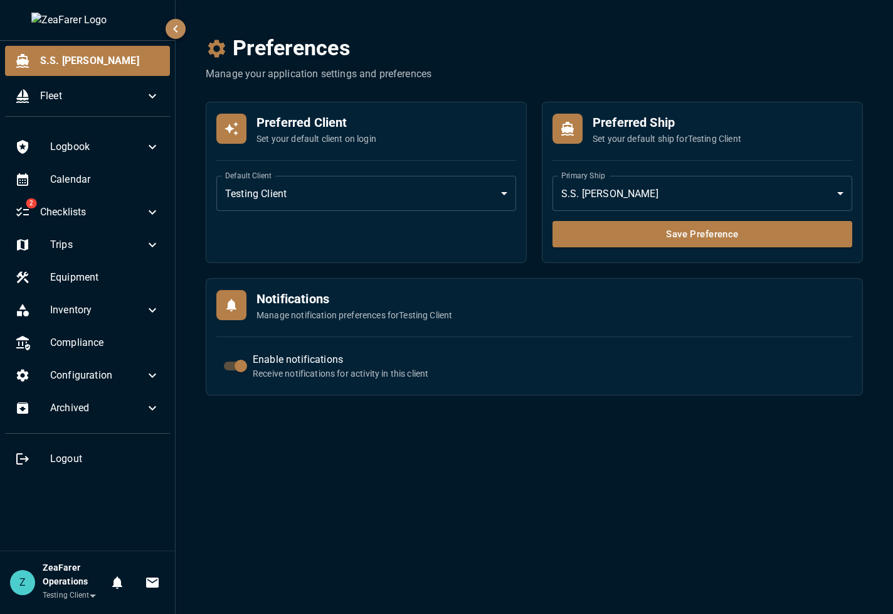
click at [341, 231] on div "**********" at bounding box center [366, 182] width 321 height 161
click at [802, 135] on div "Preferred Ship Set your default ship for Testing Client" at bounding box center [703, 128] width 300 height 33
click at [345, 238] on div "**********" at bounding box center [366, 182] width 321 height 161
drag, startPoint x: 260, startPoint y: 298, endPoint x: 338, endPoint y: 295, distance: 77.9
click at [338, 295] on h6 "Notifications" at bounding box center [355, 299] width 196 height 20
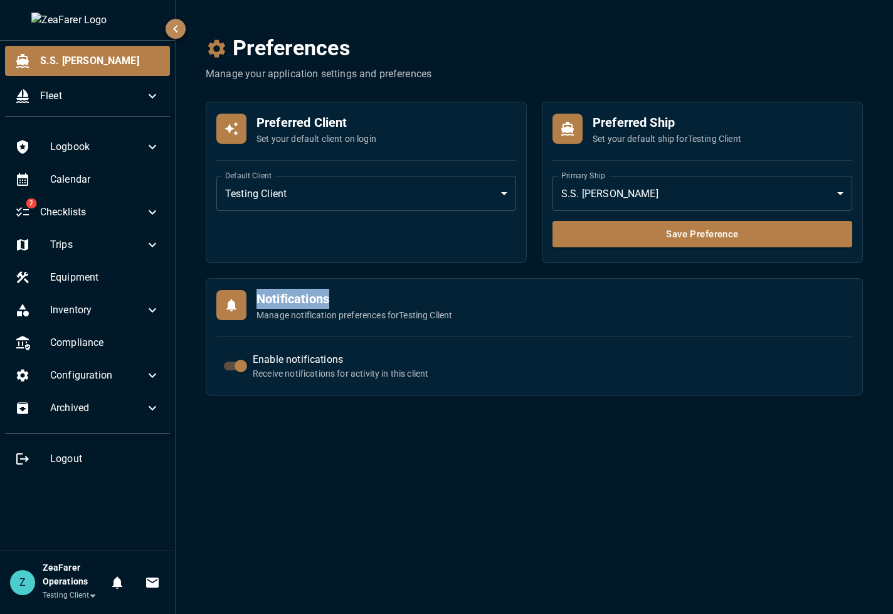
click at [338, 295] on h6 "Notifications" at bounding box center [355, 299] width 196 height 20
drag, startPoint x: 258, startPoint y: 318, endPoint x: 445, endPoint y: 311, distance: 187.1
click at [445, 311] on p "Manage notification preferences for Testing Client" at bounding box center [355, 315] width 196 height 13
click at [107, 379] on span "Configuration" at bounding box center [97, 375] width 95 height 15
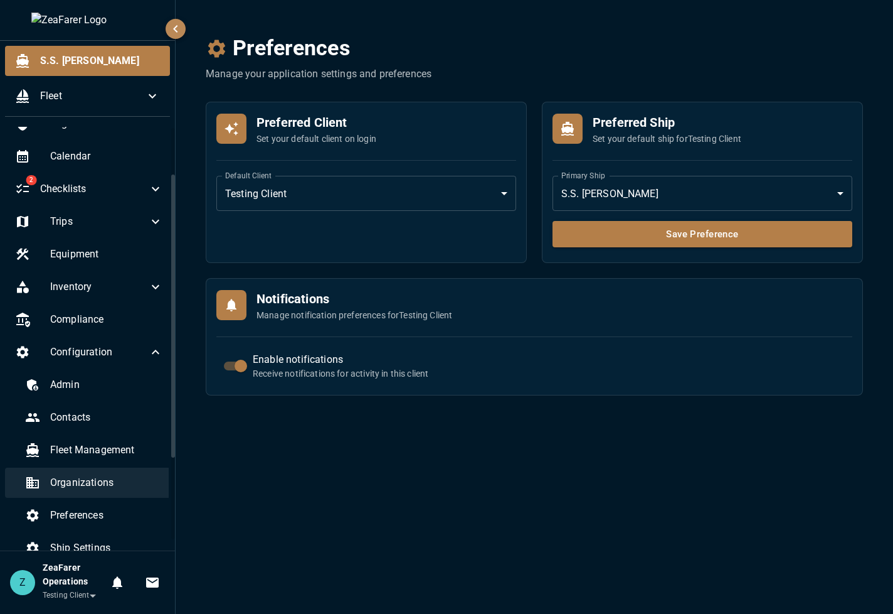
scroll to position [192, 0]
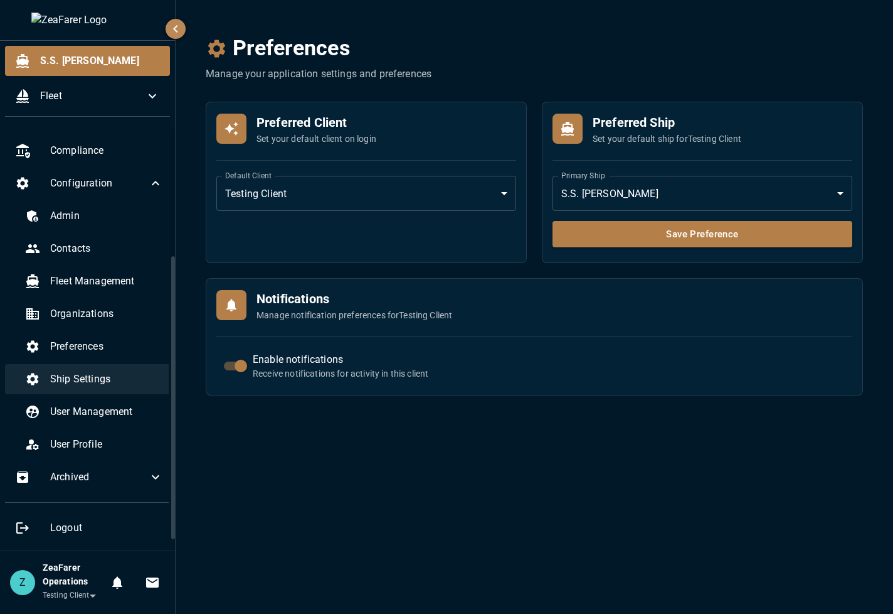
click at [132, 386] on span "Ship Settings" at bounding box center [106, 378] width 113 height 15
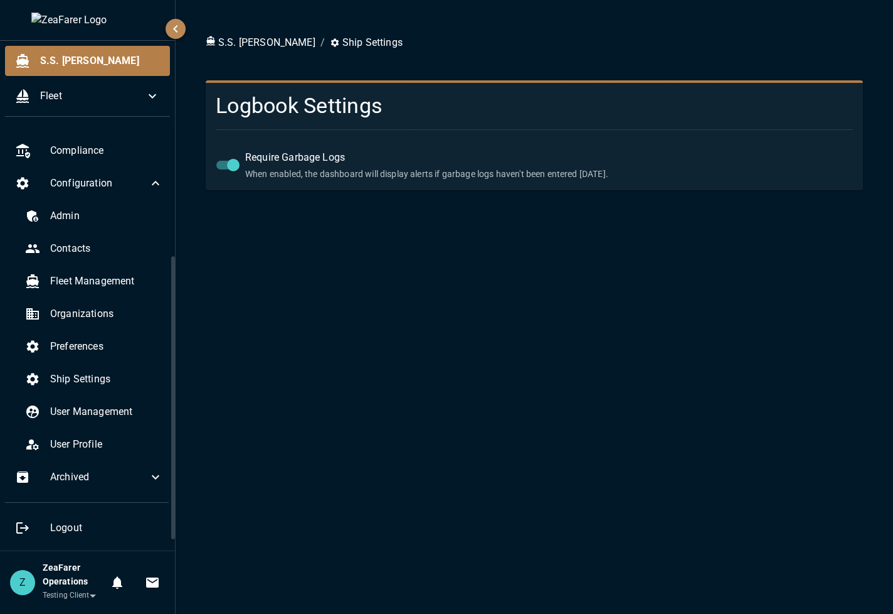
click at [134, 363] on div "Admin Contacts Fleet Management Organizations Preferences Ship Settings User Ma…" at bounding box center [89, 330] width 168 height 258
click at [122, 349] on span "Preferences" at bounding box center [106, 346] width 113 height 15
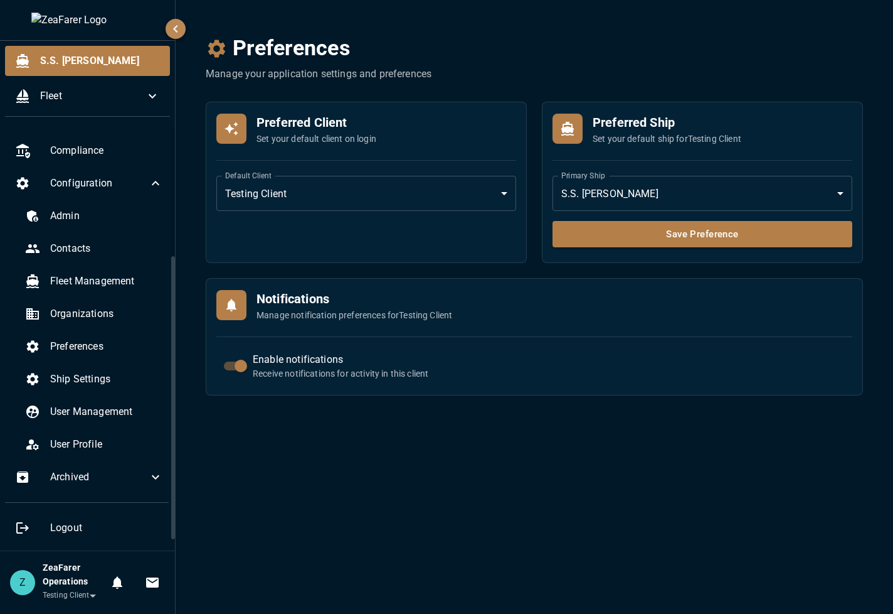
click at [102, 396] on div "Admin Contacts Fleet Management Organizations Preferences Ship Settings User Ma…" at bounding box center [89, 330] width 168 height 258
click at [87, 410] on span "User Management" at bounding box center [106, 411] width 113 height 15
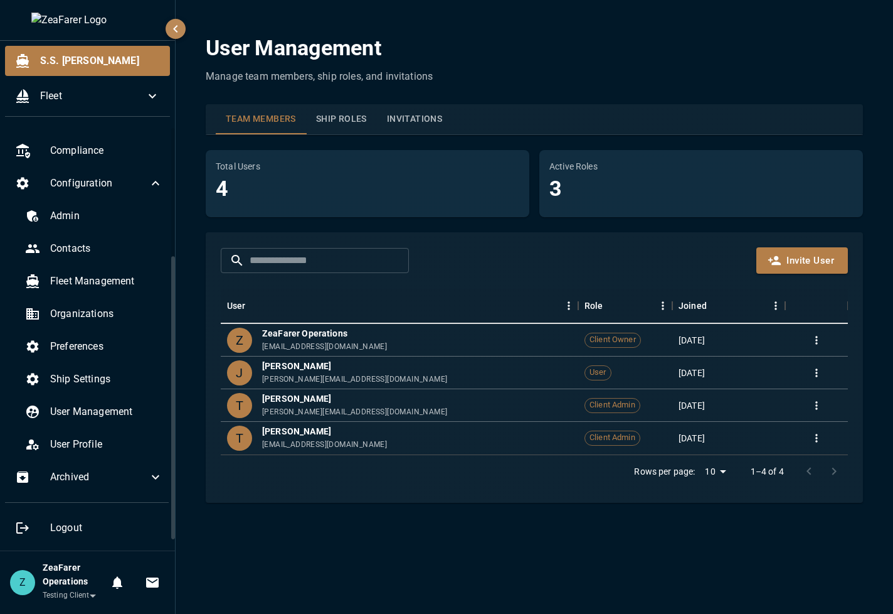
click at [338, 118] on button "Ship Roles" at bounding box center [341, 119] width 71 height 30
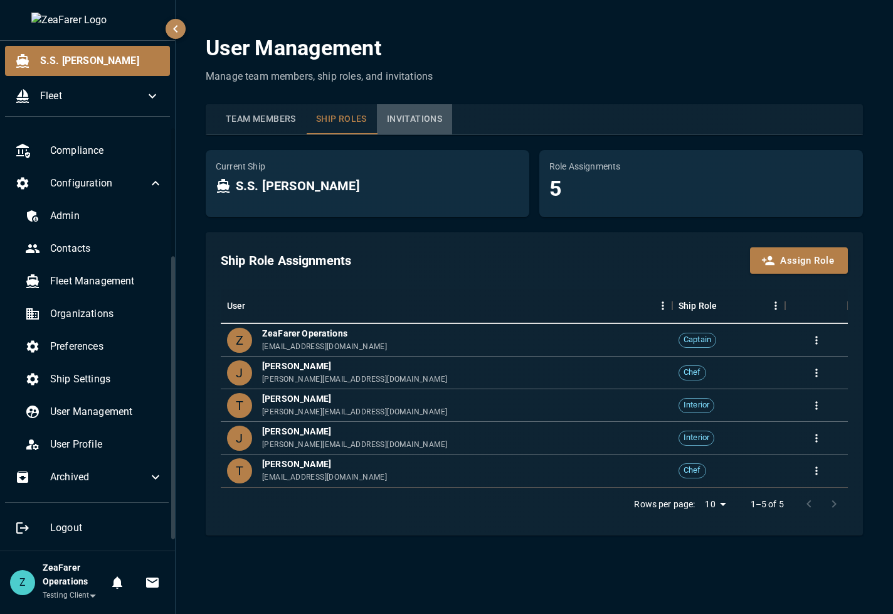
click at [397, 115] on button "Invitations" at bounding box center [414, 119] width 75 height 30
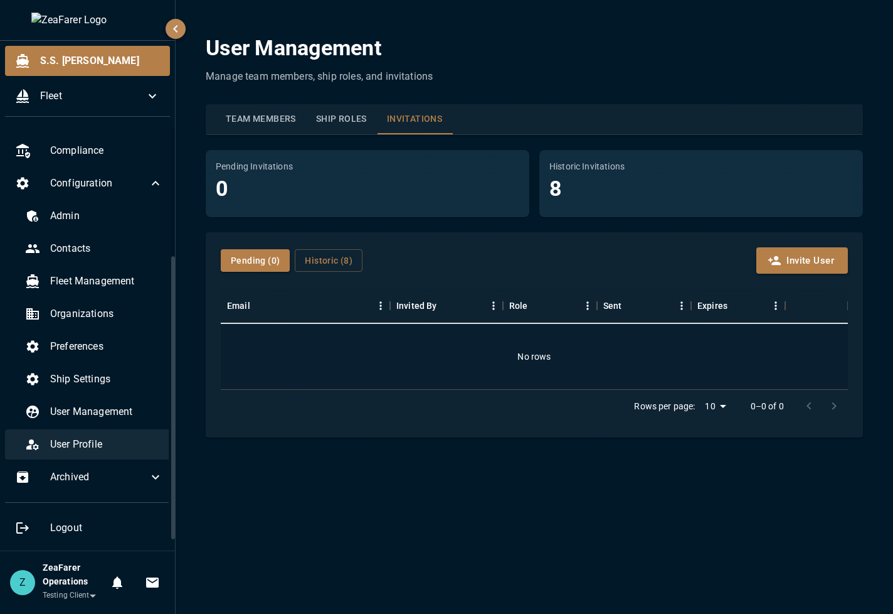
click at [117, 444] on span "User Profile" at bounding box center [106, 444] width 113 height 15
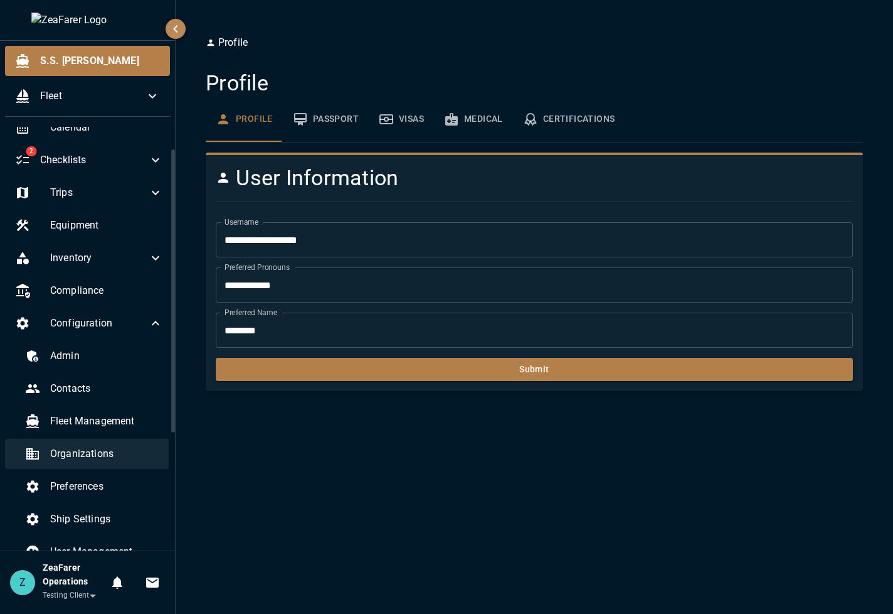
scroll to position [63, 0]
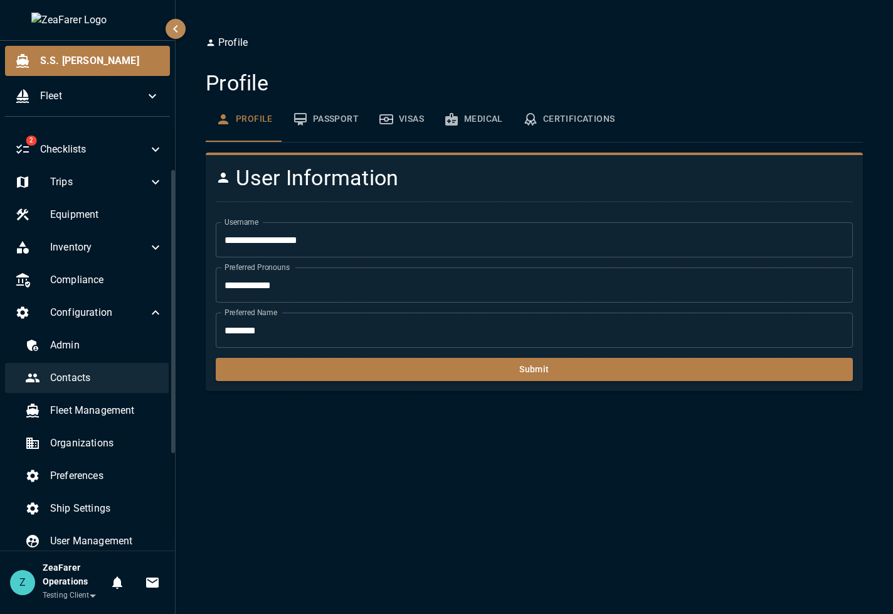
click at [109, 363] on div "Contacts" at bounding box center [94, 378] width 158 height 30
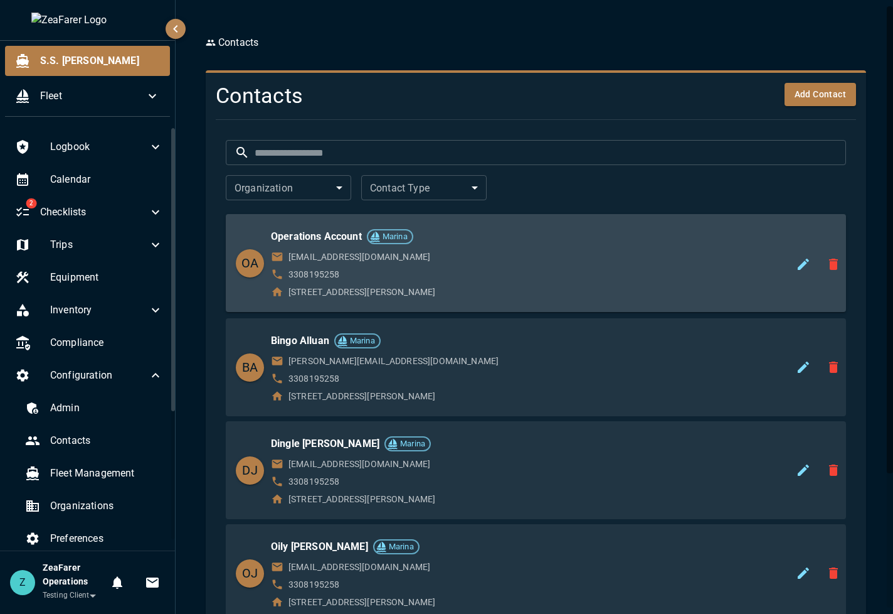
click at [549, 285] on div "[EMAIL_ADDRESS][DOMAIN_NAME] 3308195258 [STREET_ADDRESS]" at bounding box center [548, 274] width 555 height 48
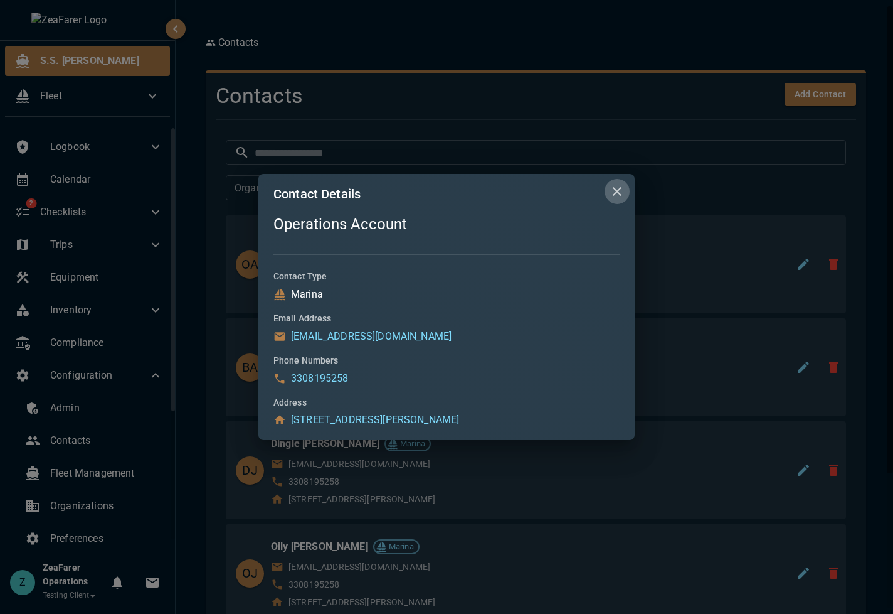
click at [612, 184] on icon "close" at bounding box center [617, 191] width 15 height 15
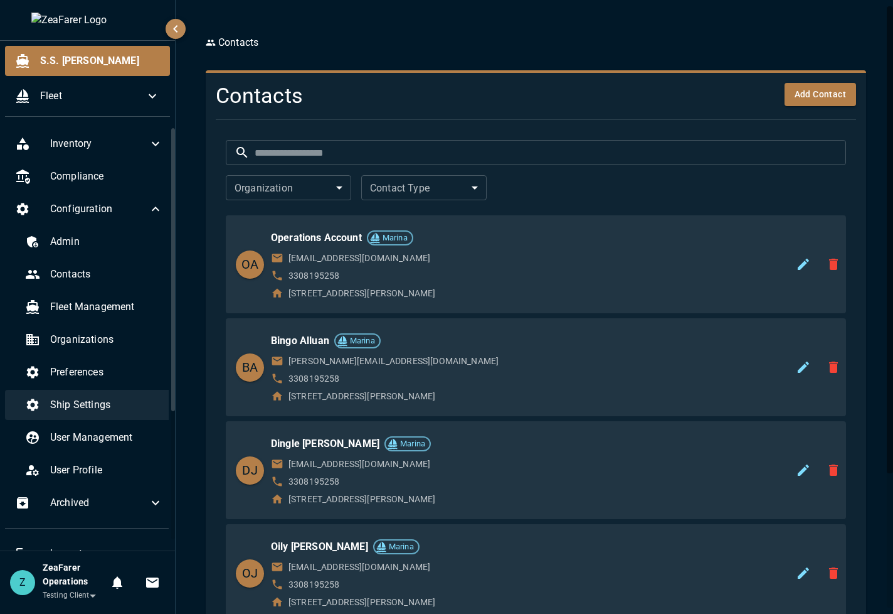
scroll to position [192, 0]
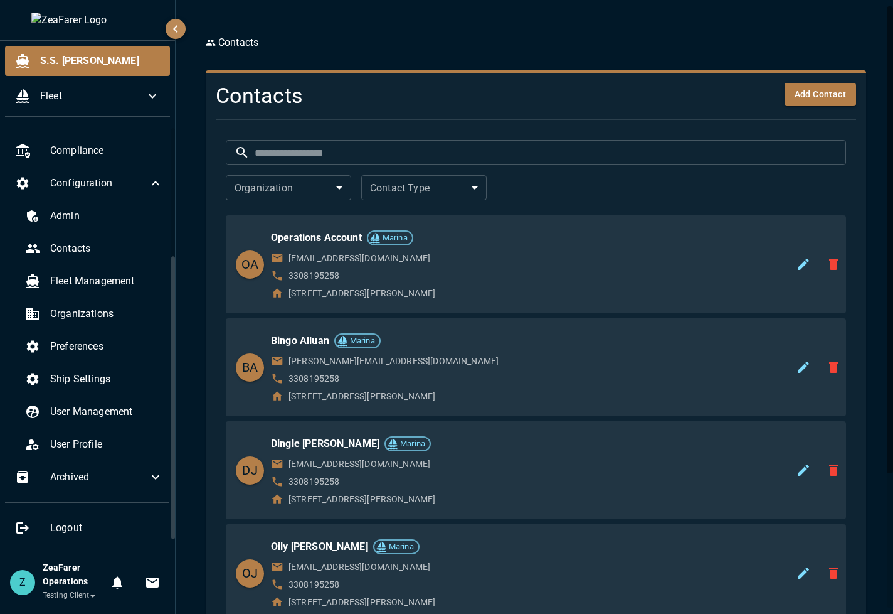
click at [341, 51] on div "Contacts Contacts Add Contact ​ ​ Organization ​ Organization Contact Type ​ Co…" at bounding box center [536, 405] width 691 height 740
click at [114, 179] on span "Configuration" at bounding box center [99, 183] width 98 height 15
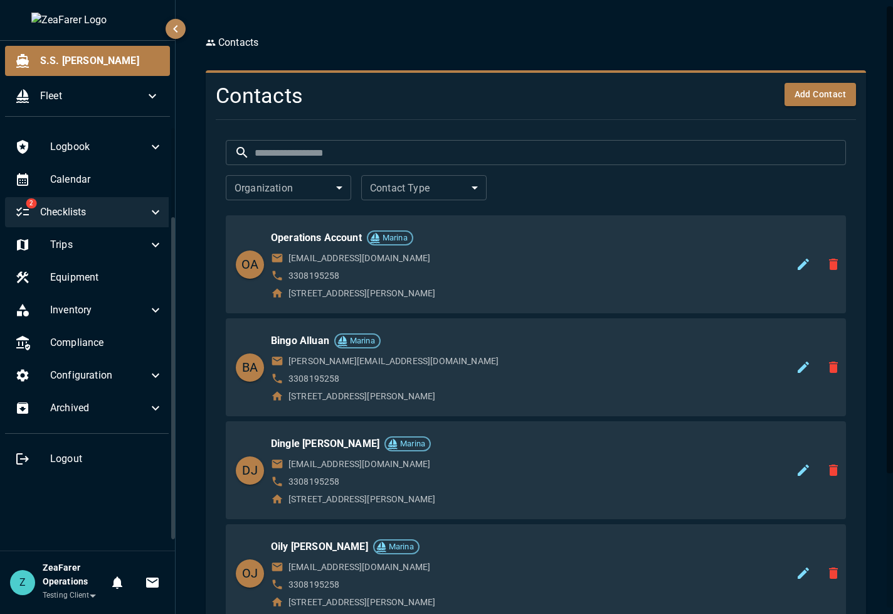
scroll to position [0, 0]
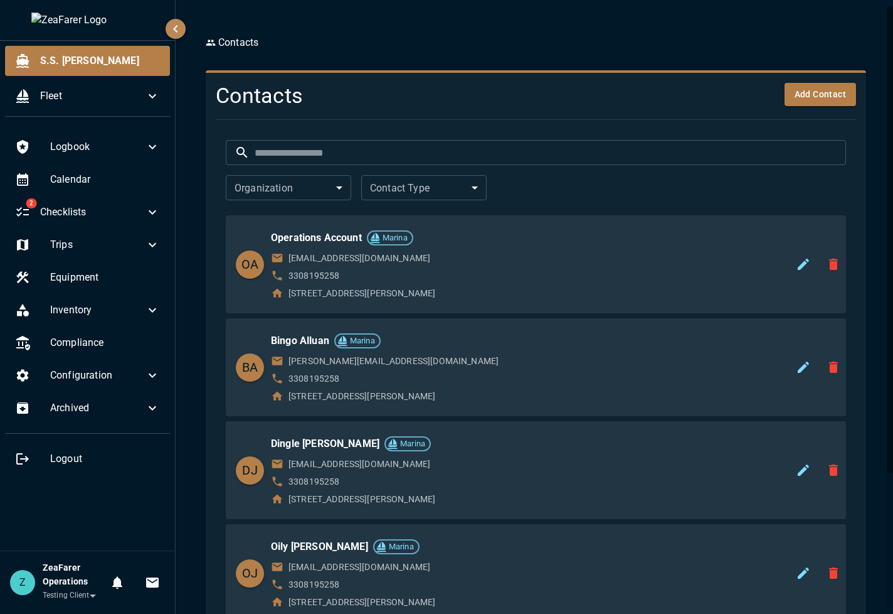
click at [359, 42] on ol "Contacts" at bounding box center [536, 42] width 661 height 15
click at [114, 188] on div "Calendar" at bounding box center [87, 179] width 165 height 30
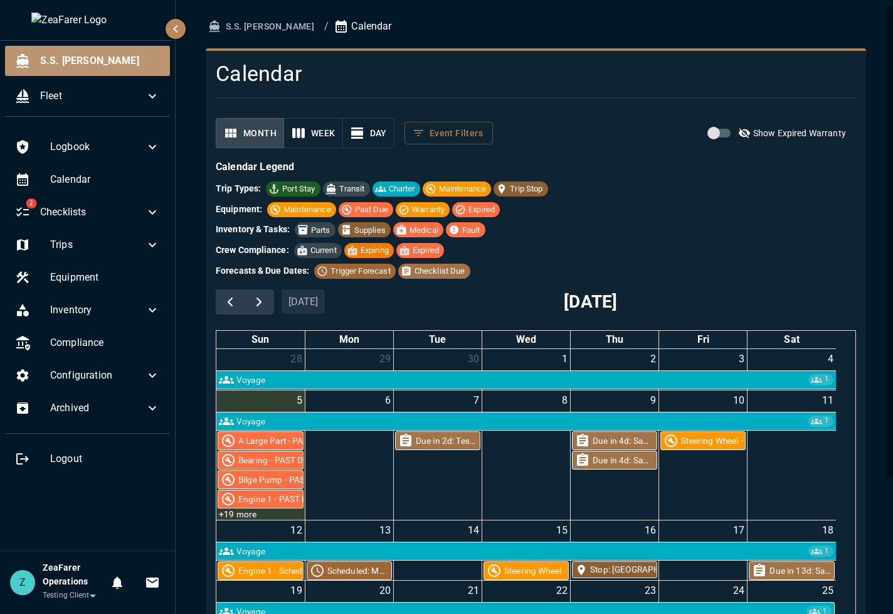
click at [86, 65] on span "S.S. [PERSON_NAME]" at bounding box center [100, 60] width 120 height 15
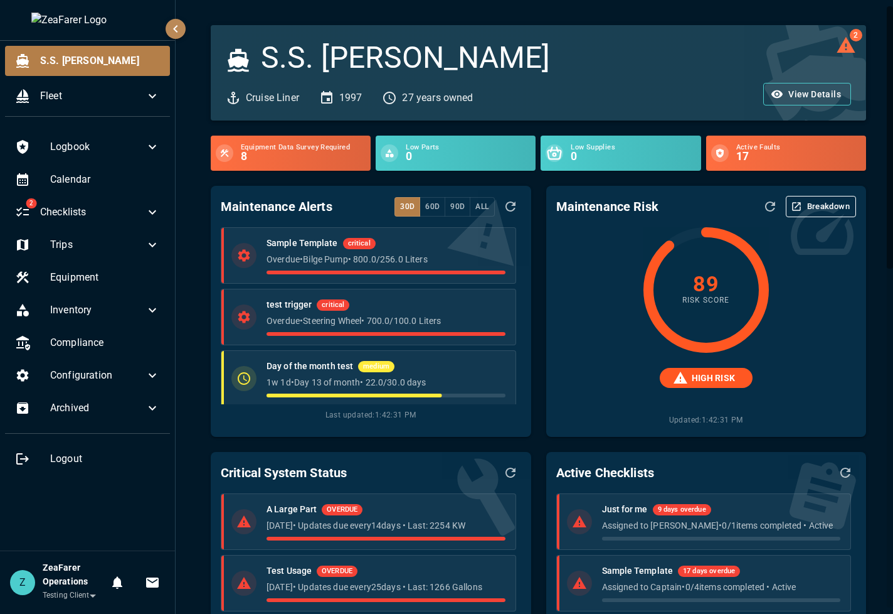
click at [203, 435] on div "Maintenance Alerts 30d 60d 90d All Sample Template critical Overdue • Bilge Pum…" at bounding box center [363, 304] width 335 height 266
click at [157, 378] on icon at bounding box center [152, 375] width 15 height 15
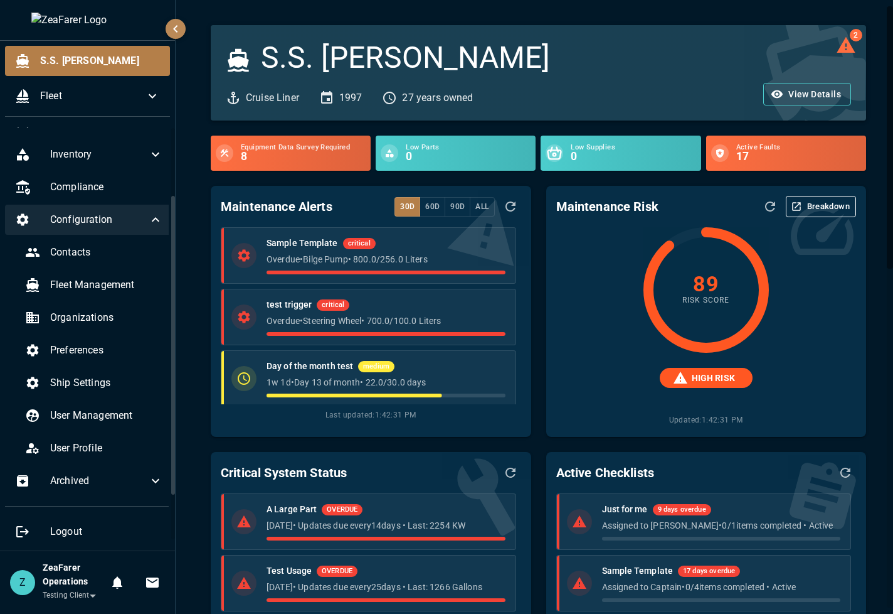
scroll to position [159, 0]
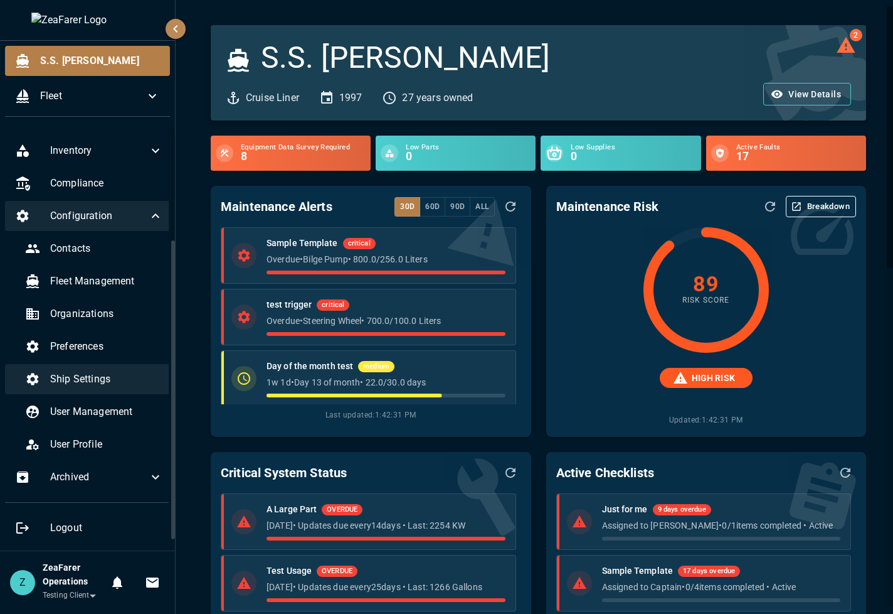
click at [110, 372] on span "Ship Settings" at bounding box center [106, 378] width 113 height 15
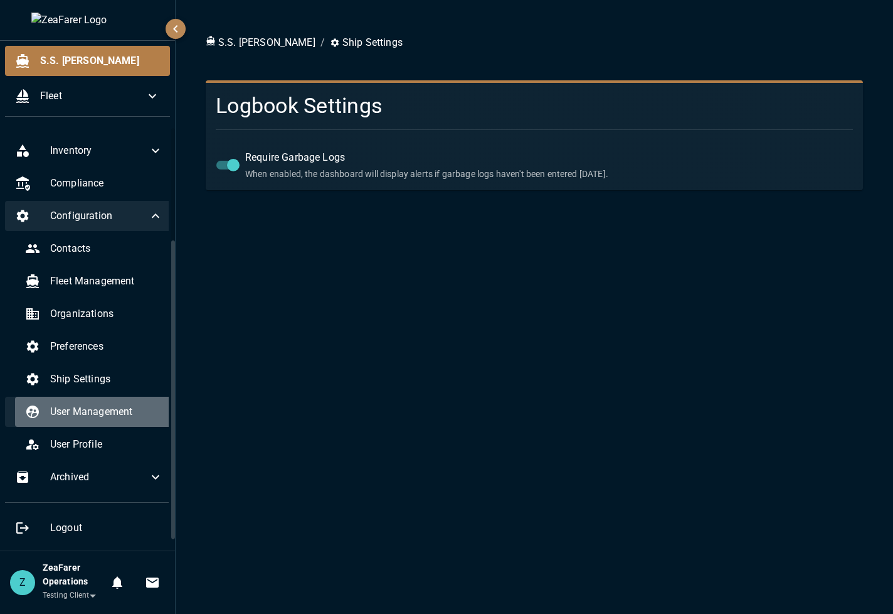
click at [111, 414] on span "User Management" at bounding box center [106, 411] width 113 height 15
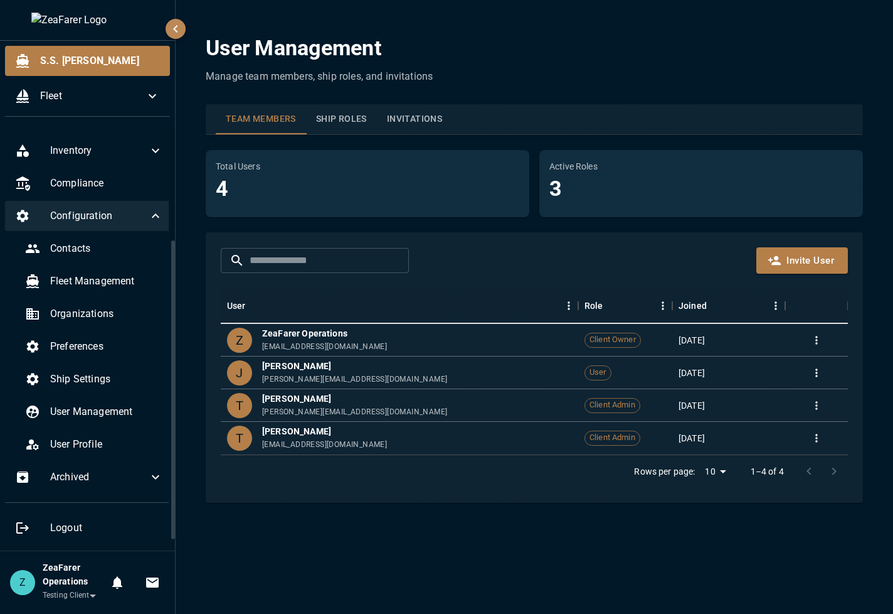
click at [343, 116] on button "Ship Roles" at bounding box center [341, 119] width 71 height 30
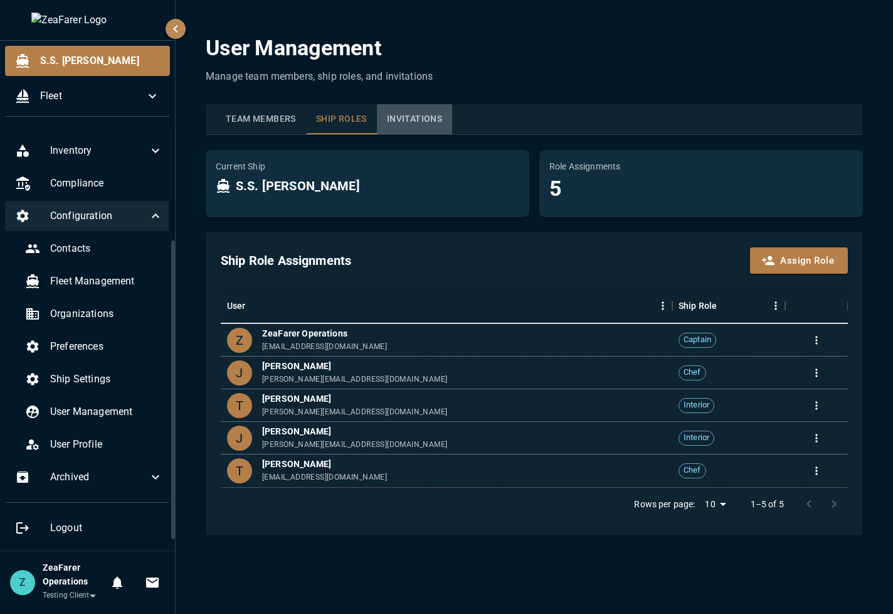
click at [434, 119] on button "Invitations" at bounding box center [414, 119] width 75 height 30
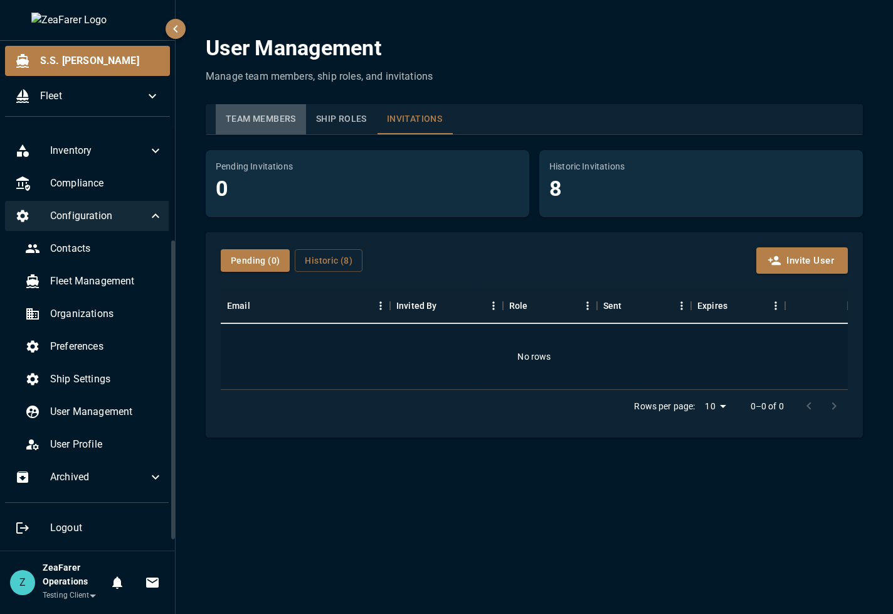
click at [242, 105] on button "Team Members" at bounding box center [261, 119] width 90 height 30
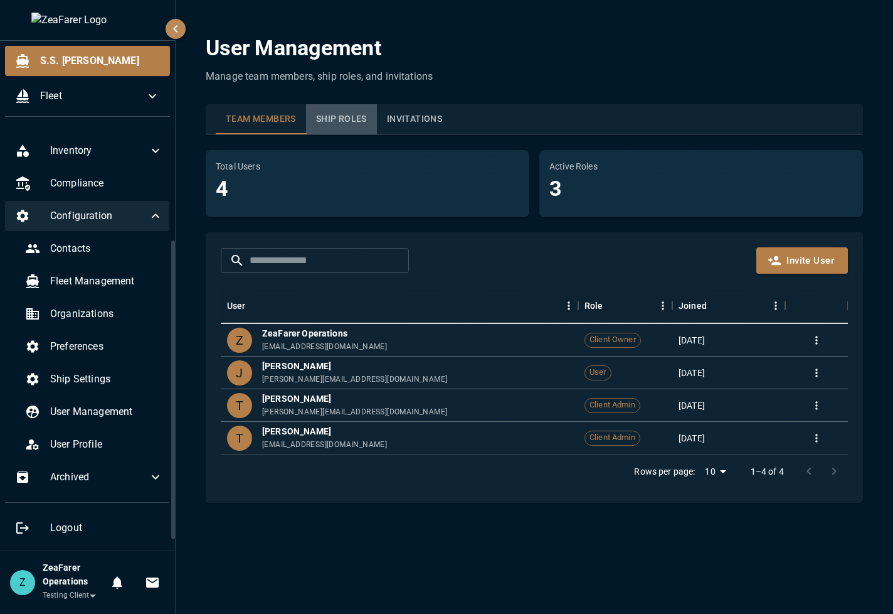
click at [332, 113] on button "Ship Roles" at bounding box center [341, 119] width 71 height 30
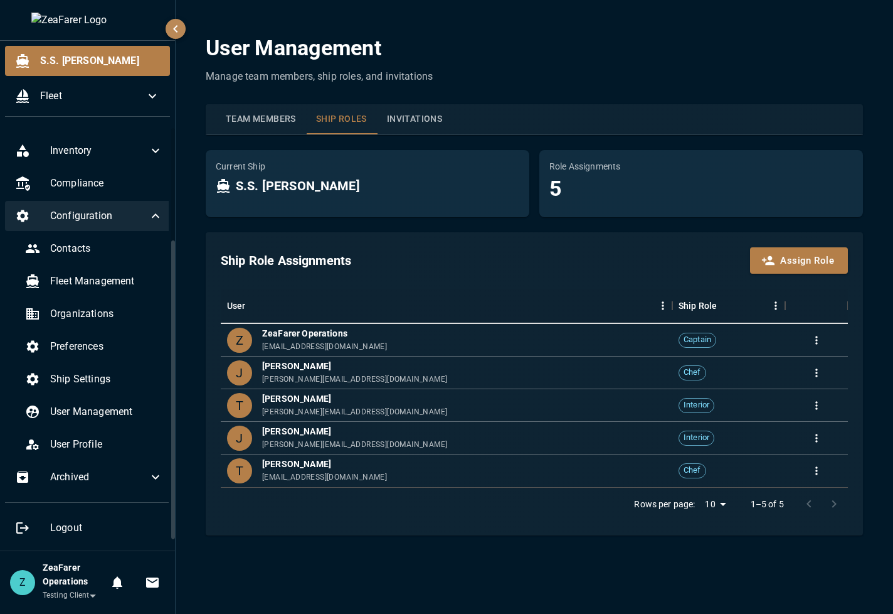
click at [430, 112] on button "Invitations" at bounding box center [414, 119] width 75 height 30
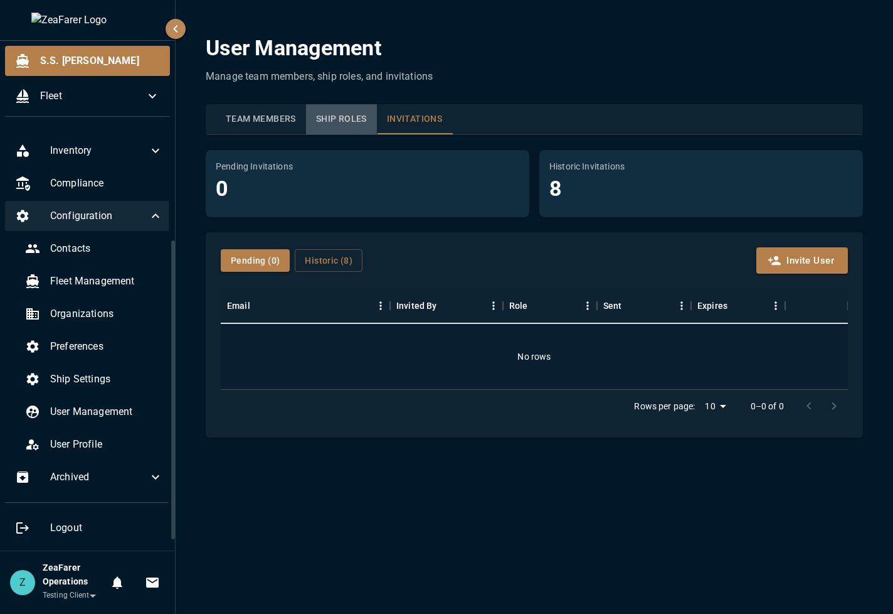
click at [349, 115] on button "Ship Roles" at bounding box center [341, 119] width 71 height 30
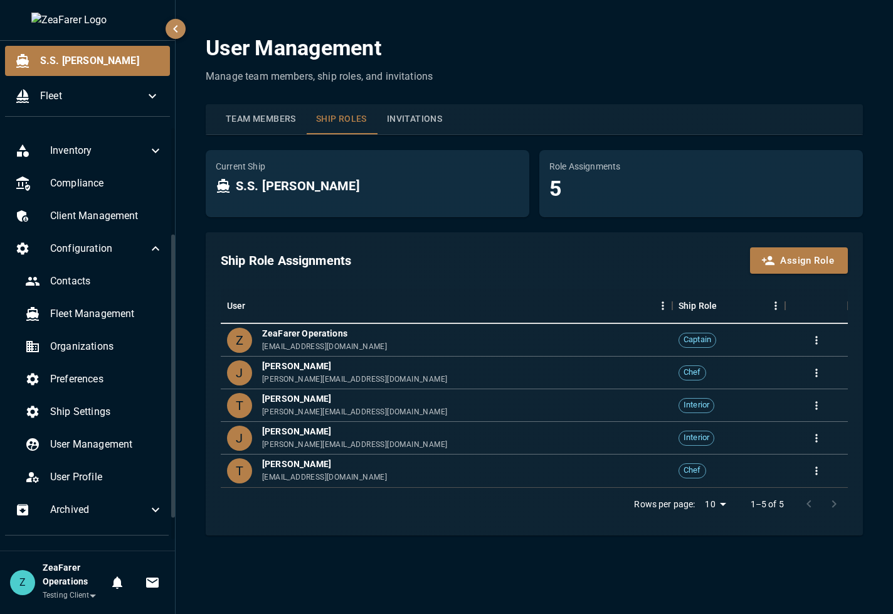
click at [294, 117] on button "Team Members" at bounding box center [261, 119] width 90 height 30
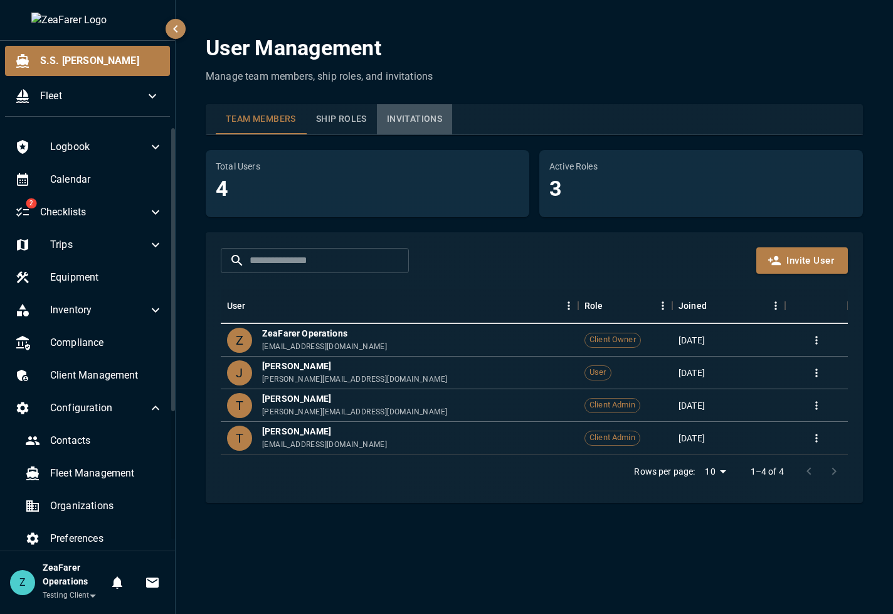
click at [416, 122] on button "Invitations" at bounding box center [414, 119] width 75 height 30
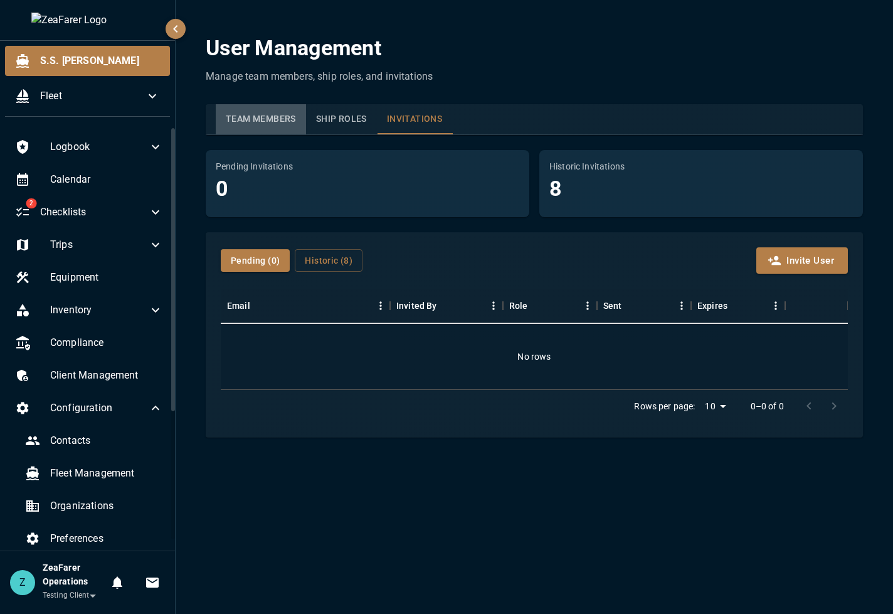
click at [290, 121] on button "Team Members" at bounding box center [261, 119] width 90 height 30
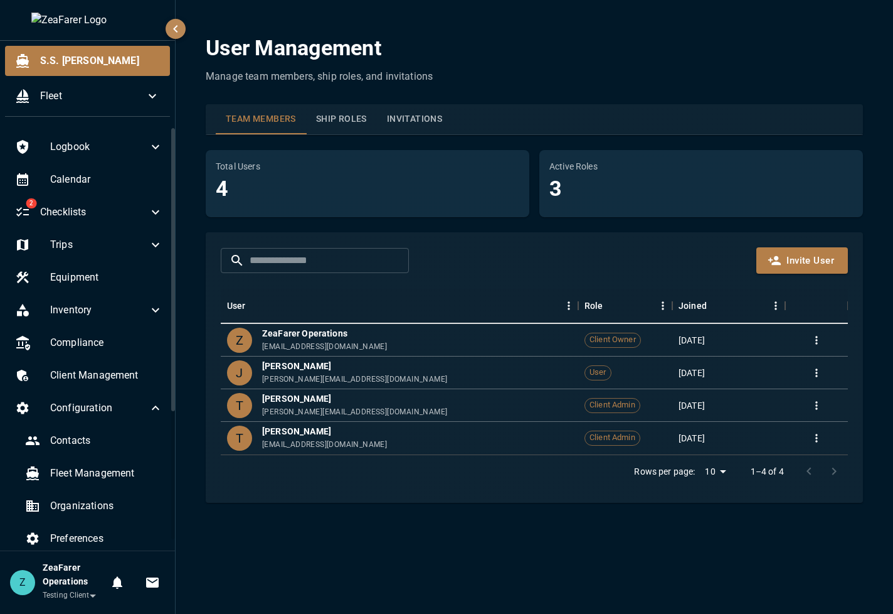
click at [320, 110] on button "Ship Roles" at bounding box center [341, 119] width 71 height 30
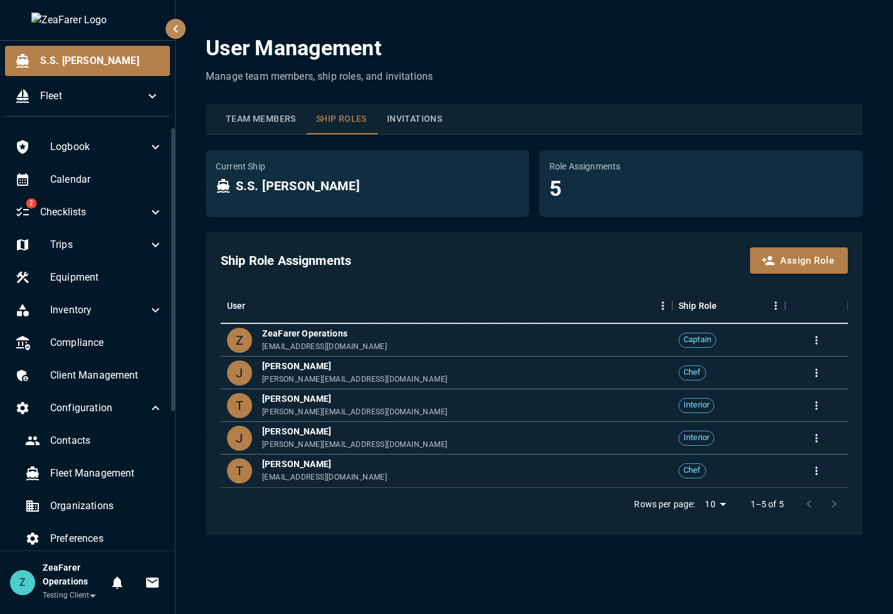
click at [306, 122] on html "**********" at bounding box center [446, 307] width 893 height 614
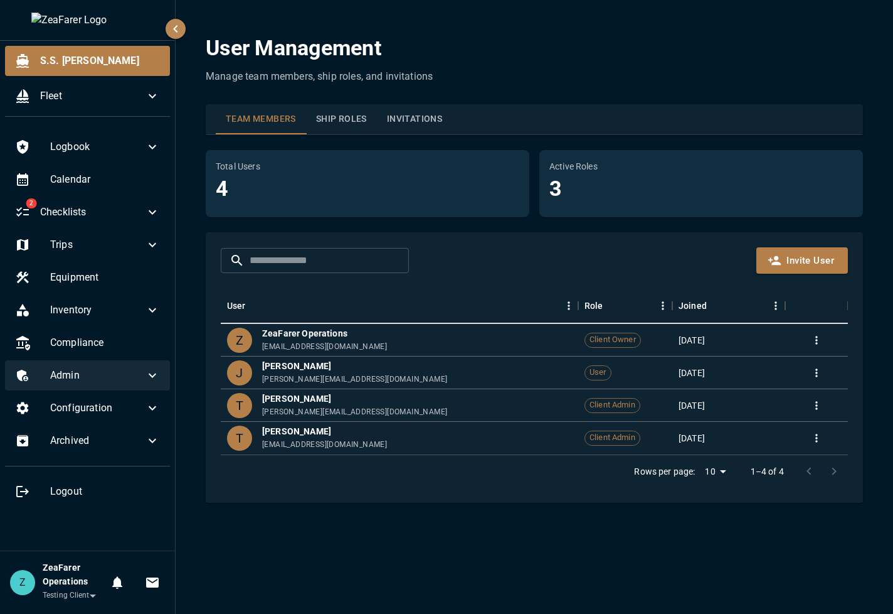
click at [148, 380] on icon at bounding box center [152, 375] width 15 height 15
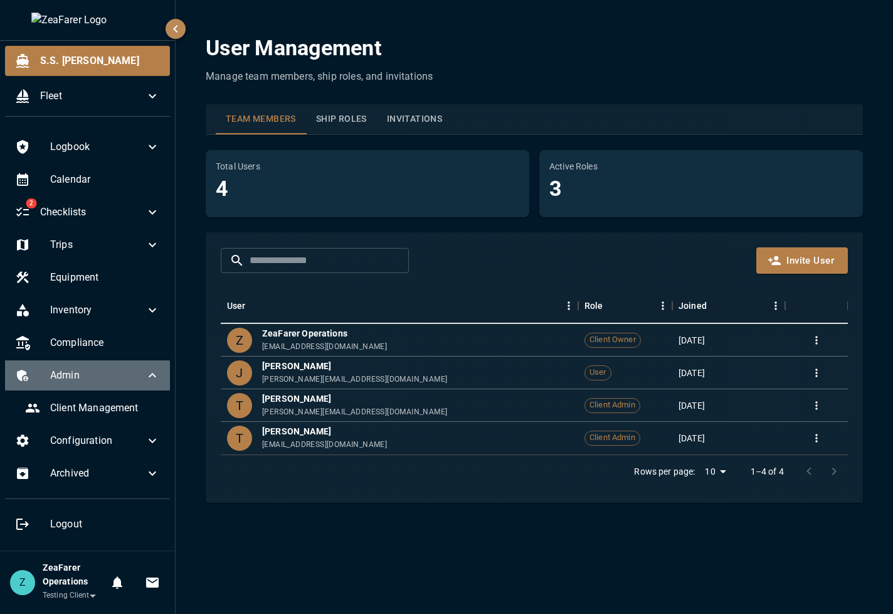
click at [148, 380] on icon at bounding box center [152, 375] width 15 height 15
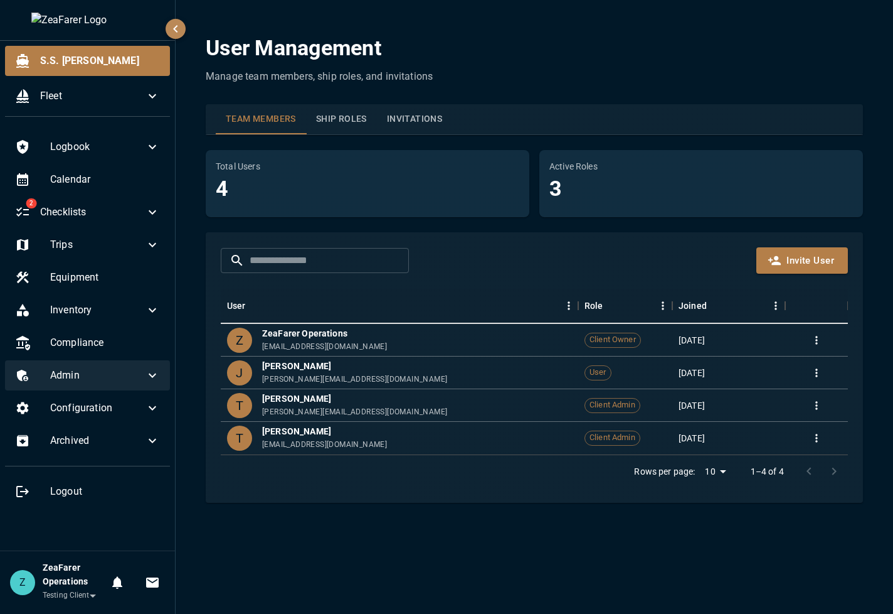
click at [145, 378] on icon at bounding box center [152, 375] width 15 height 15
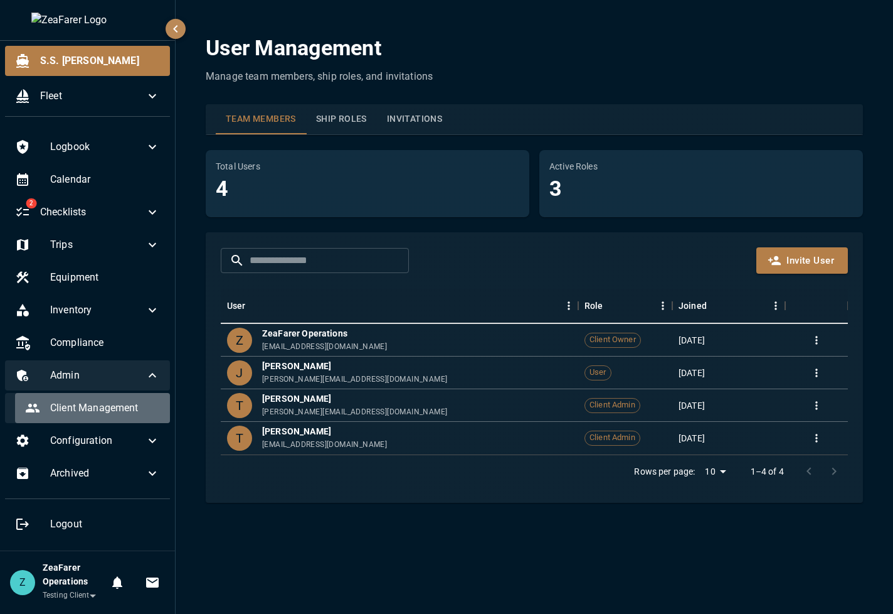
click at [102, 400] on span "Client Management" at bounding box center [105, 407] width 110 height 15
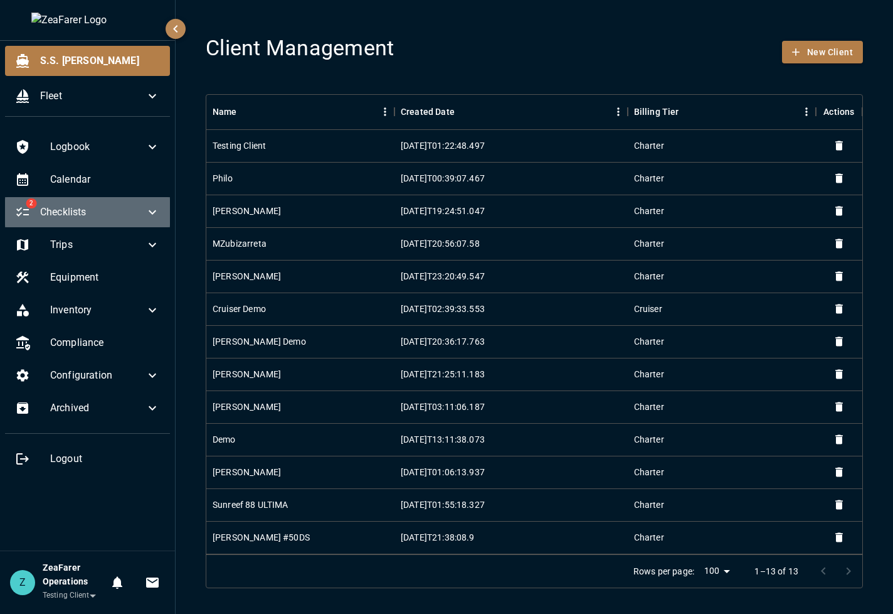
click at [158, 210] on icon at bounding box center [152, 212] width 15 height 15
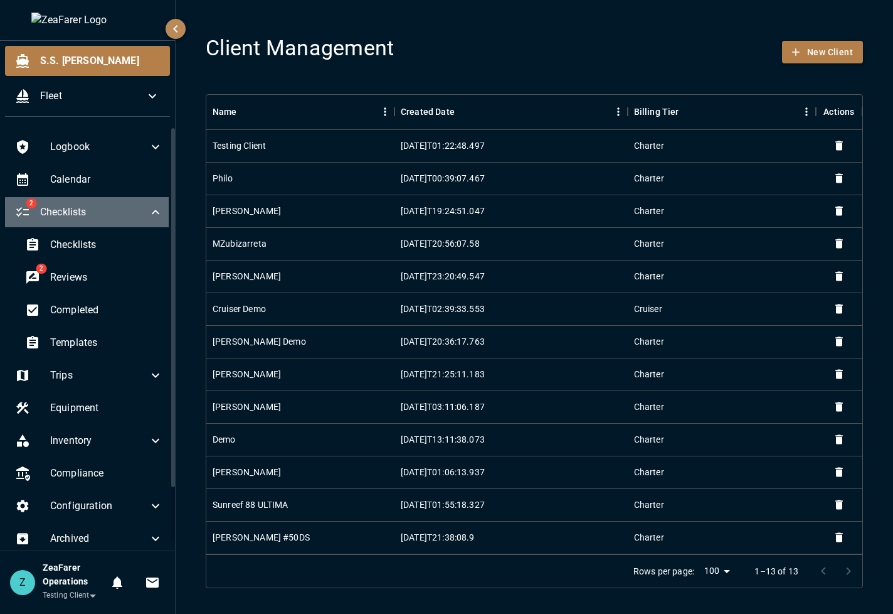
click at [158, 210] on div "2 Checklists" at bounding box center [89, 212] width 168 height 30
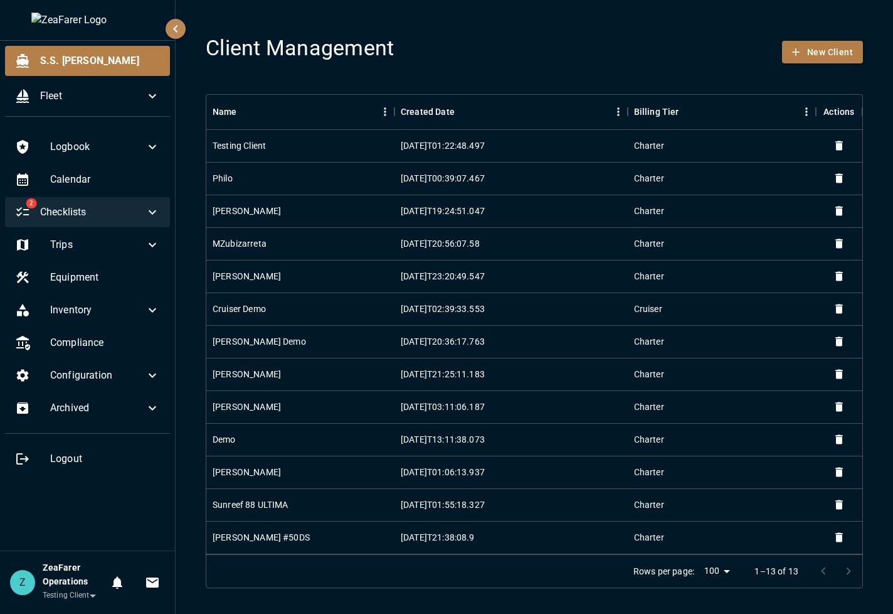
click at [132, 208] on span "Checklists" at bounding box center [92, 212] width 105 height 15
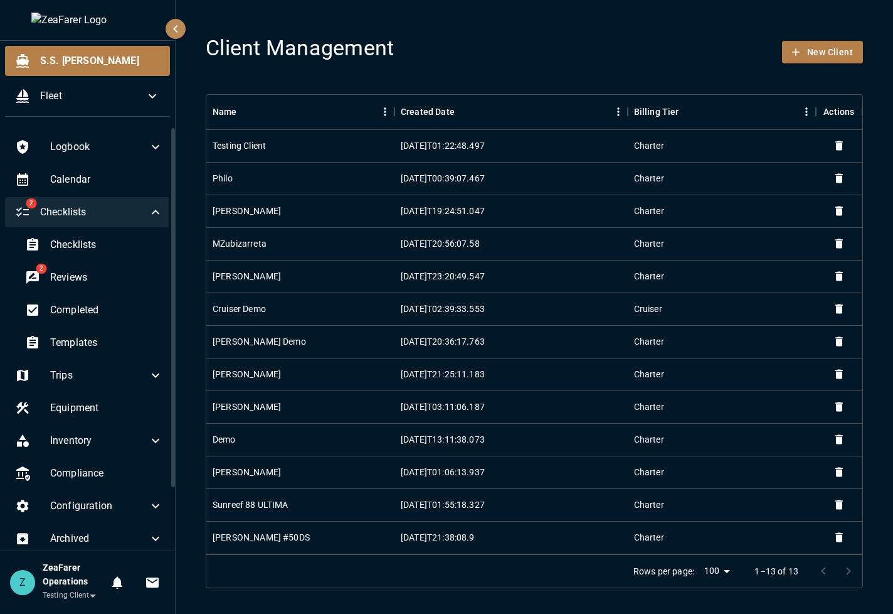
click at [135, 205] on span "Checklists" at bounding box center [94, 212] width 108 height 15
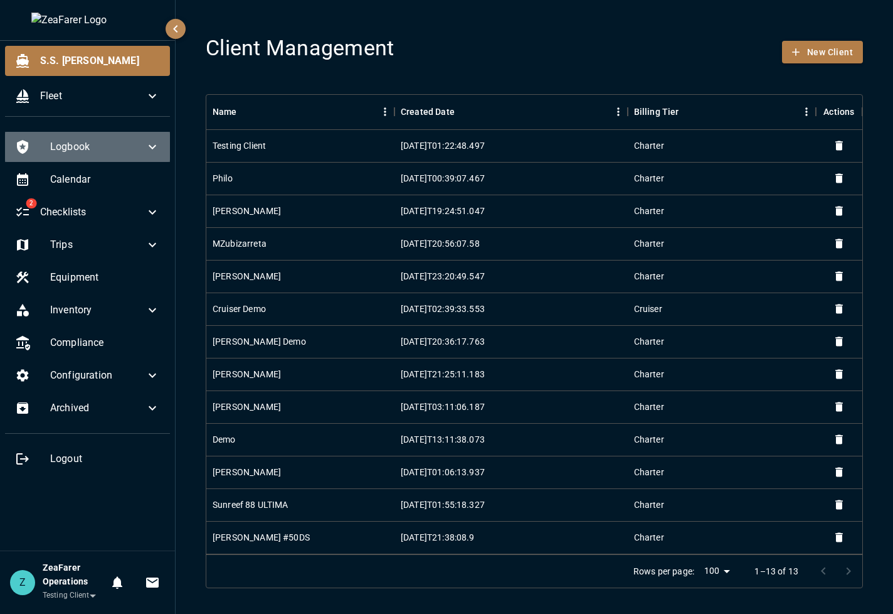
click at [118, 139] on span "Logbook" at bounding box center [97, 146] width 95 height 15
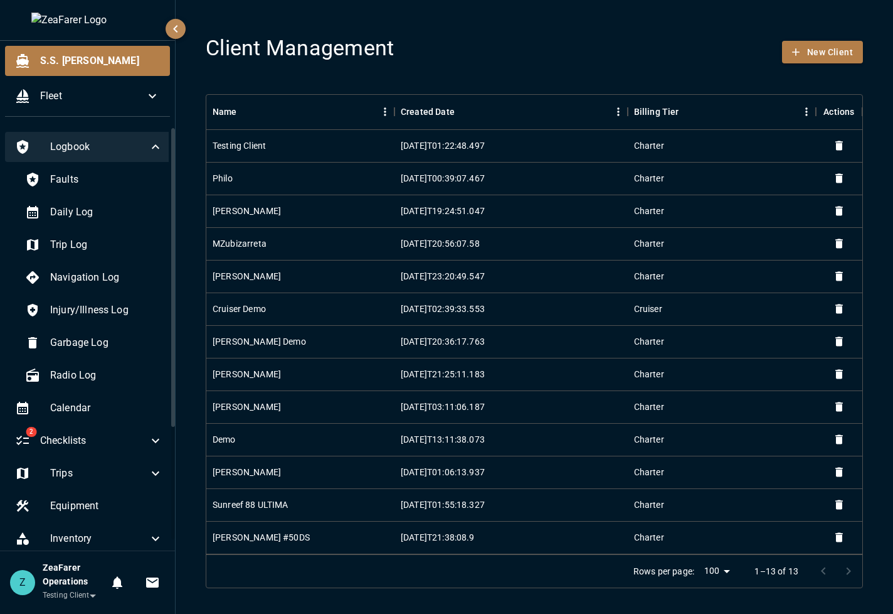
click at [119, 138] on div "Logbook" at bounding box center [89, 147] width 168 height 30
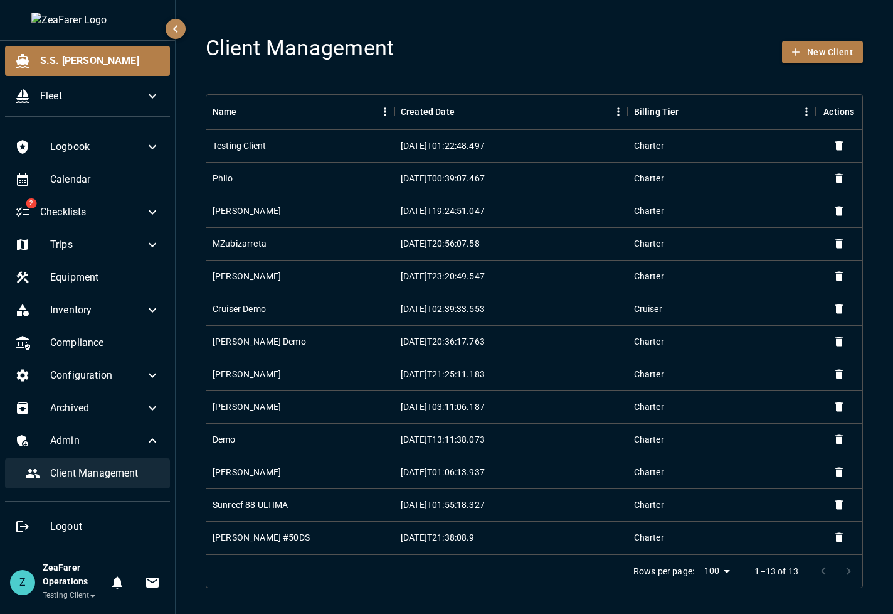
click at [152, 459] on div "Client Management" at bounding box center [92, 473] width 155 height 30
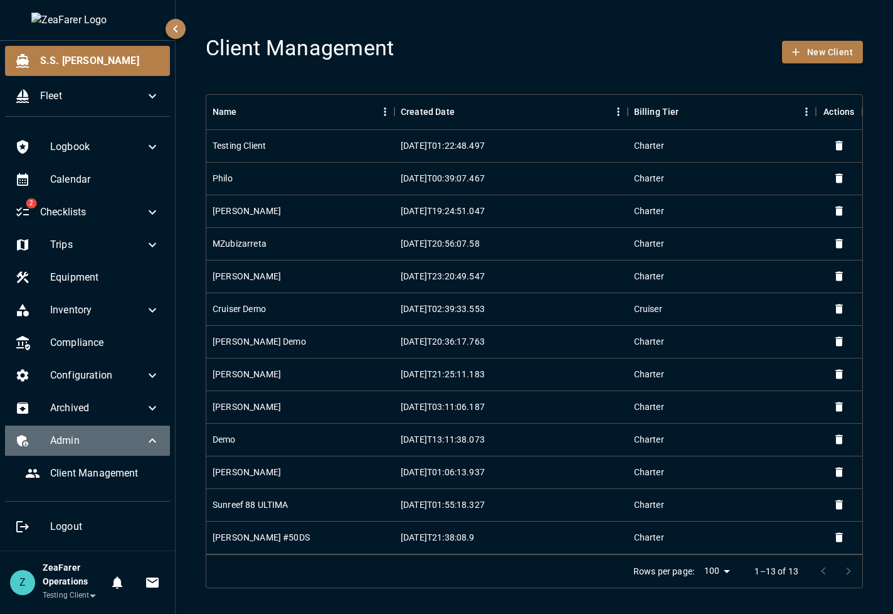
click at [150, 452] on div "Admin" at bounding box center [87, 440] width 165 height 30
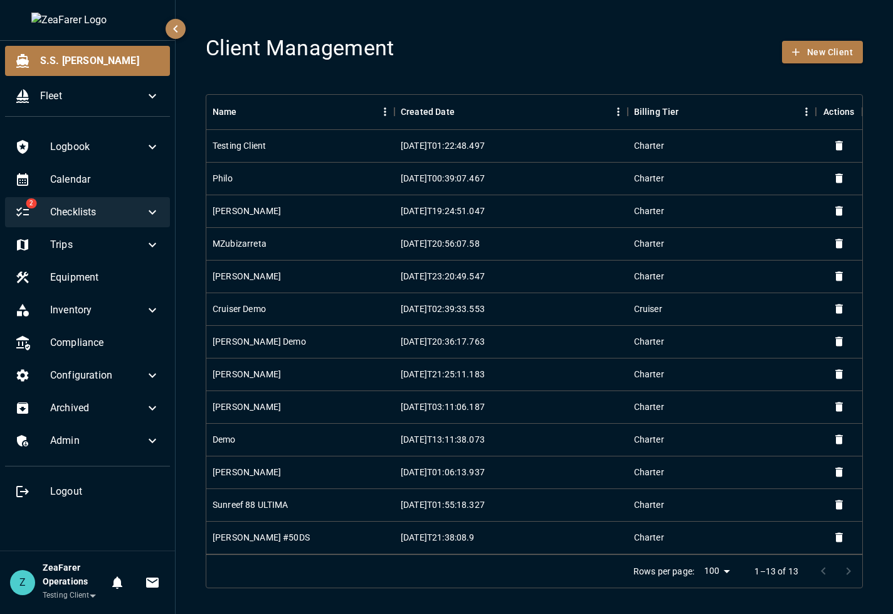
click at [149, 215] on icon at bounding box center [152, 212] width 15 height 15
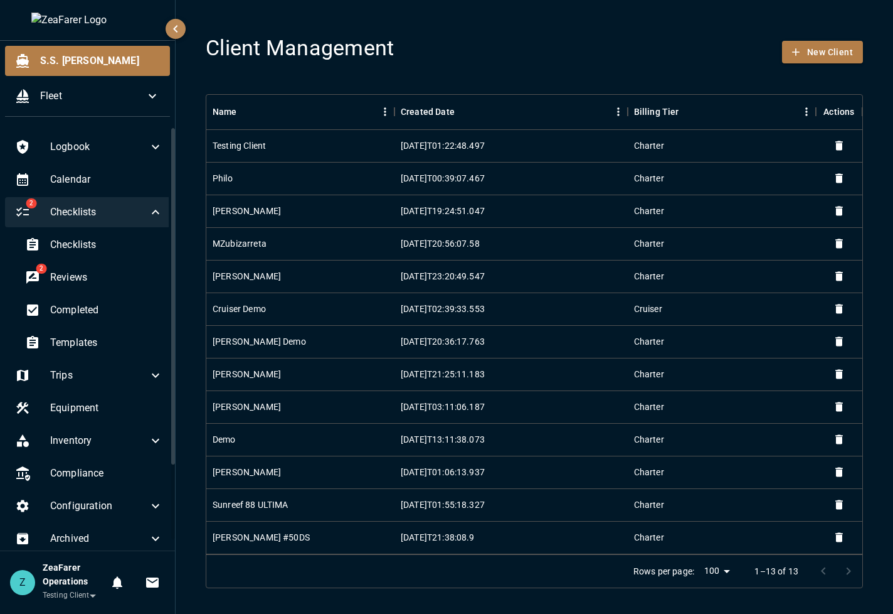
click at [154, 213] on div "2 Checklists" at bounding box center [89, 212] width 168 height 30
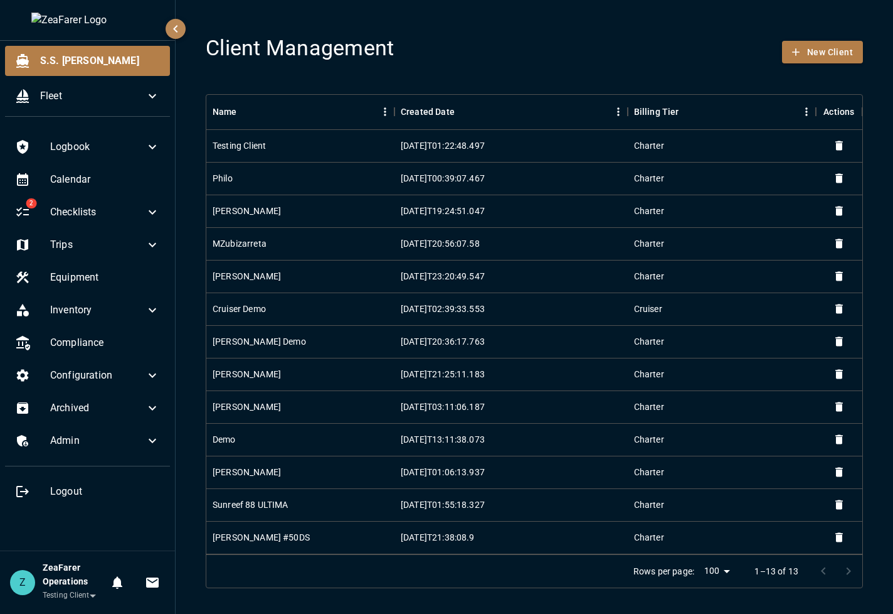
click at [183, 31] on icon "button" at bounding box center [175, 28] width 15 height 15
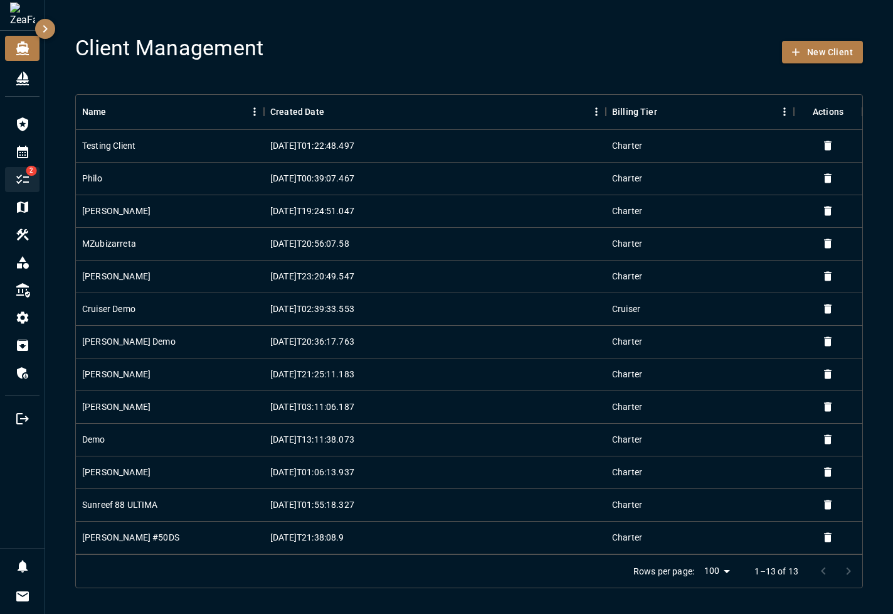
click at [25, 184] on icon "Checklists" at bounding box center [22, 179] width 15 height 15
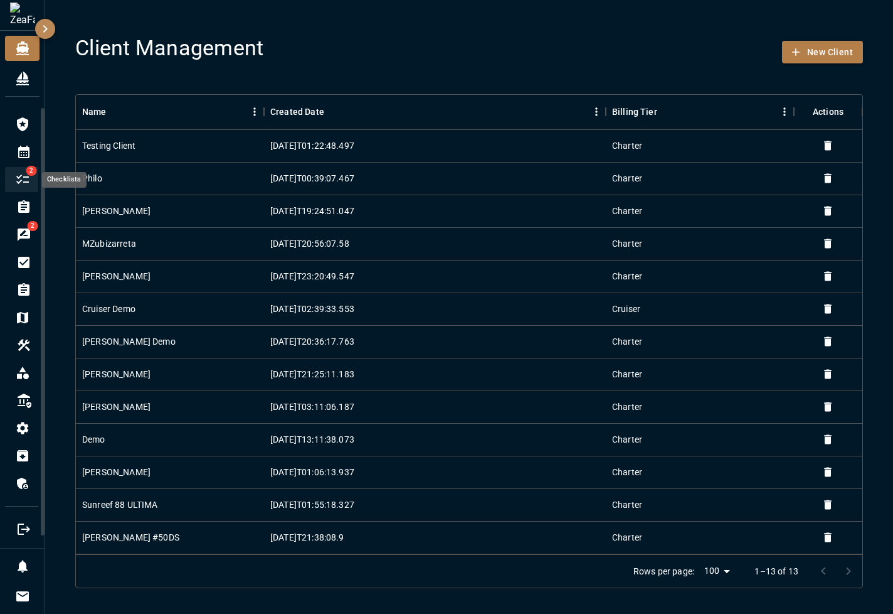
click at [25, 179] on icon "Checklists" at bounding box center [22, 179] width 15 height 15
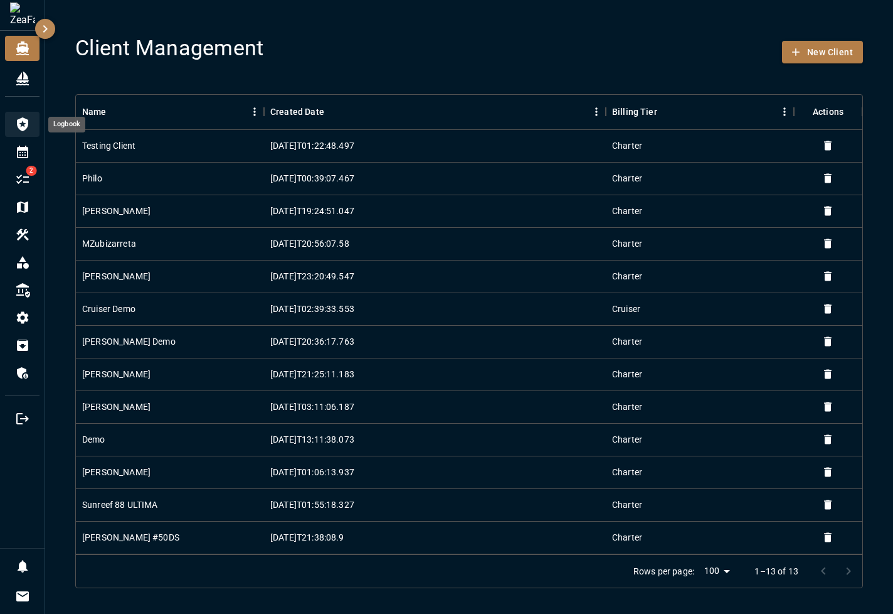
click at [24, 129] on icon "Logbook" at bounding box center [22, 124] width 11 height 14
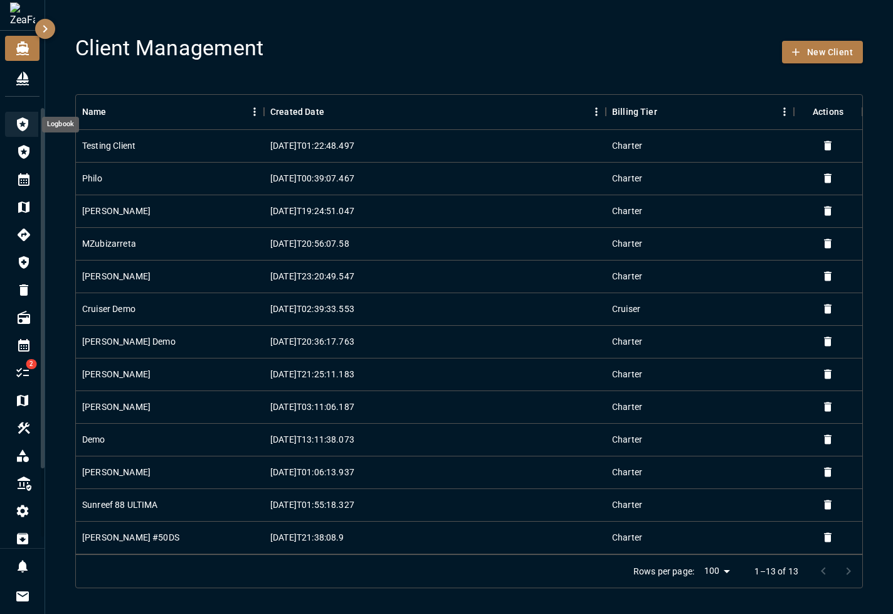
click at [30, 119] on icon "Logbook" at bounding box center [22, 124] width 15 height 15
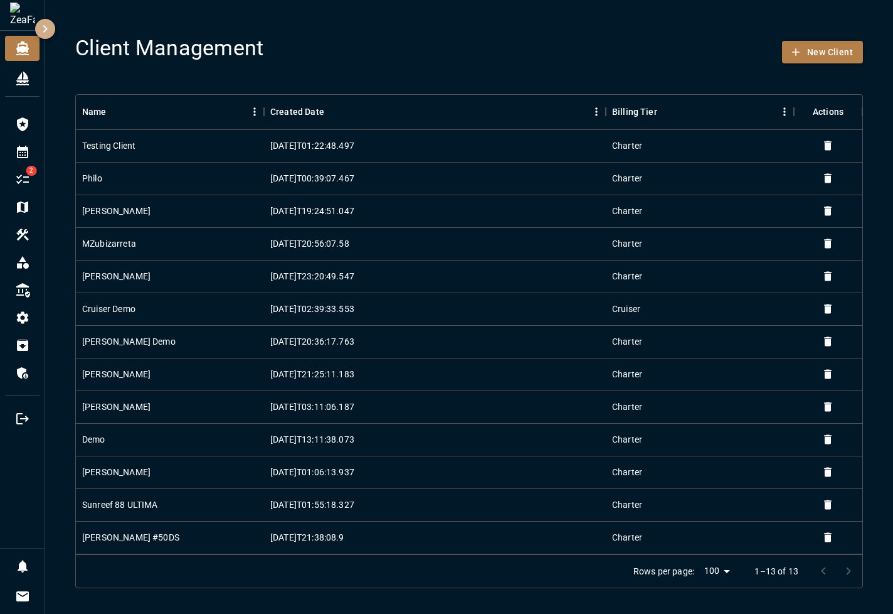
click at [44, 33] on icon "button" at bounding box center [45, 29] width 4 height 8
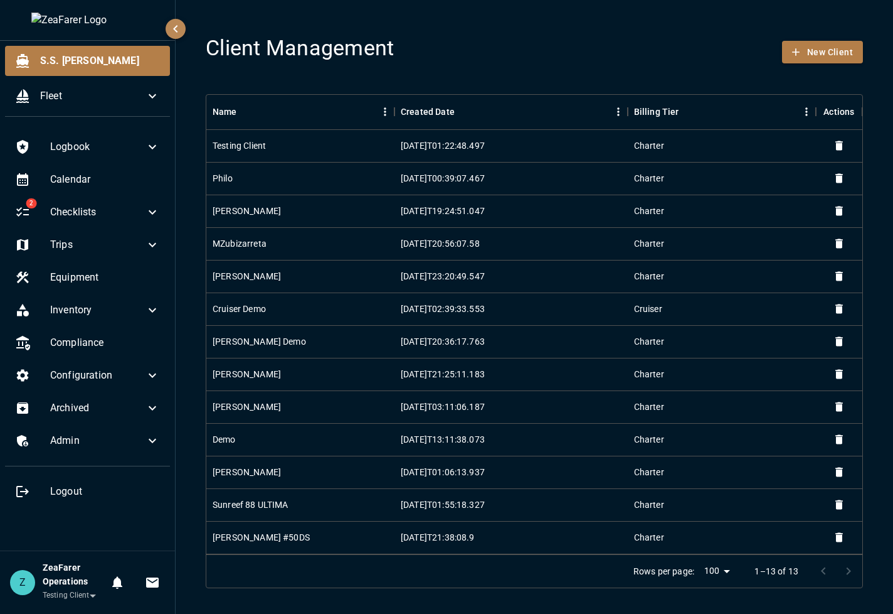
click at [75, 593] on body "**********" at bounding box center [446, 307] width 893 height 614
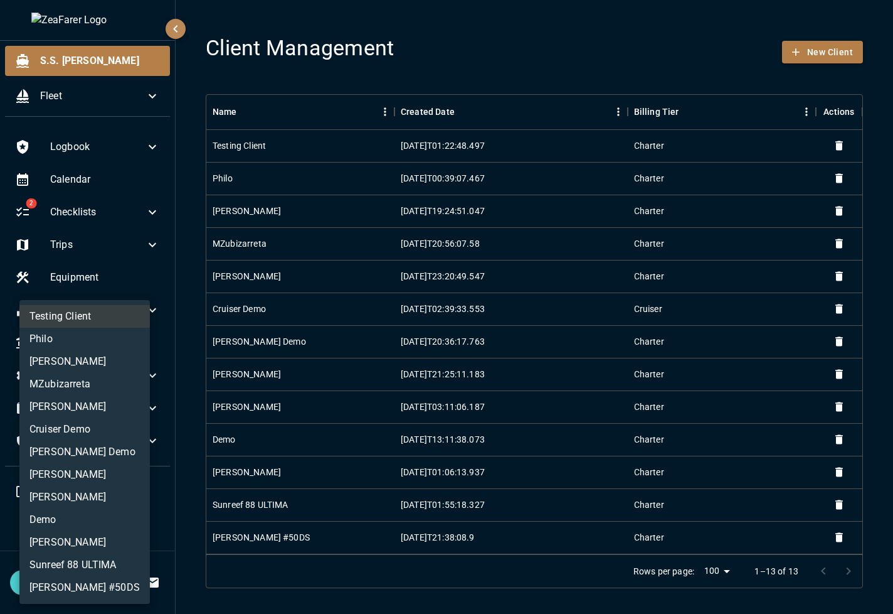
click at [70, 400] on li "[PERSON_NAME]" at bounding box center [84, 406] width 130 height 23
type input "**********"
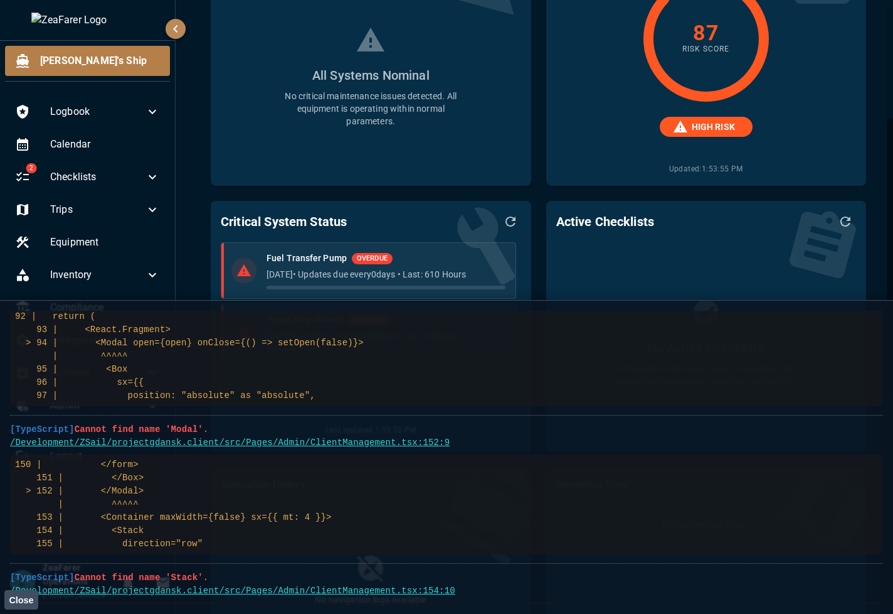
scroll to position [322, 0]
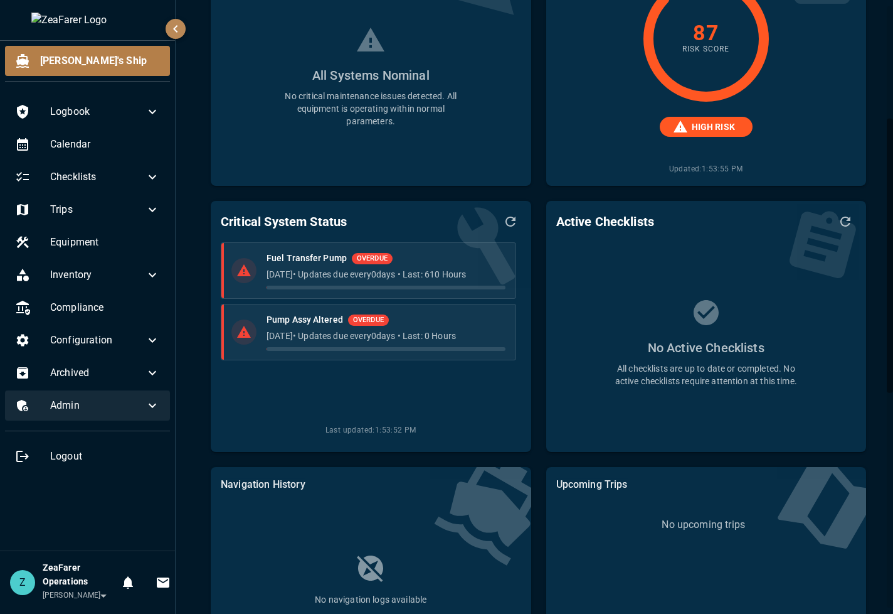
drag, startPoint x: 115, startPoint y: 399, endPoint x: 130, endPoint y: 410, distance: 17.9
click at [115, 399] on span "Admin" at bounding box center [97, 405] width 95 height 15
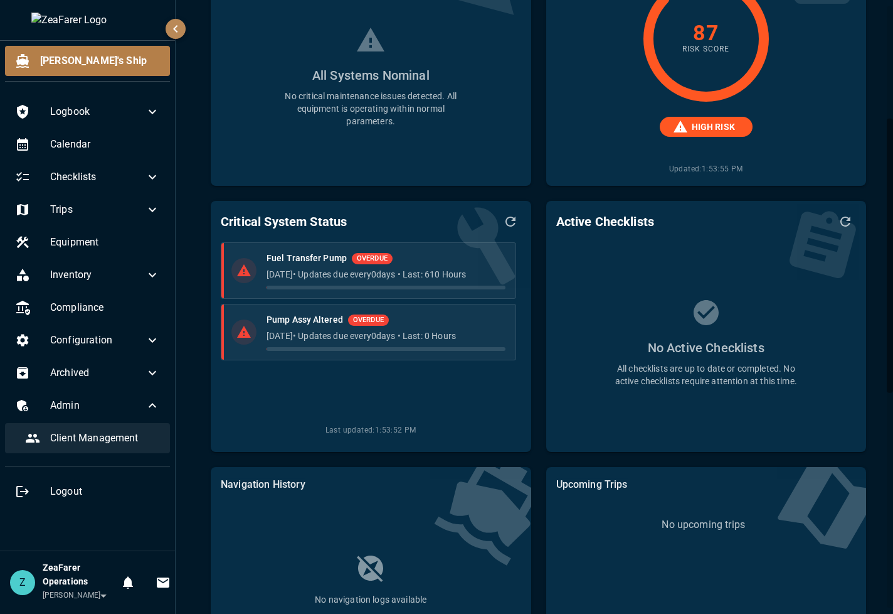
click at [99, 445] on span "Client Management" at bounding box center [105, 437] width 110 height 15
